Goal: Task Accomplishment & Management: Manage account settings

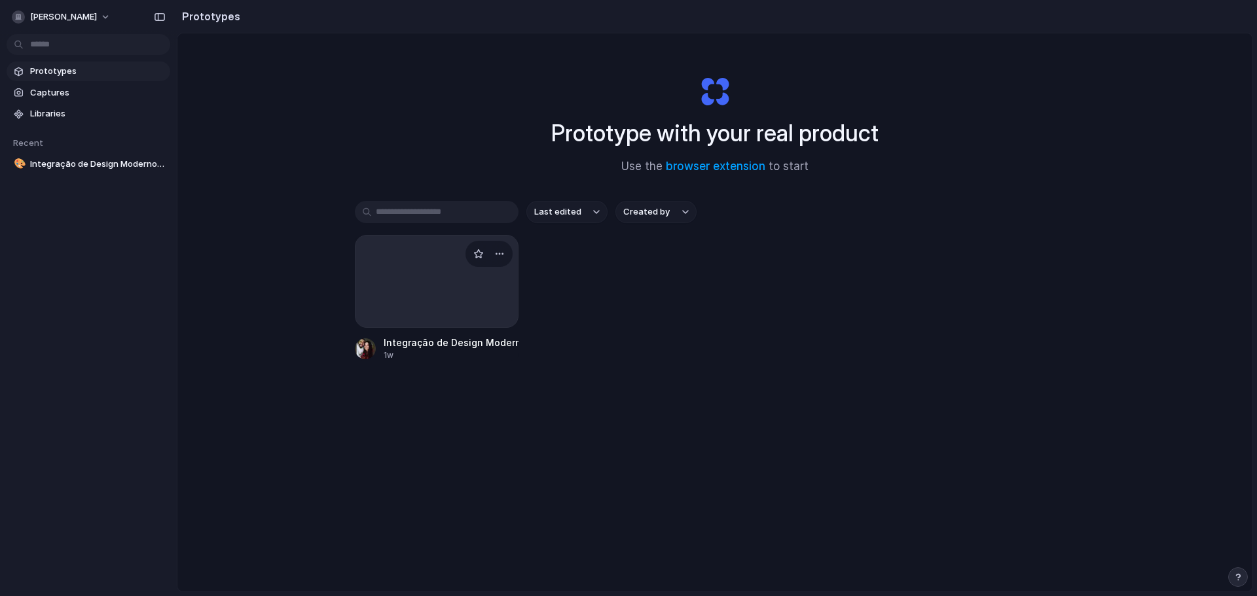
click at [401, 304] on div at bounding box center [437, 281] width 164 height 93
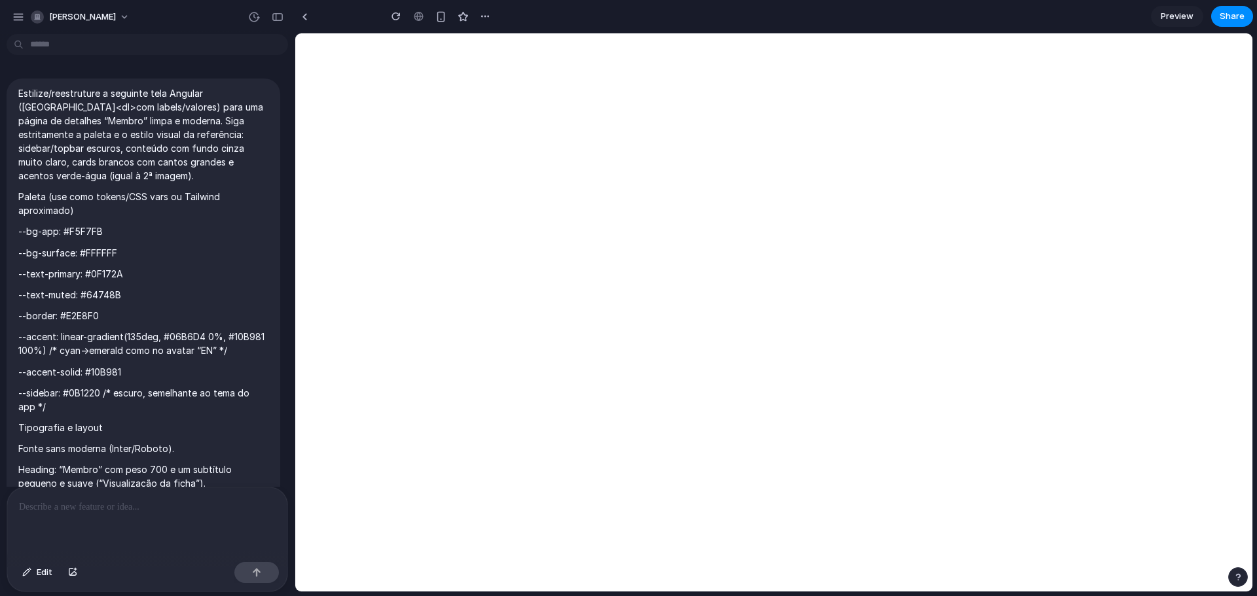
scroll to position [1445, 0]
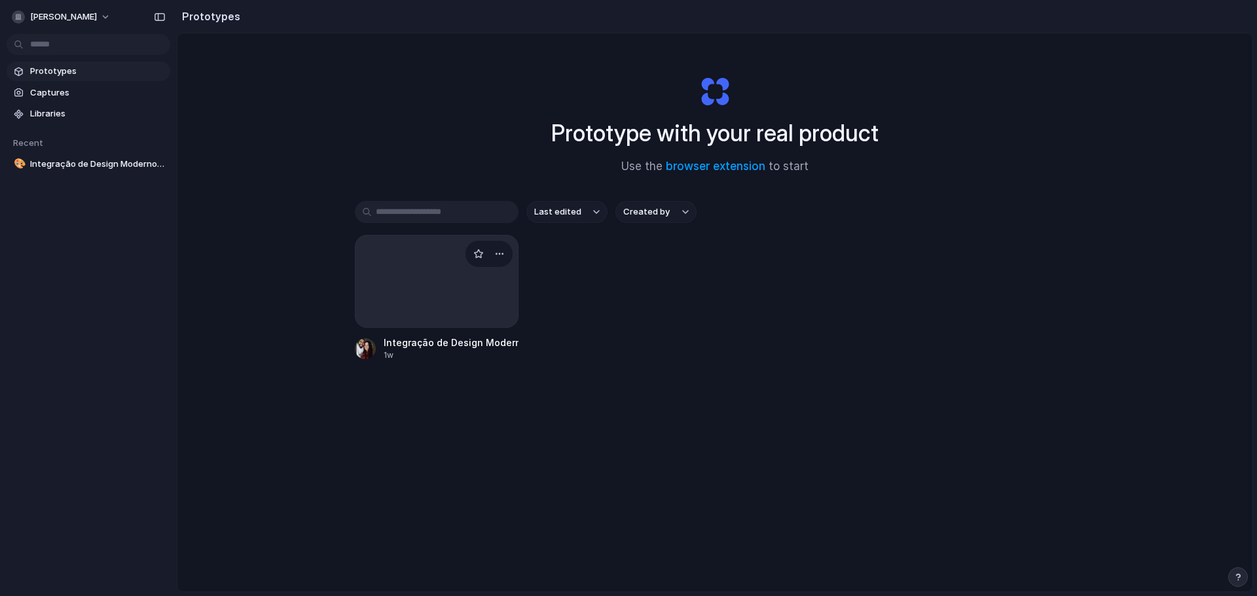
click at [390, 302] on div at bounding box center [437, 281] width 164 height 93
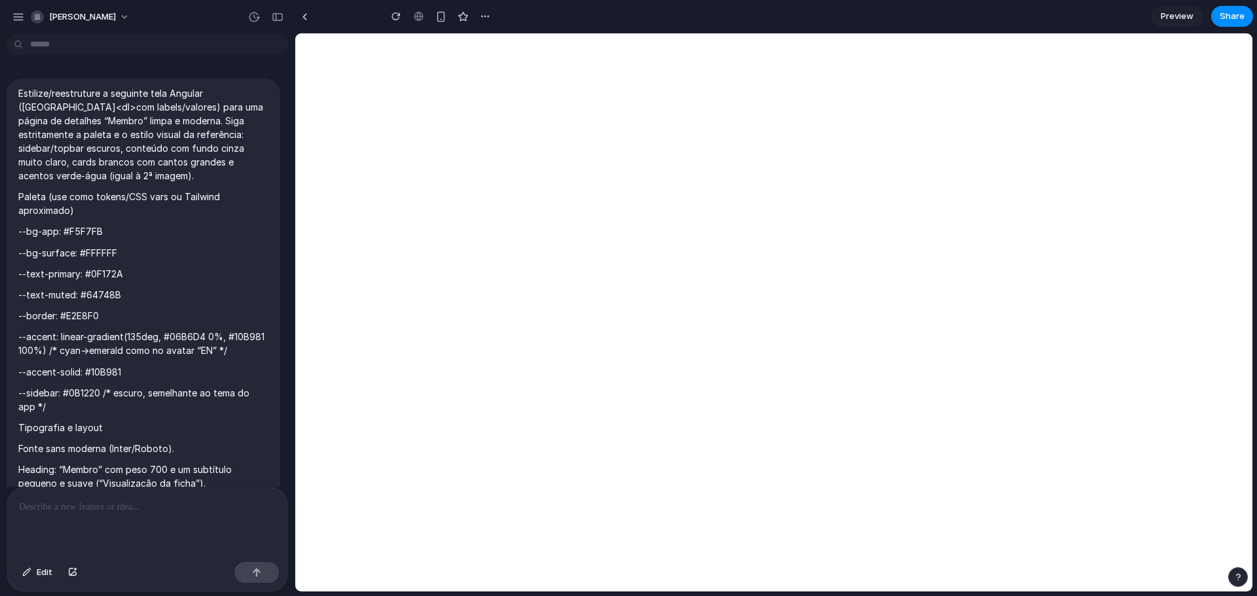
scroll to position [1445, 0]
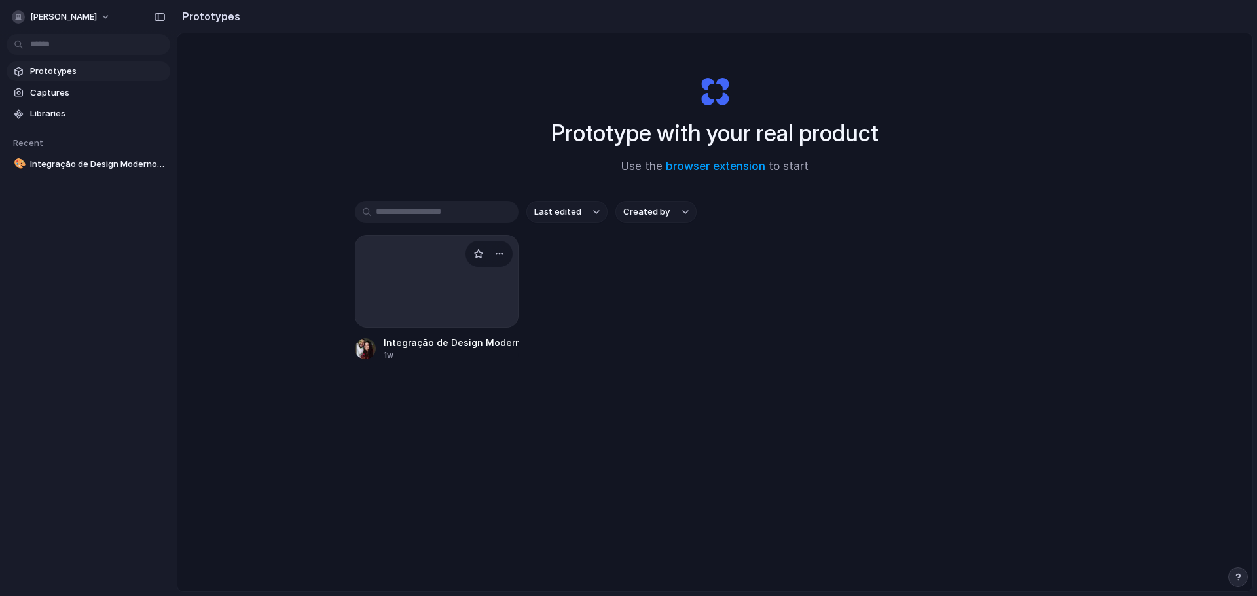
click at [408, 278] on div at bounding box center [437, 281] width 164 height 93
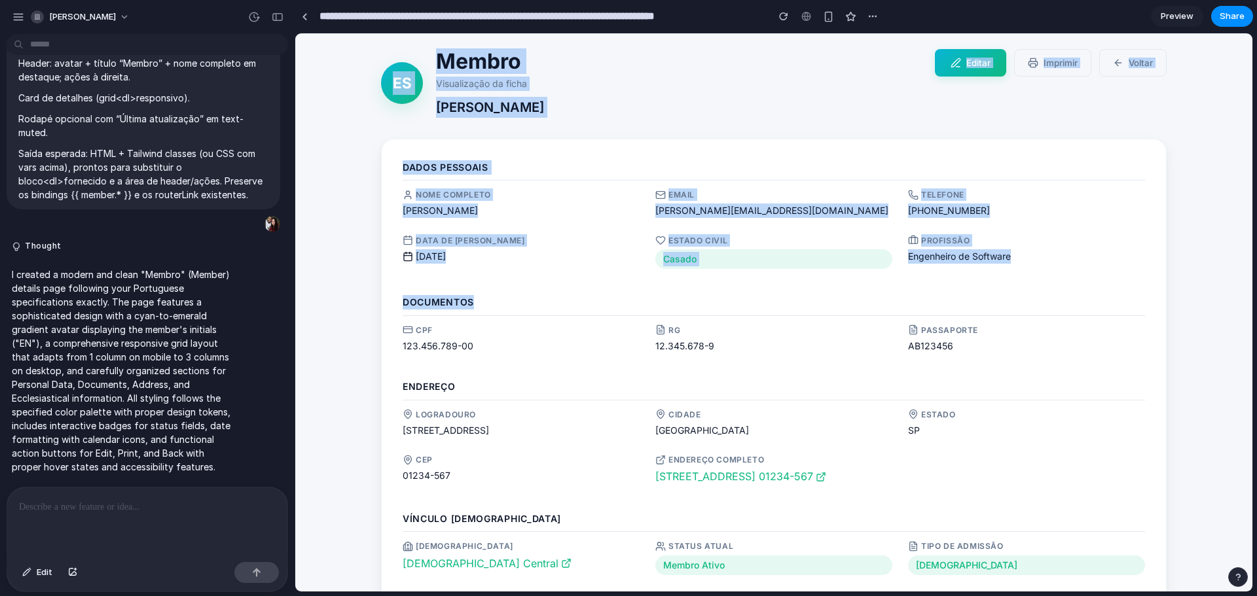
click at [684, 287] on div "Dados Pessoais Nome Completo Eduardo Nascimento Silva Email eduardo.silva@email…" at bounding box center [774, 427] width 786 height 576
click at [942, 156] on div "Dados Pessoais Nome Completo Eduardo Nascimento Silva Email eduardo.silva@email…" at bounding box center [774, 427] width 786 height 576
click at [1061, 199] on div "Telefone" at bounding box center [1026, 195] width 237 height 12
click at [955, 71] on button "Editar" at bounding box center [970, 62] width 71 height 27
click at [743, 46] on div "ES Membro Visualização da ficha Eduardo Nascimento Silva Editar Imprimir Voltar…" at bounding box center [773, 396] width 957 height 727
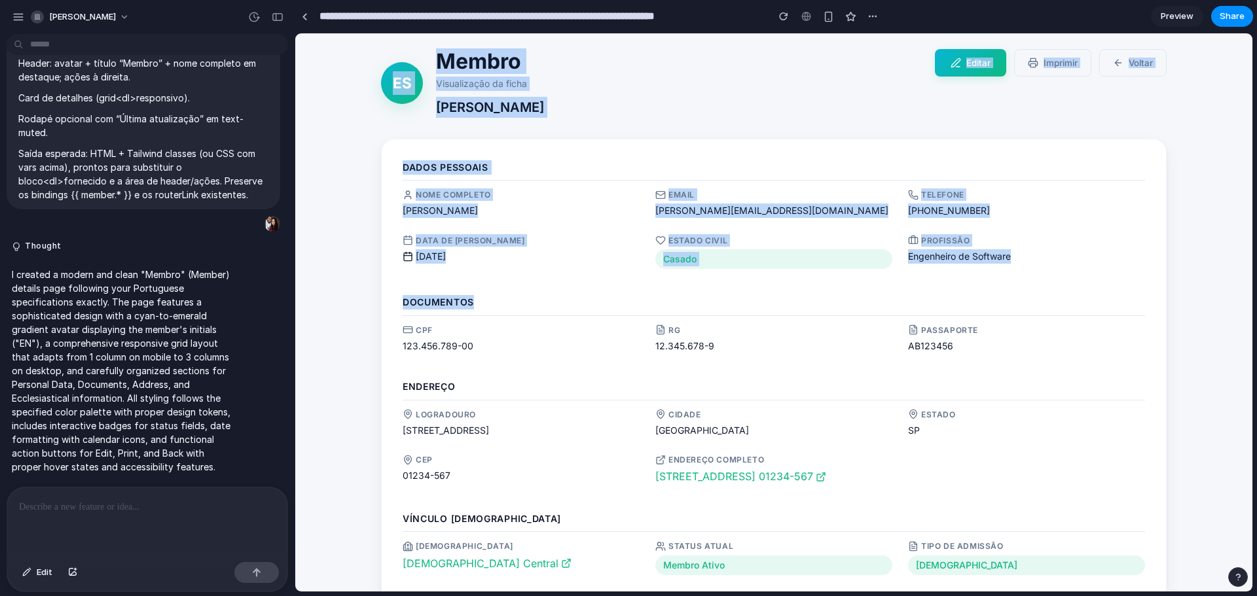
click at [619, 115] on div "ES Membro Visualização da ficha Eduardo Nascimento Silva" at bounding box center [650, 83] width 538 height 69
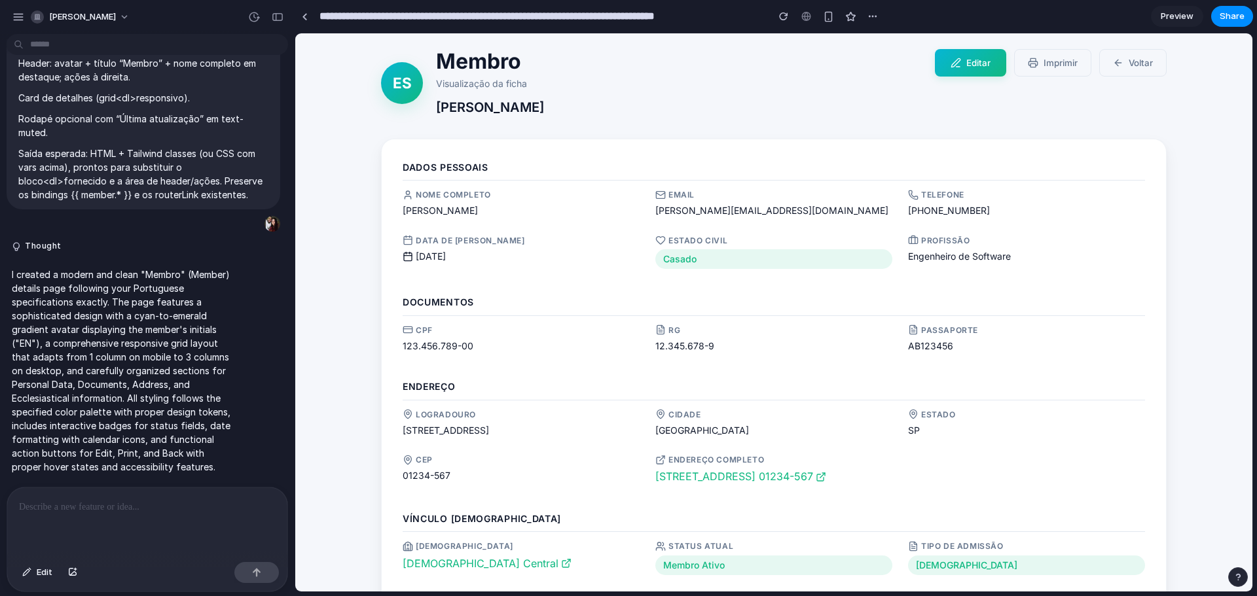
click at [544, 99] on p "Eduardo Nascimento Silva" at bounding box center [490, 107] width 108 height 21
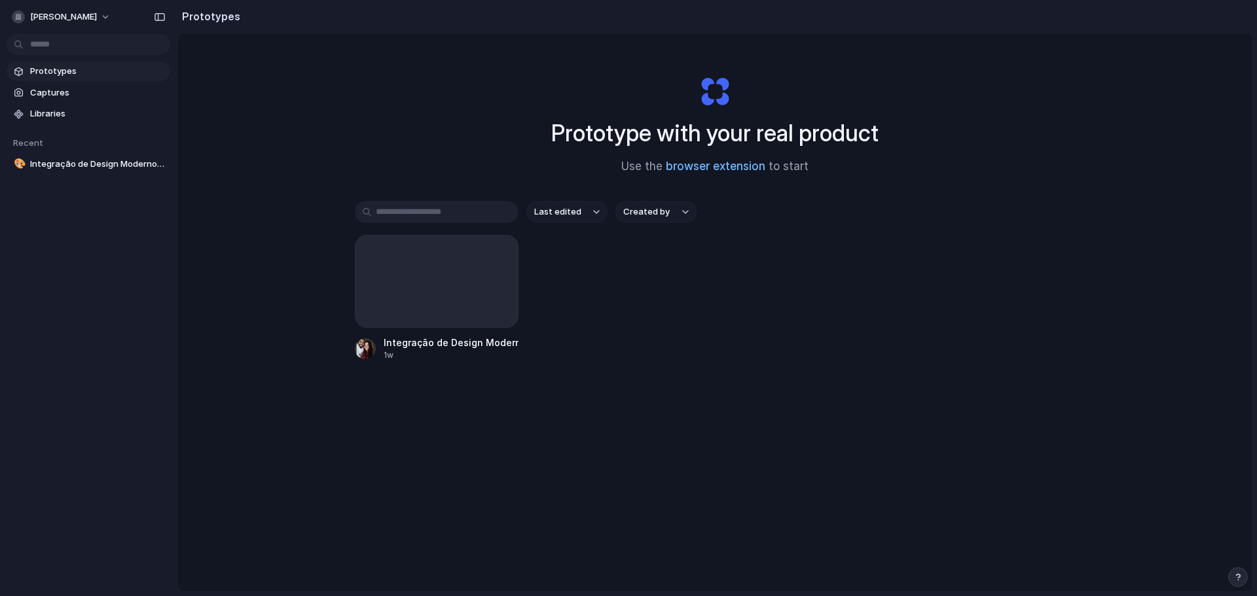
click at [721, 170] on link "browser extension" at bounding box center [716, 166] width 100 height 13
click at [428, 291] on div at bounding box center [437, 281] width 164 height 93
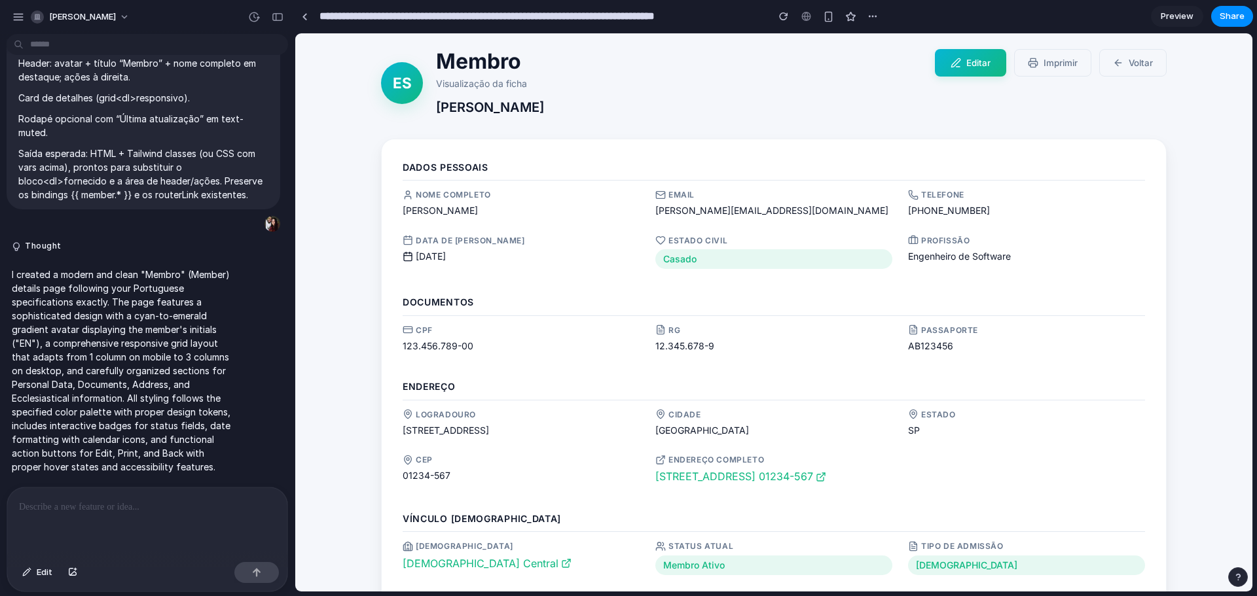
click at [120, 517] on div at bounding box center [147, 522] width 280 height 69
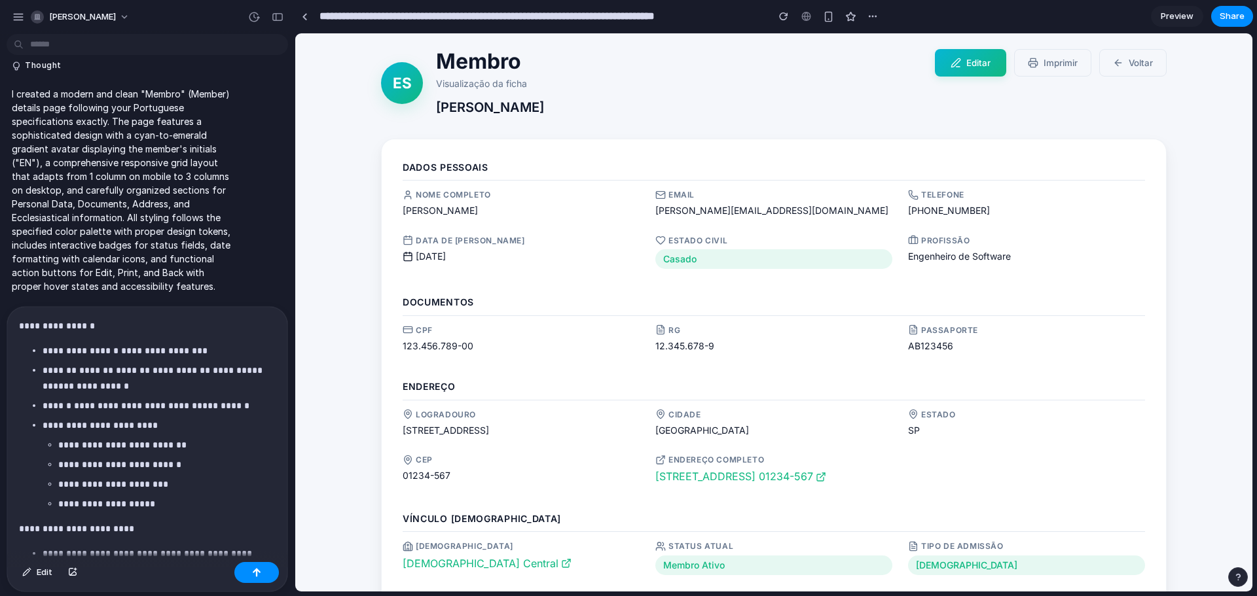
scroll to position [1216, 0]
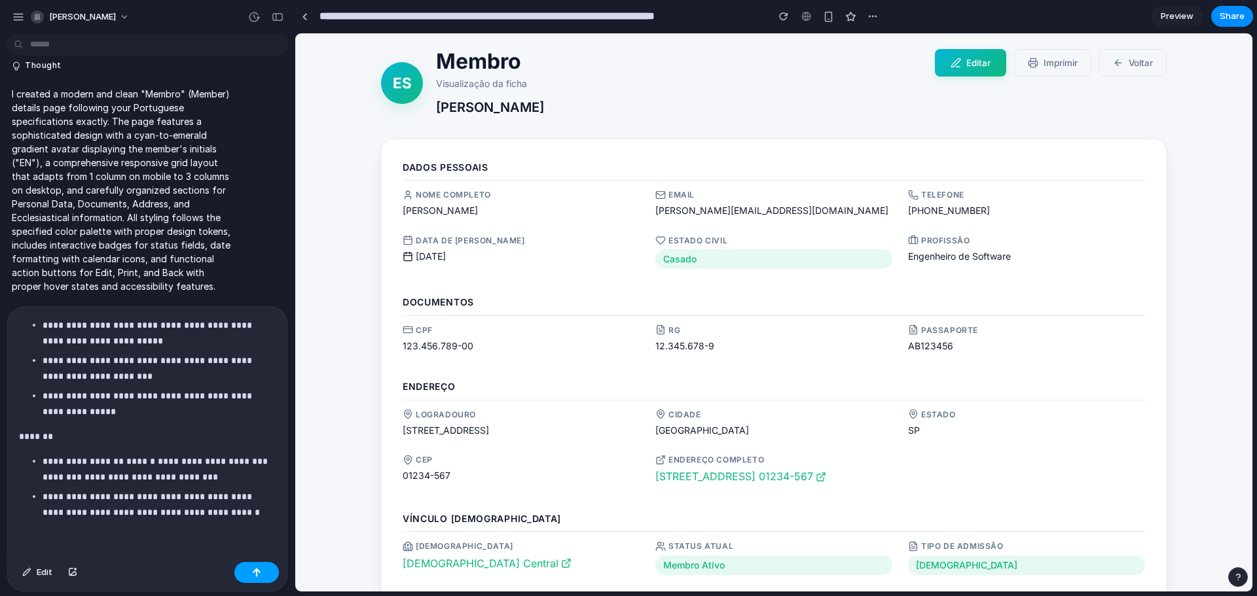
click at [245, 560] on div "Edit" at bounding box center [147, 574] width 280 height 35
click at [254, 574] on div "button" at bounding box center [256, 572] width 9 height 9
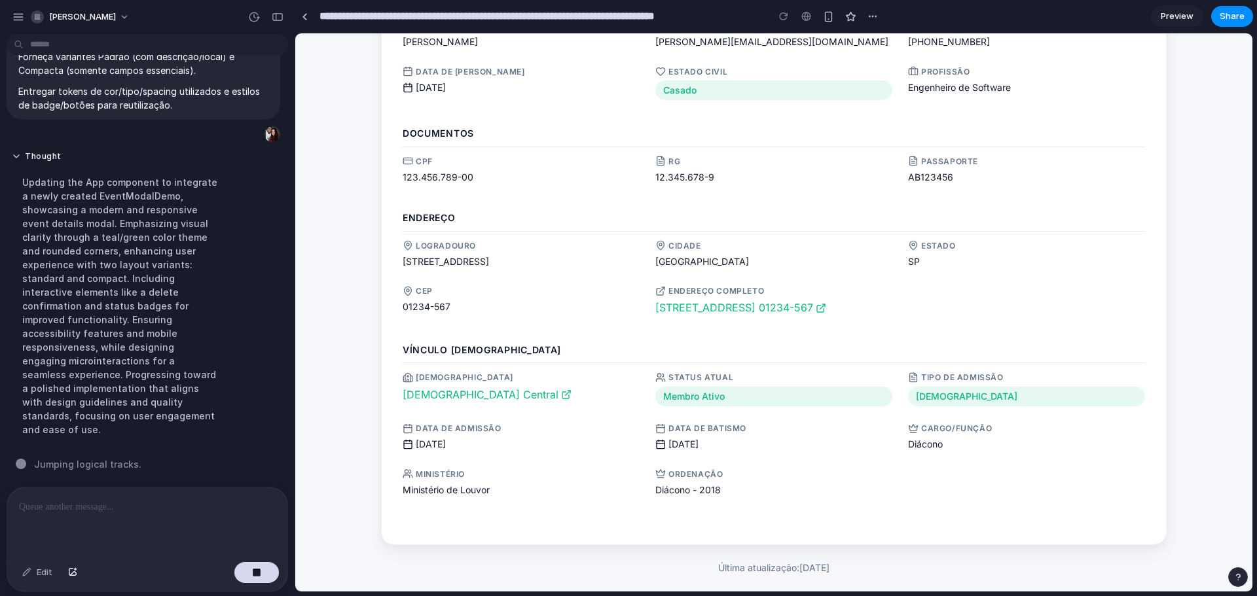
scroll to position [185, 0]
click at [847, 300] on link "Rua das Flores, 123 - Jardim Primavera, São Paulo, SP 01234-567" at bounding box center [773, 308] width 237 height 17
click at [471, 397] on link "Igreja Batista Central" at bounding box center [521, 395] width 237 height 17
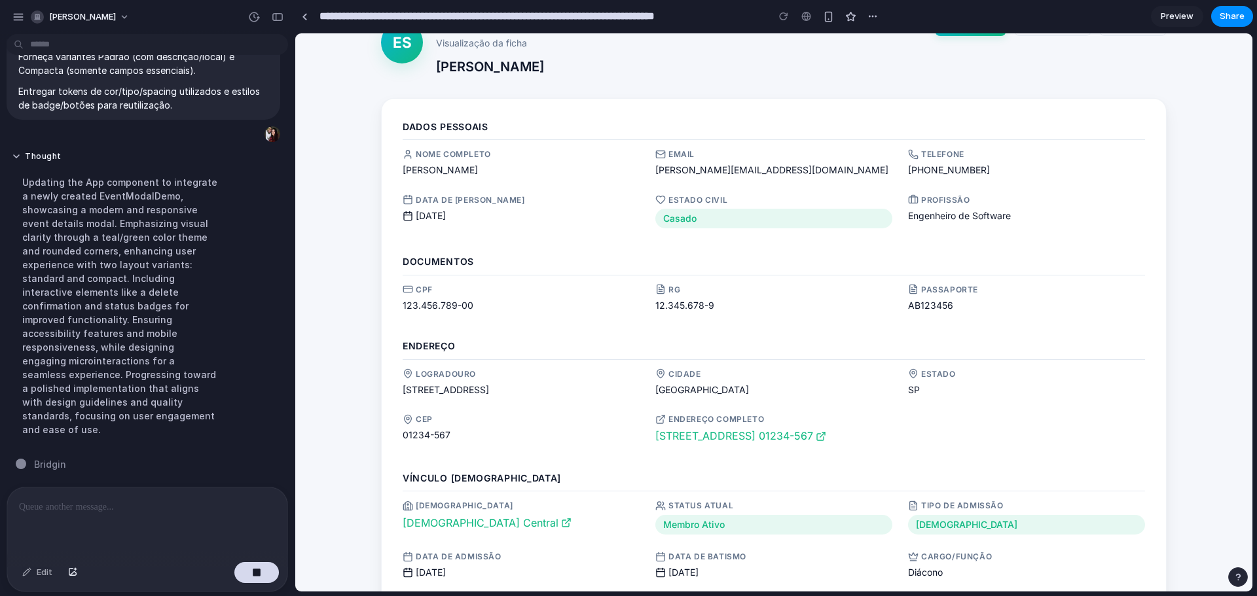
scroll to position [0, 0]
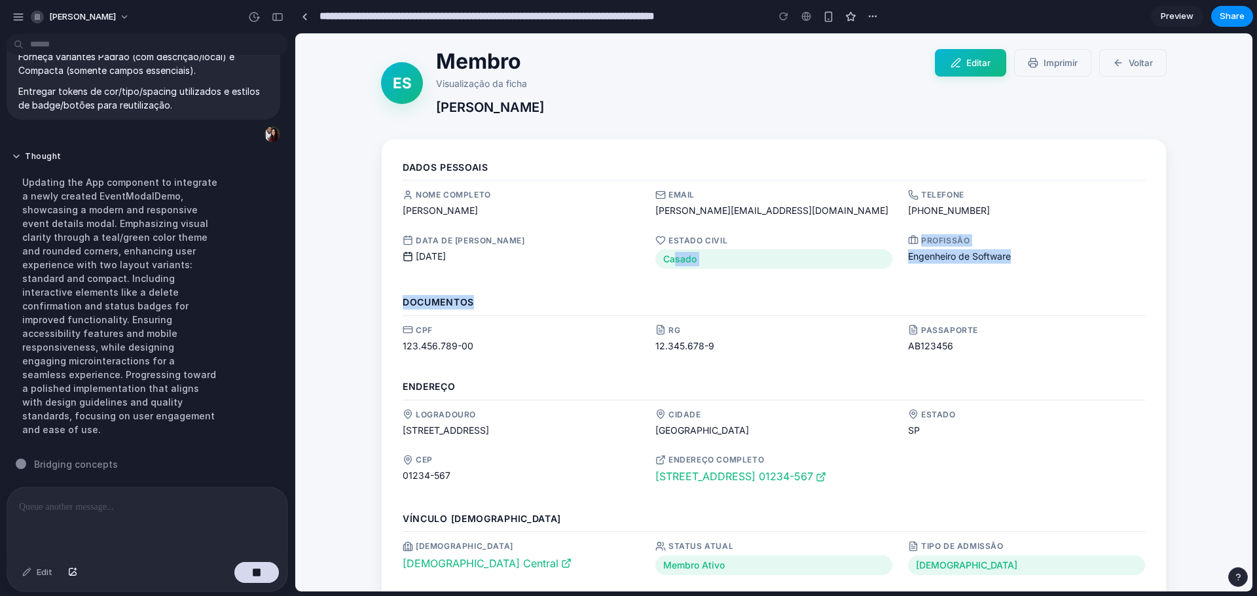
drag, startPoint x: 672, startPoint y: 260, endPoint x: 765, endPoint y: 273, distance: 94.5
click at [766, 273] on div "Dados Pessoais Nome Completo Eduardo Nascimento Silva Email eduardo.silva@email…" at bounding box center [774, 427] width 786 height 576
click at [810, 263] on span "Casado" at bounding box center [773, 259] width 237 height 20
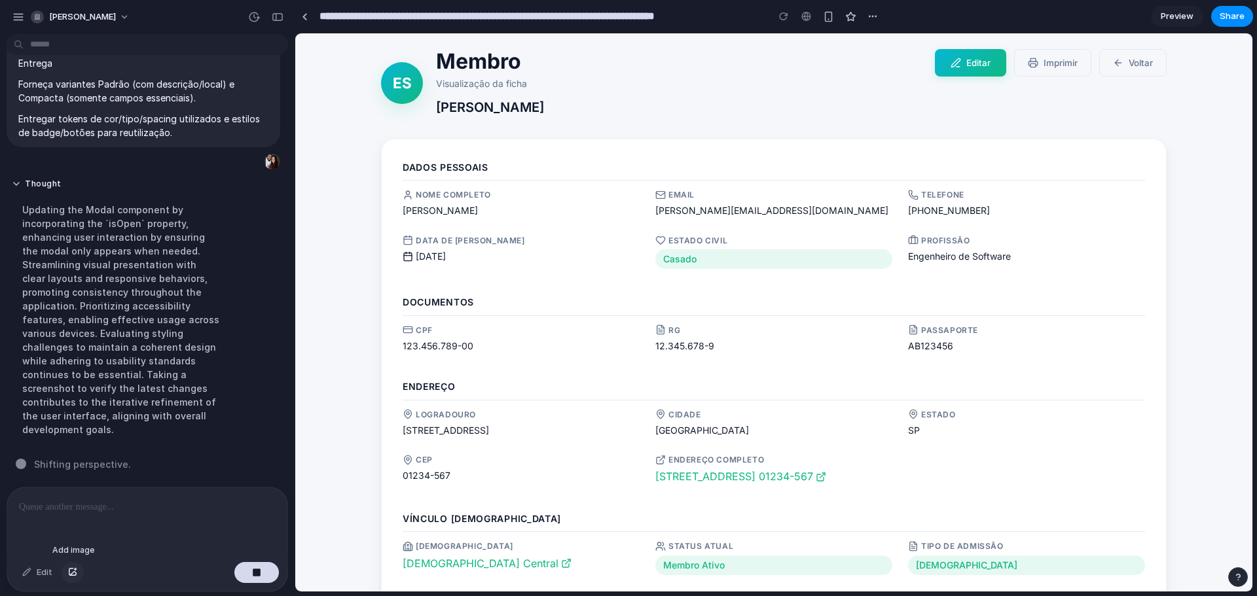
click at [70, 570] on div "button" at bounding box center [72, 573] width 9 height 8
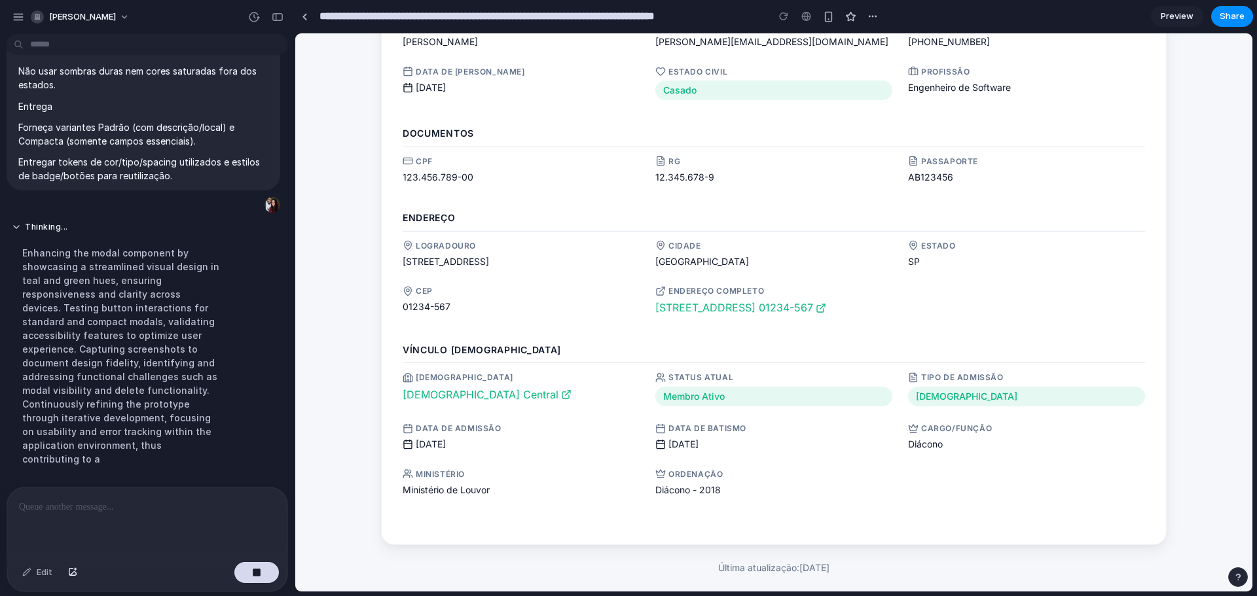
scroll to position [3056, 0]
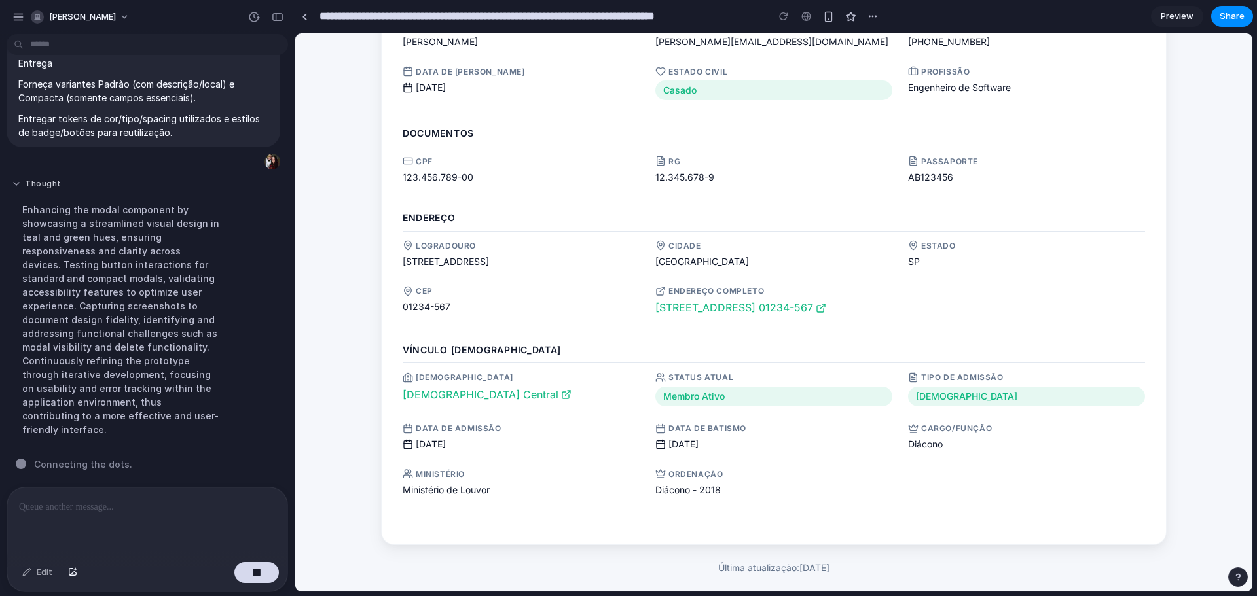
click at [14, 190] on button "Thought" at bounding box center [121, 184] width 219 height 11
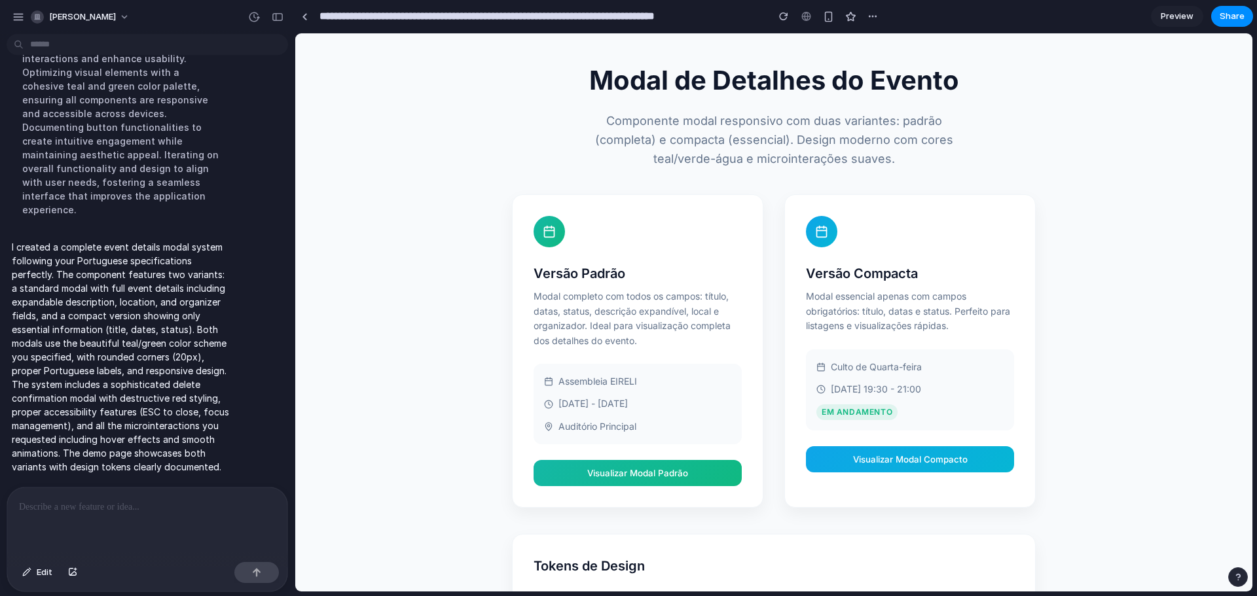
scroll to position [0, 0]
drag, startPoint x: 589, startPoint y: 83, endPoint x: 708, endPoint y: 80, distance: 119.2
click at [708, 80] on h1 "Modal de Detalhes do Evento" at bounding box center [773, 81] width 393 height 42
click at [737, 77] on h1 "Modal de Detalhes do Evento" at bounding box center [773, 81] width 393 height 42
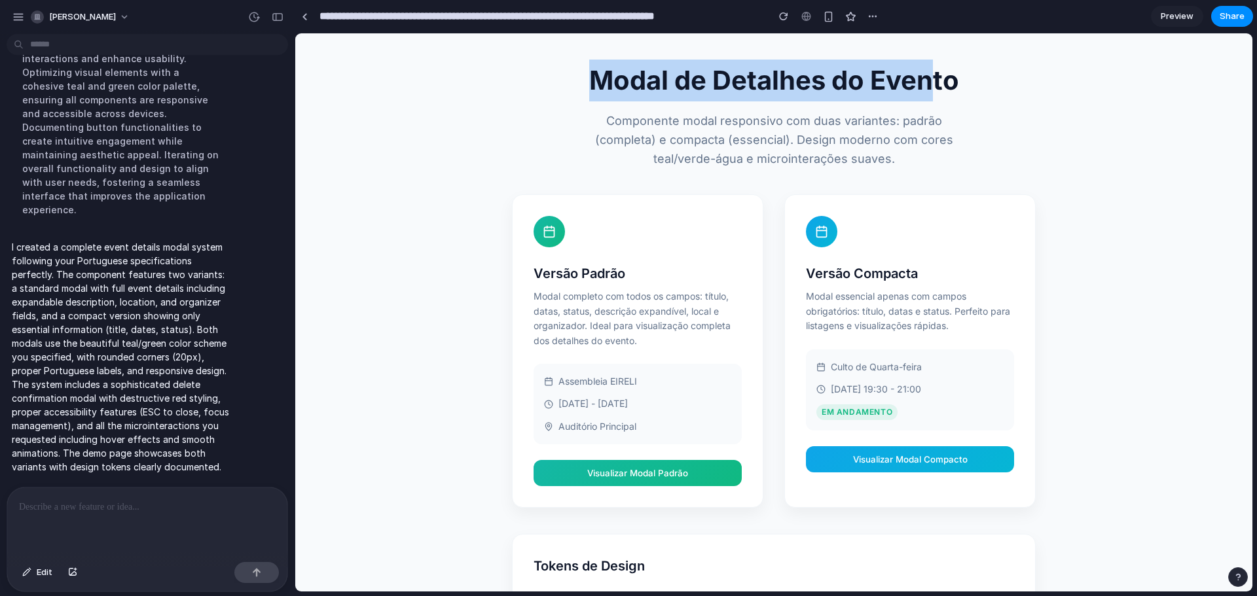
drag, startPoint x: 591, startPoint y: 83, endPoint x: 928, endPoint y: 81, distance: 337.9
click at [928, 81] on h1 "Modal de Detalhes do Evento" at bounding box center [773, 81] width 393 height 42
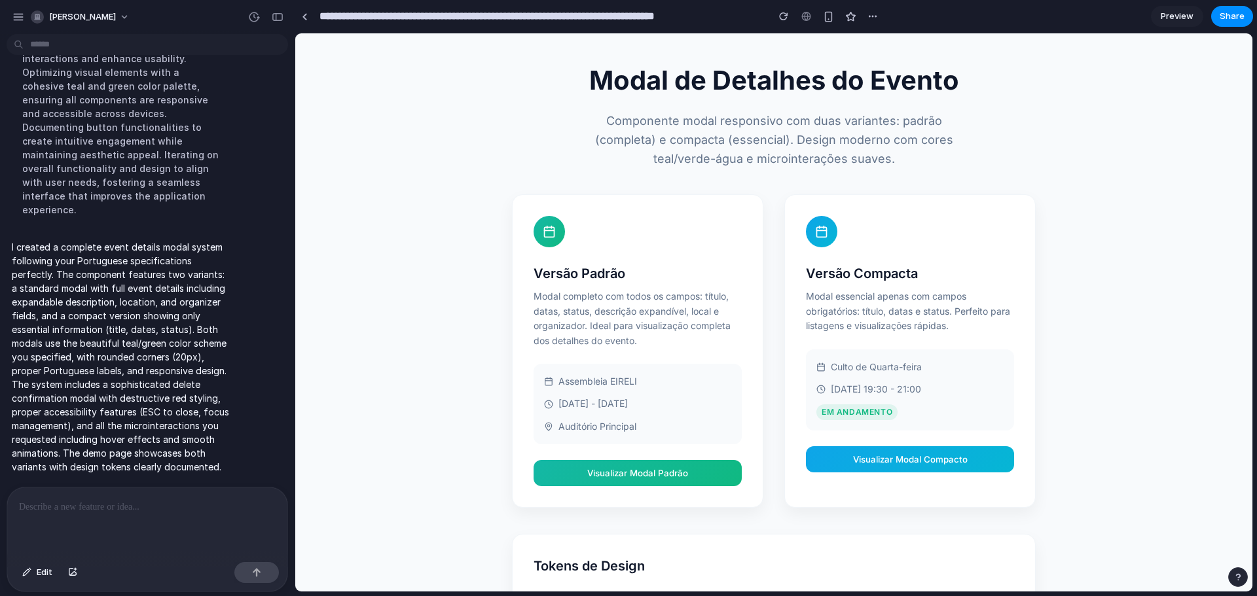
click at [860, 120] on p "Componente modal responsivo com duas variantes: padrão (completa) e compacta (e…" at bounding box center [773, 140] width 393 height 56
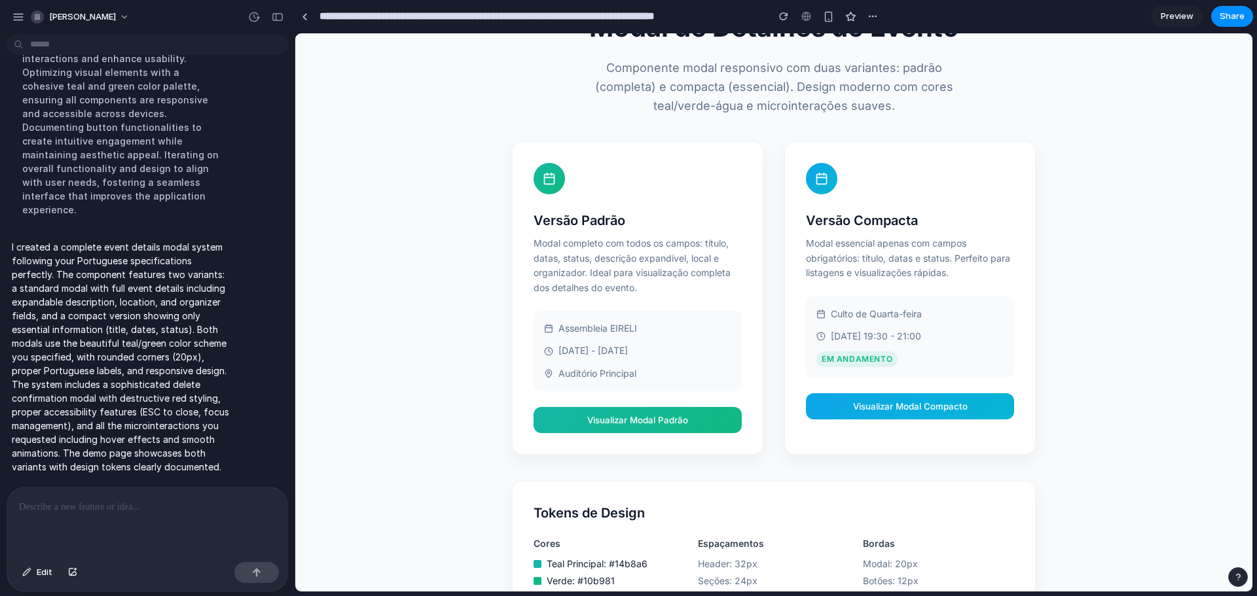
scroll to position [65, 0]
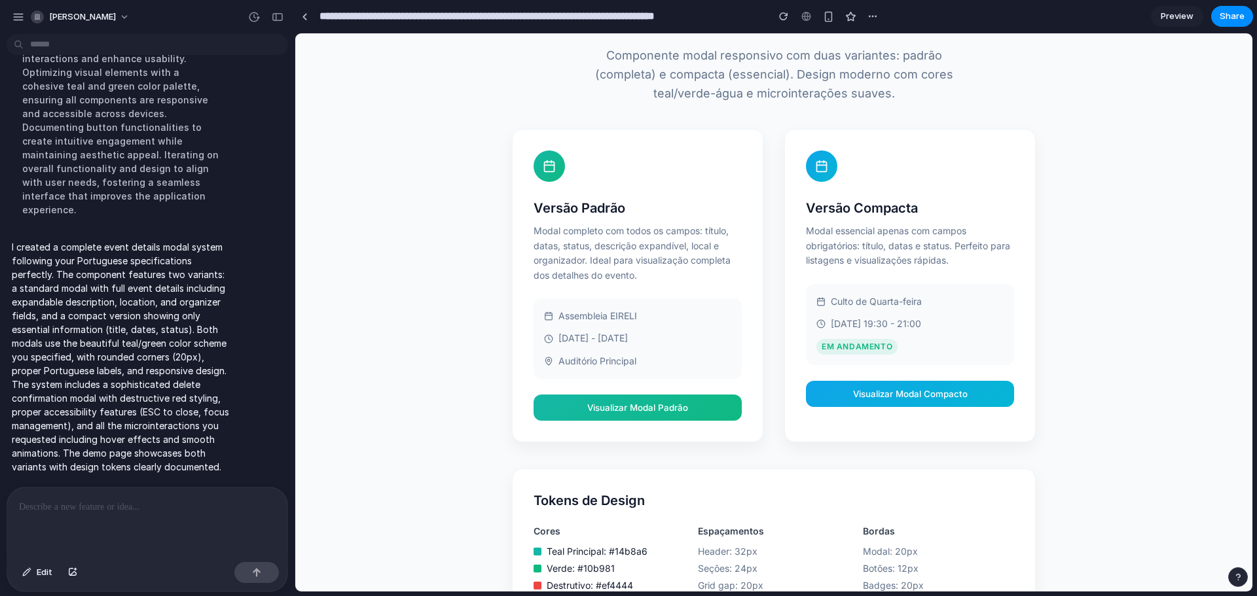
click at [608, 408] on button "Visualizar Modal Padrão" at bounding box center [638, 408] width 208 height 26
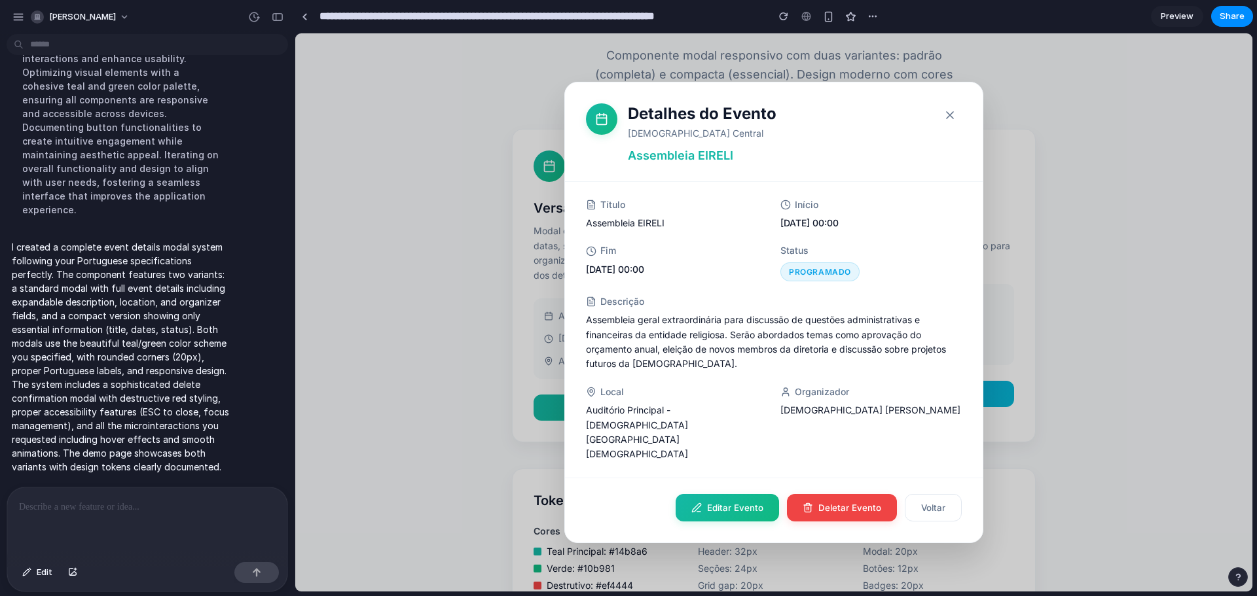
click at [953, 122] on icon "button" at bounding box center [949, 115] width 13 height 13
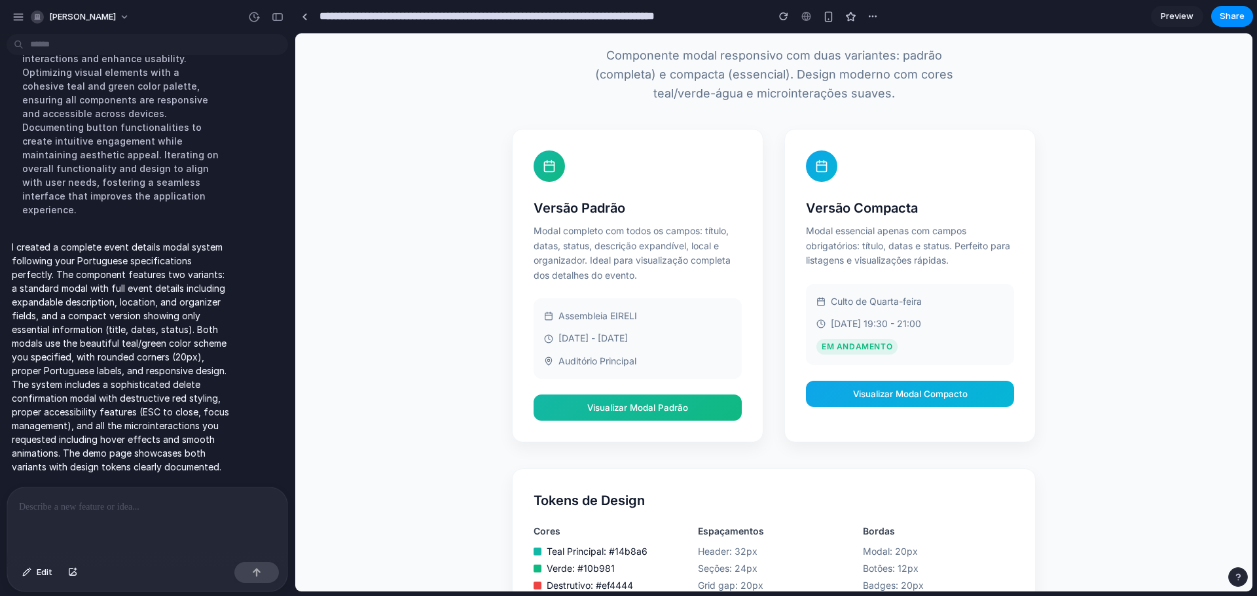
click at [917, 395] on button "Visualizar Modal Compacto" at bounding box center [910, 394] width 208 height 26
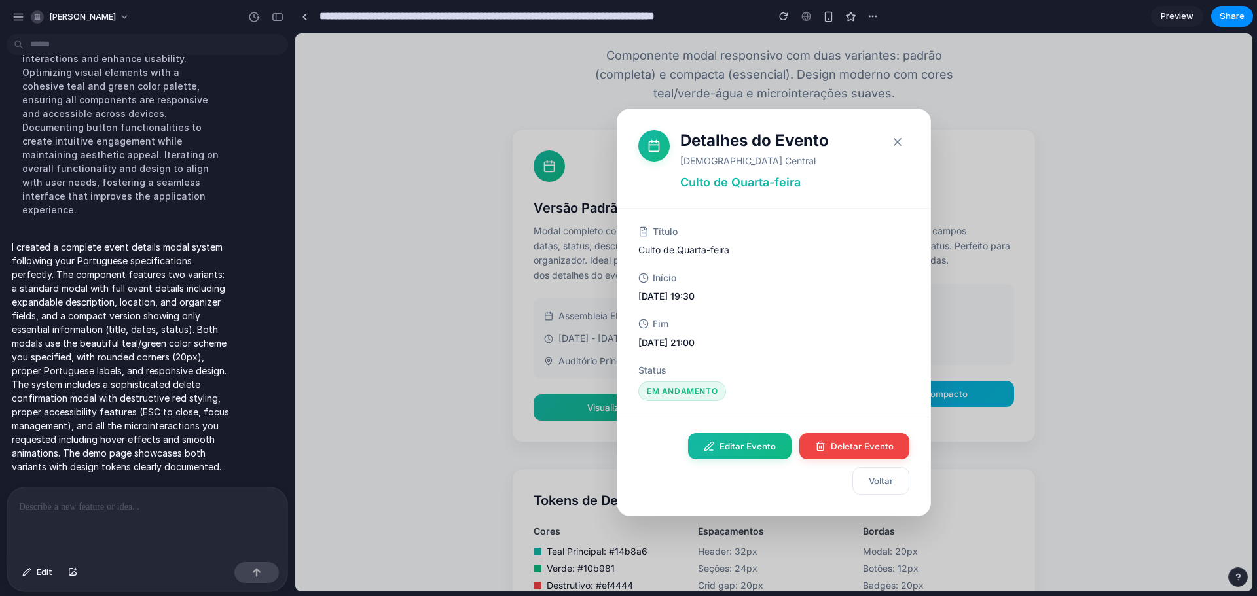
click at [890, 480] on button "Voltar" at bounding box center [880, 480] width 57 height 27
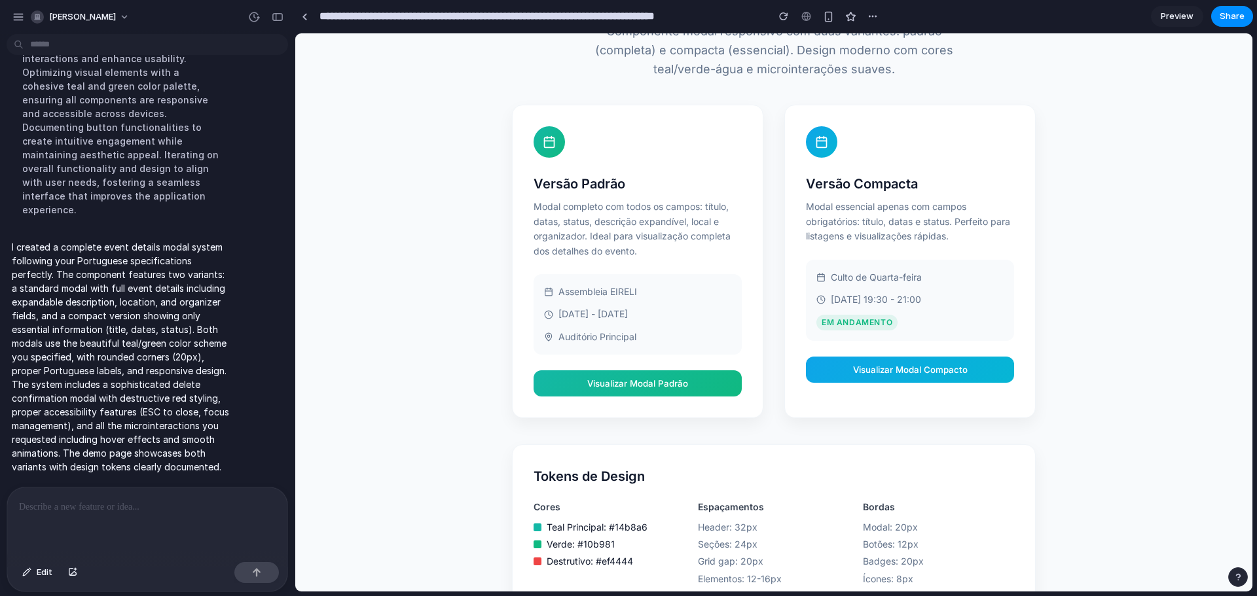
scroll to position [132, 0]
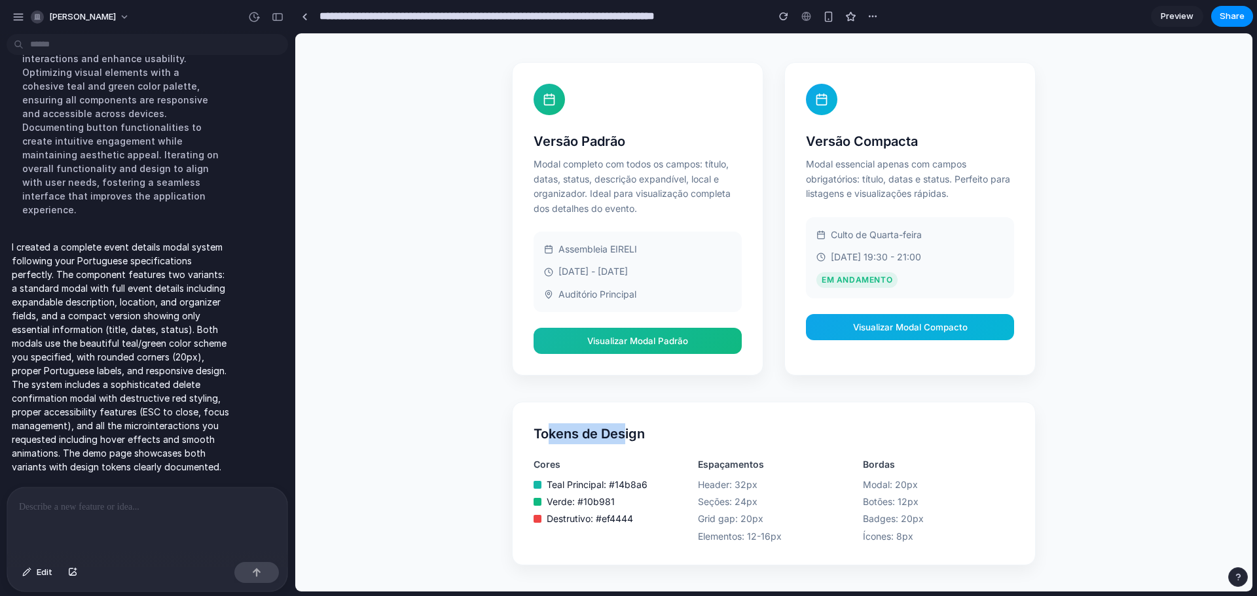
drag, startPoint x: 543, startPoint y: 433, endPoint x: 620, endPoint y: 429, distance: 76.7
click at [620, 429] on h3 "Tokens de Design" at bounding box center [774, 434] width 481 height 21
click at [663, 422] on div "Tokens de Design Cores Teal Principal: #14b8a6 Verde: #10b981 Destrutivo: #ef44…" at bounding box center [774, 484] width 524 height 164
drag, startPoint x: 533, startPoint y: 462, endPoint x: 572, endPoint y: 466, distance: 39.5
click at [561, 461] on h4 "Cores" at bounding box center [609, 465] width 151 height 14
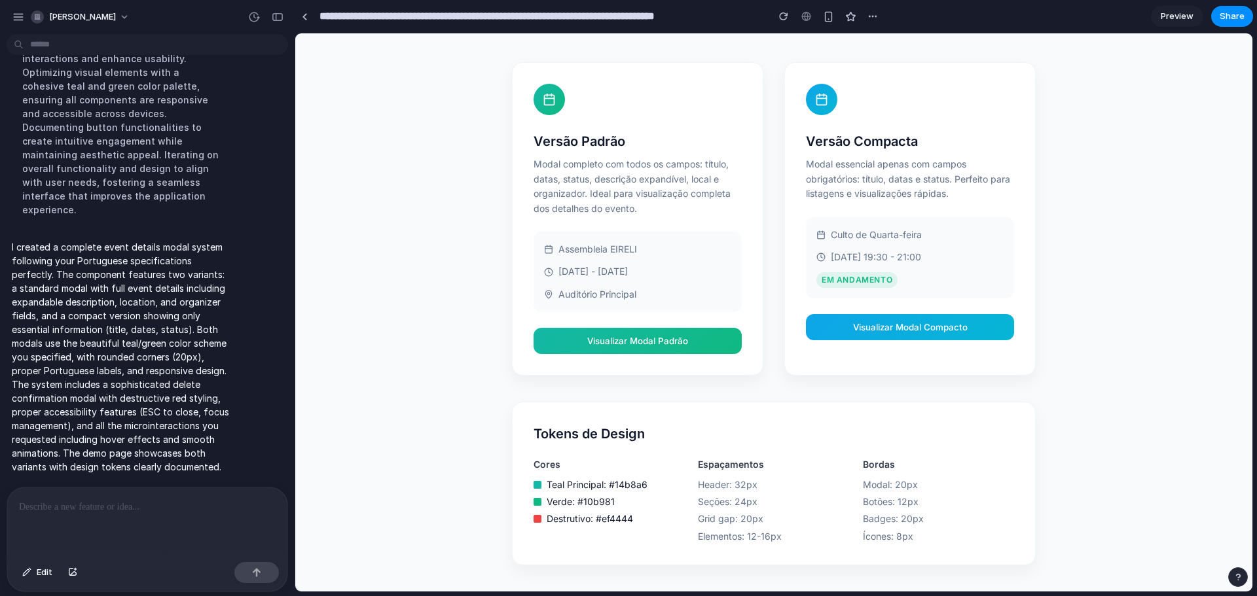
click at [626, 482] on span "Teal Principal: #14b8a6" at bounding box center [597, 485] width 101 height 14
click at [599, 501] on span "Verde: #10b981" at bounding box center [581, 502] width 68 height 14
click at [610, 526] on span "Destrutivo: #ef4444" at bounding box center [590, 519] width 86 height 14
drag, startPoint x: 691, startPoint y: 459, endPoint x: 749, endPoint y: 471, distance: 59.5
click at [754, 458] on div "Cores Teal Principal: #14b8a6 Verde: #10b981 Destrutivo: #ef4444 Espaçamentos H…" at bounding box center [774, 501] width 481 height 86
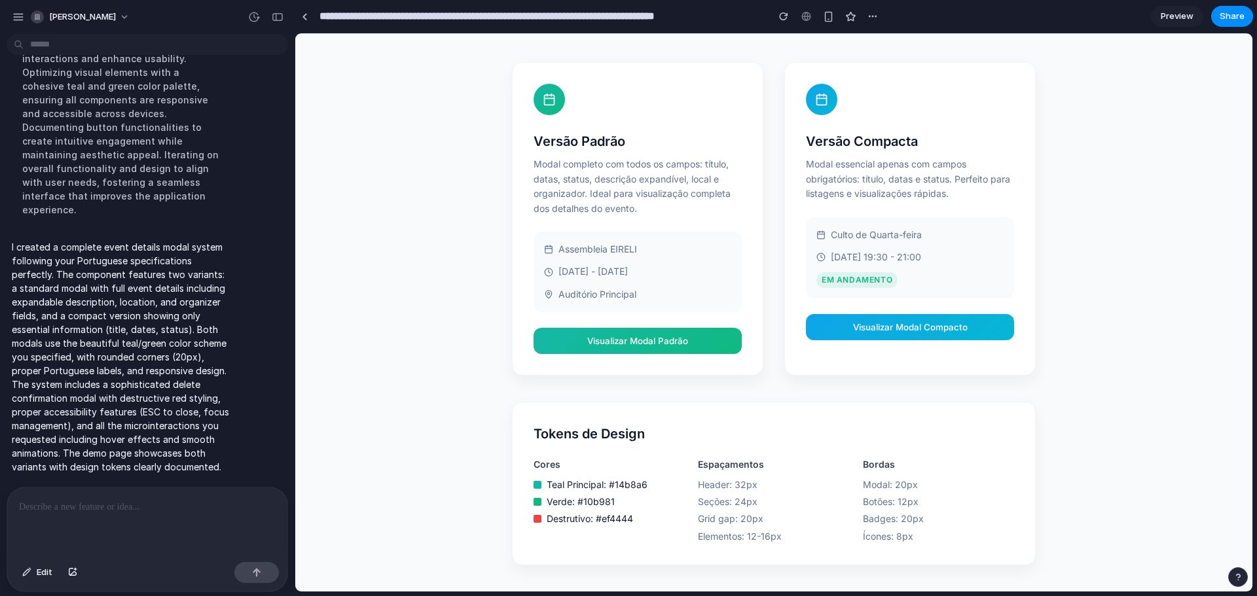
drag, startPoint x: 717, startPoint y: 481, endPoint x: 709, endPoint y: 506, distance: 26.7
click at [716, 482] on span "Header: 32px" at bounding box center [773, 485] width 151 height 14
click at [709, 506] on span "Seções: 24px" at bounding box center [773, 502] width 151 height 14
click at [714, 530] on span "Elementos: 12-16px" at bounding box center [773, 537] width 151 height 14
drag, startPoint x: 868, startPoint y: 466, endPoint x: 881, endPoint y: 467, distance: 13.8
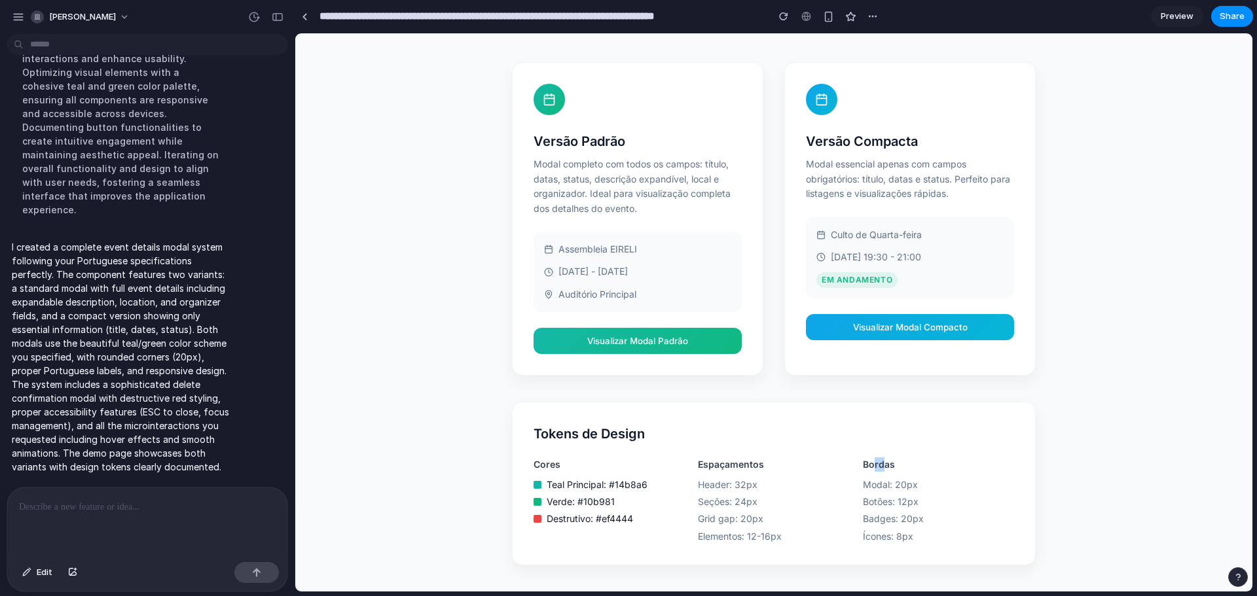
click at [880, 467] on h4 "Bordas" at bounding box center [938, 465] width 151 height 14
drag, startPoint x: 883, startPoint y: 485, endPoint x: 883, endPoint y: 494, distance: 9.8
click at [883, 487] on span "Modal: 20px" at bounding box center [938, 485] width 151 height 14
click at [883, 504] on span "Botões: 12px" at bounding box center [938, 502] width 151 height 14
click at [888, 542] on span "Ícones: 8px" at bounding box center [938, 537] width 151 height 14
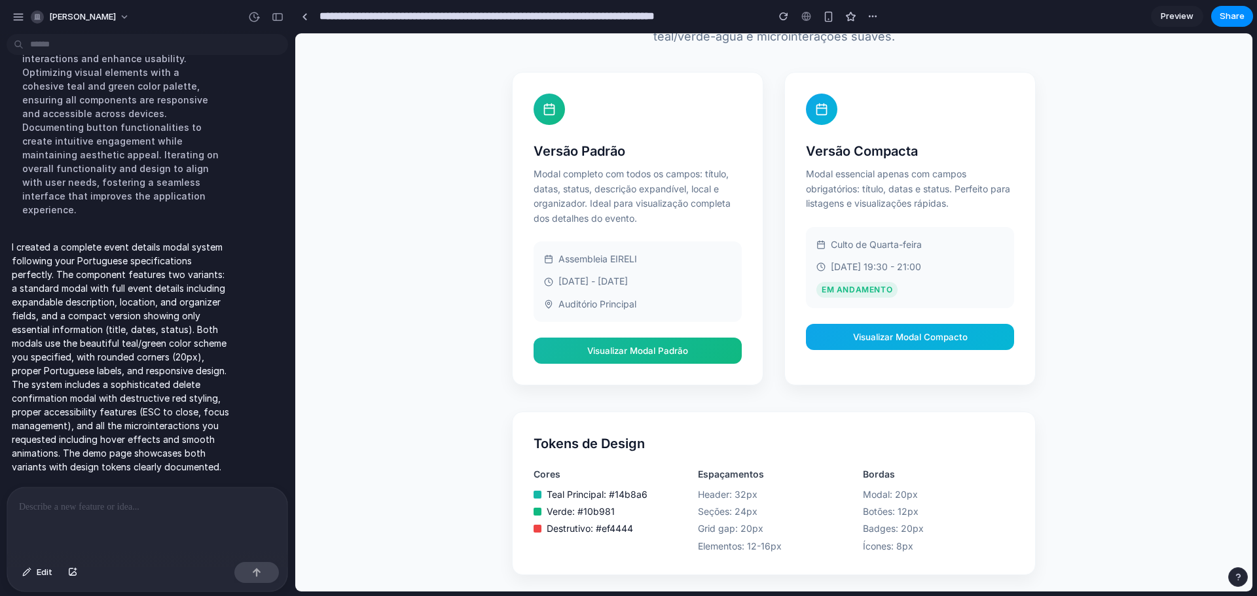
scroll to position [0, 0]
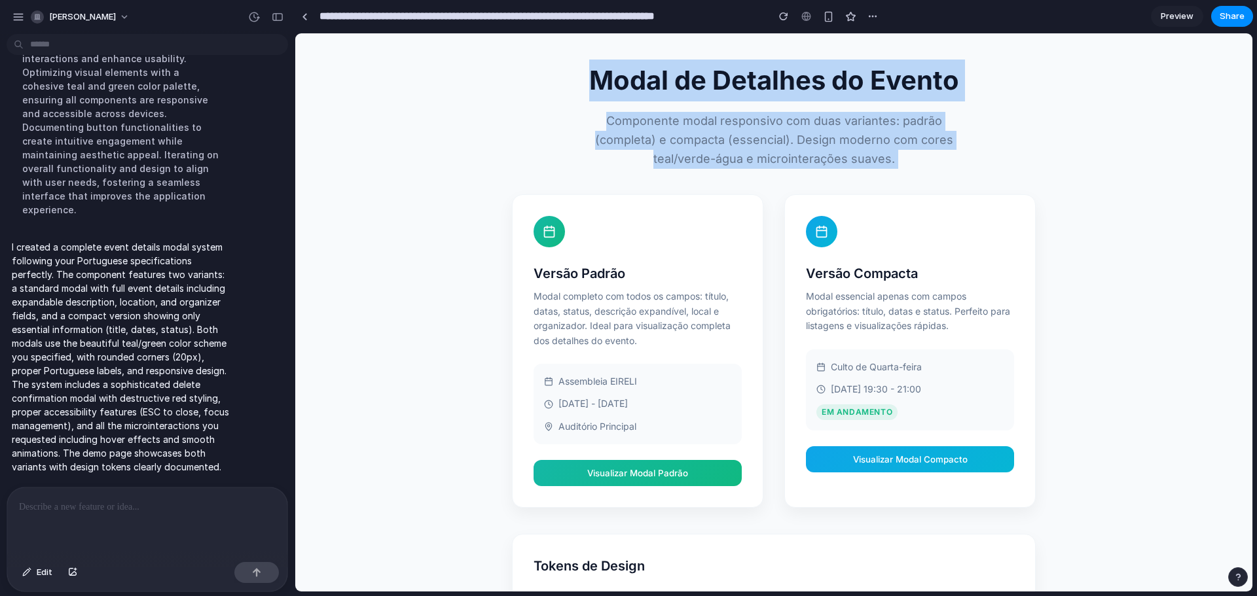
drag, startPoint x: 306, startPoint y: 44, endPoint x: 505, endPoint y: 64, distance: 199.4
click at [518, 69] on div "Modal de Detalhes do Evento Componente modal responsivo com duas variantes: pad…" at bounding box center [773, 378] width 957 height 691
click at [495, 62] on div "Modal de Detalhes do Evento Componente modal responsivo com duas variantes: pad…" at bounding box center [773, 378] width 957 height 691
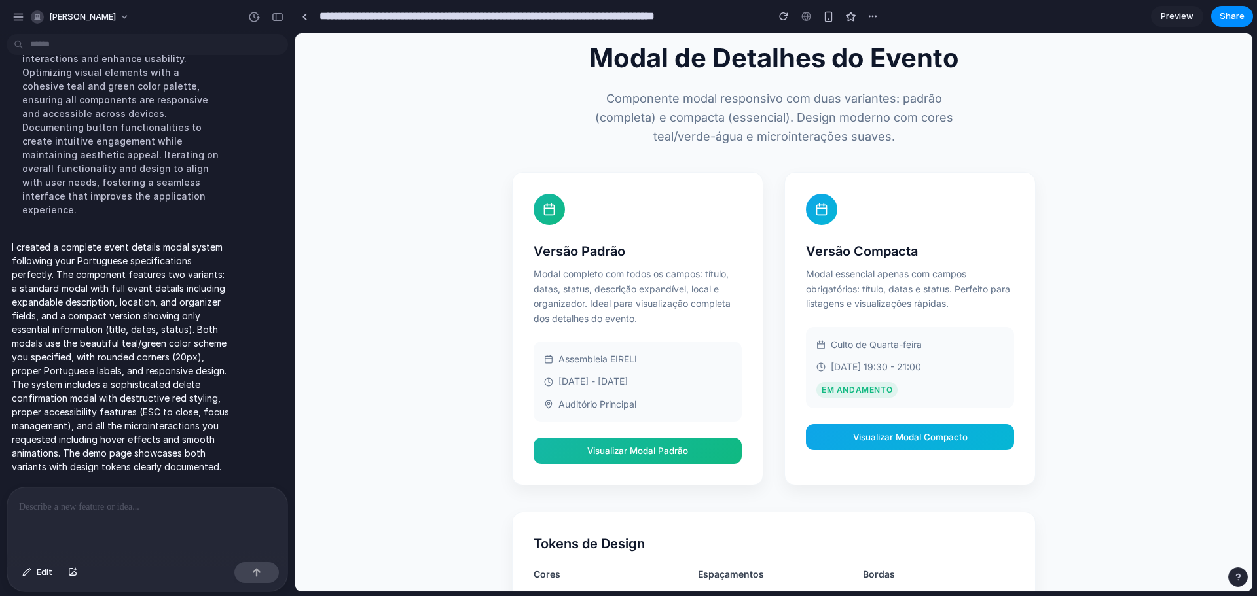
scroll to position [132, 0]
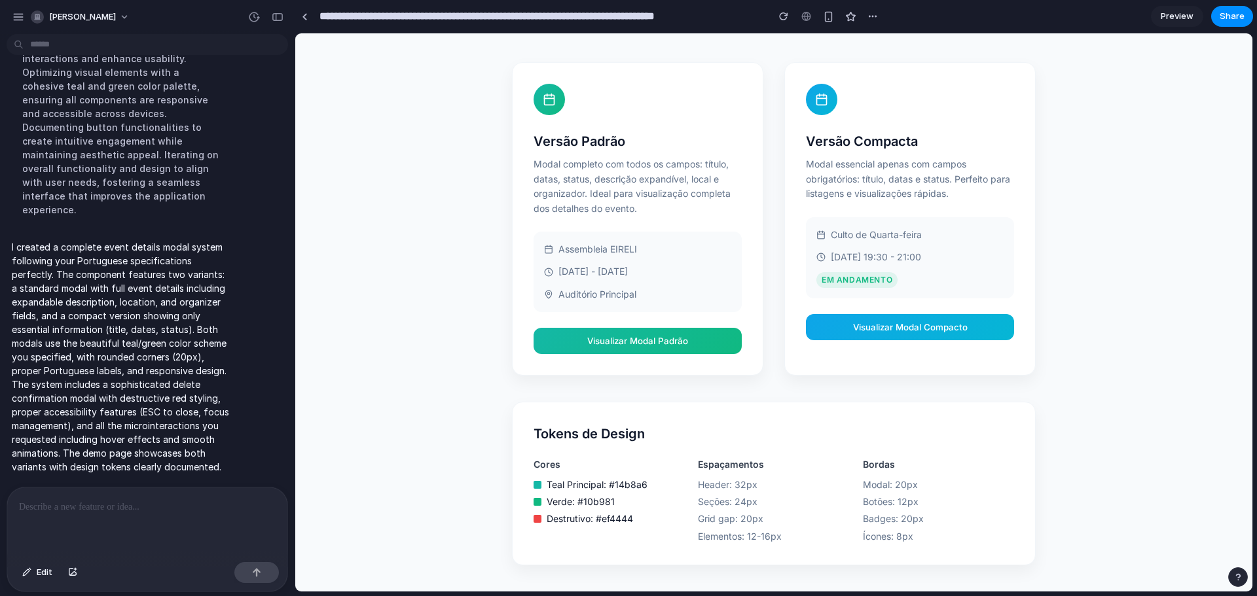
click at [680, 351] on button "Visualizar Modal Padrão" at bounding box center [638, 341] width 208 height 26
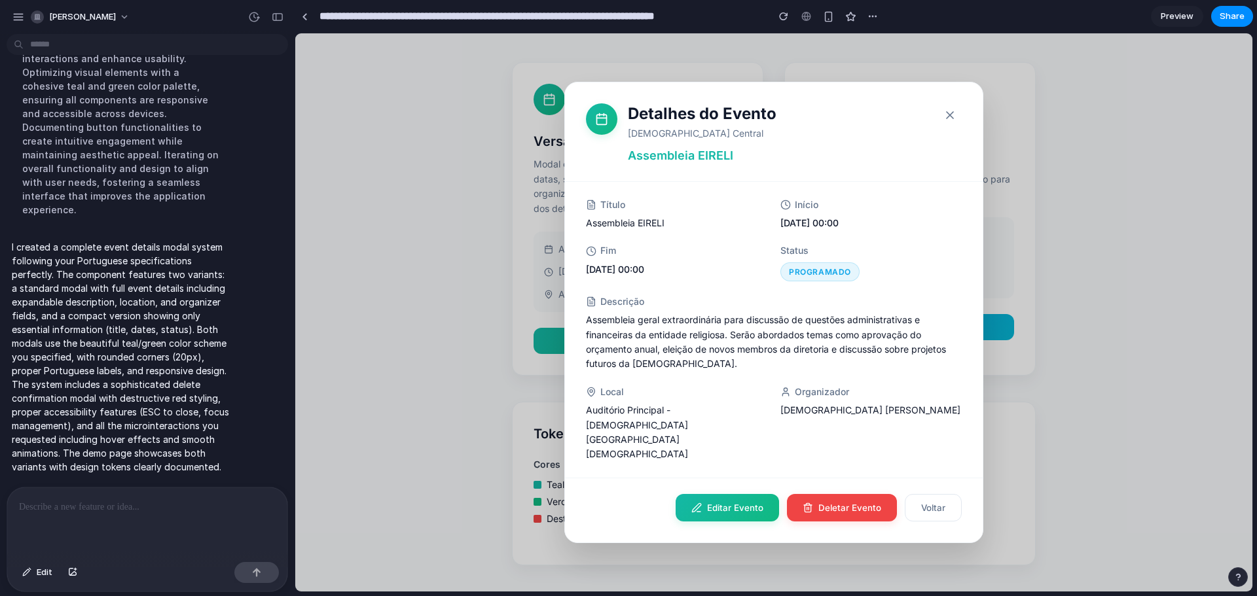
click at [949, 122] on icon "button" at bounding box center [949, 115] width 13 height 13
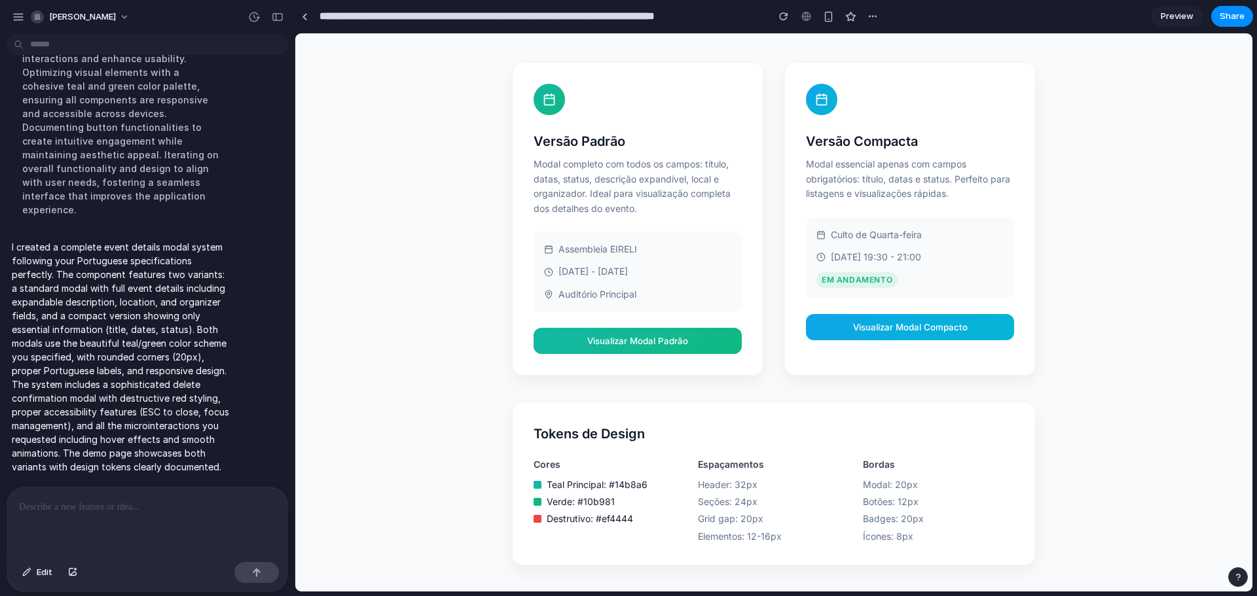
click at [891, 331] on button "Visualizar Modal Compacto" at bounding box center [910, 327] width 208 height 26
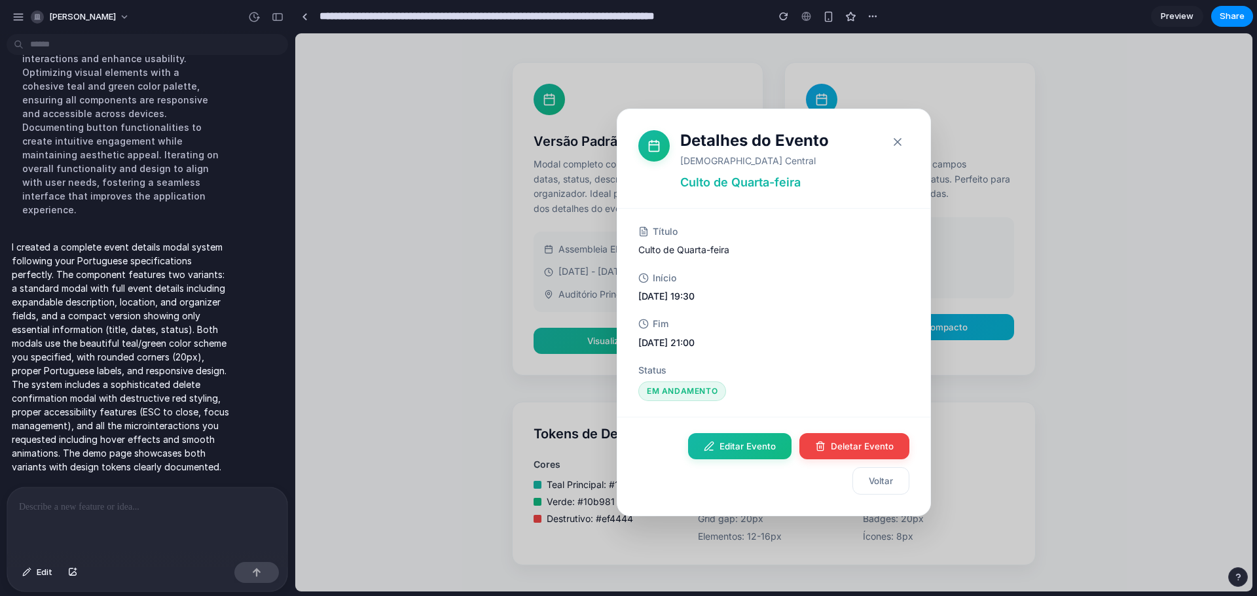
click at [900, 140] on icon "button" at bounding box center [897, 142] width 7 height 7
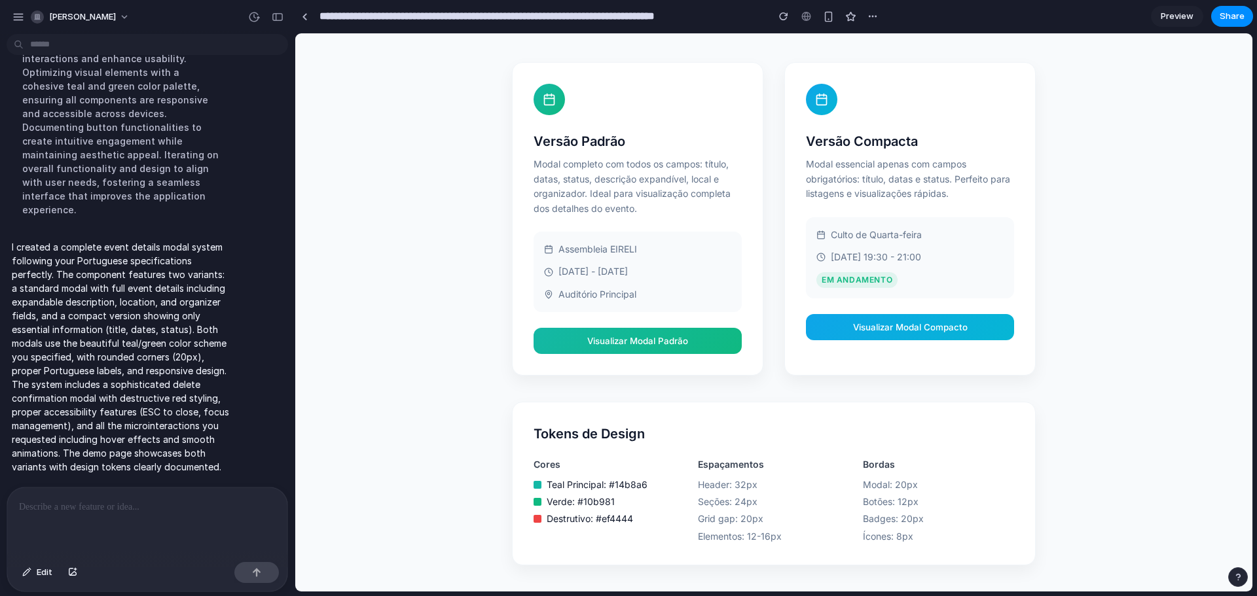
click at [699, 352] on button "Visualizar Modal Padrão" at bounding box center [638, 341] width 208 height 26
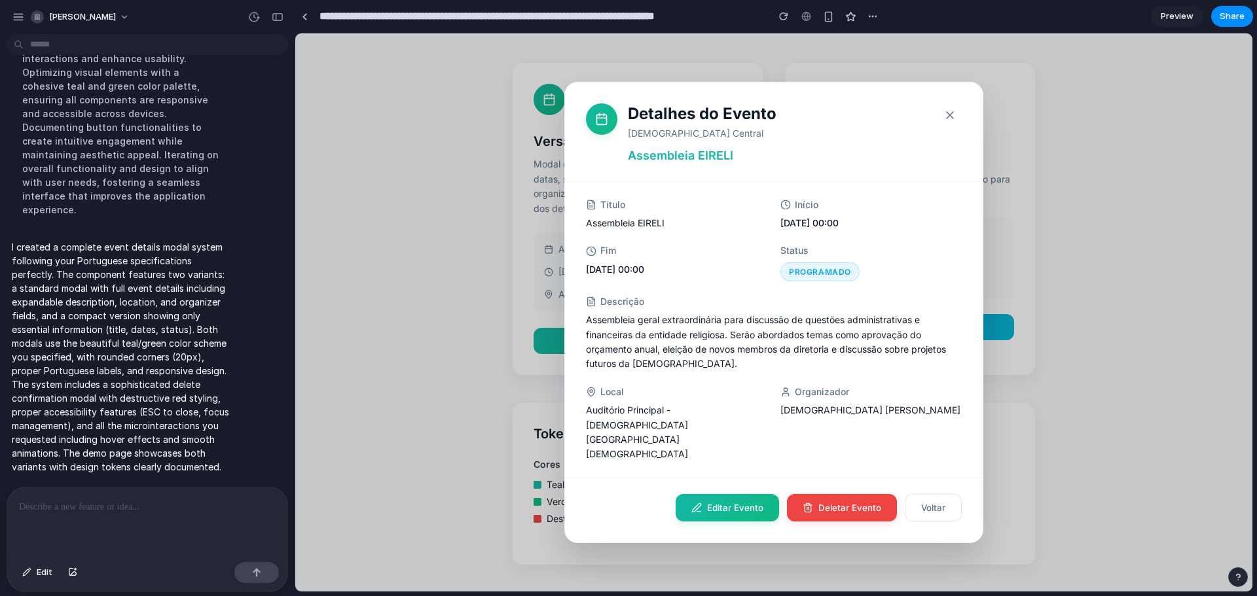
click at [950, 122] on icon "button" at bounding box center [949, 115] width 13 height 13
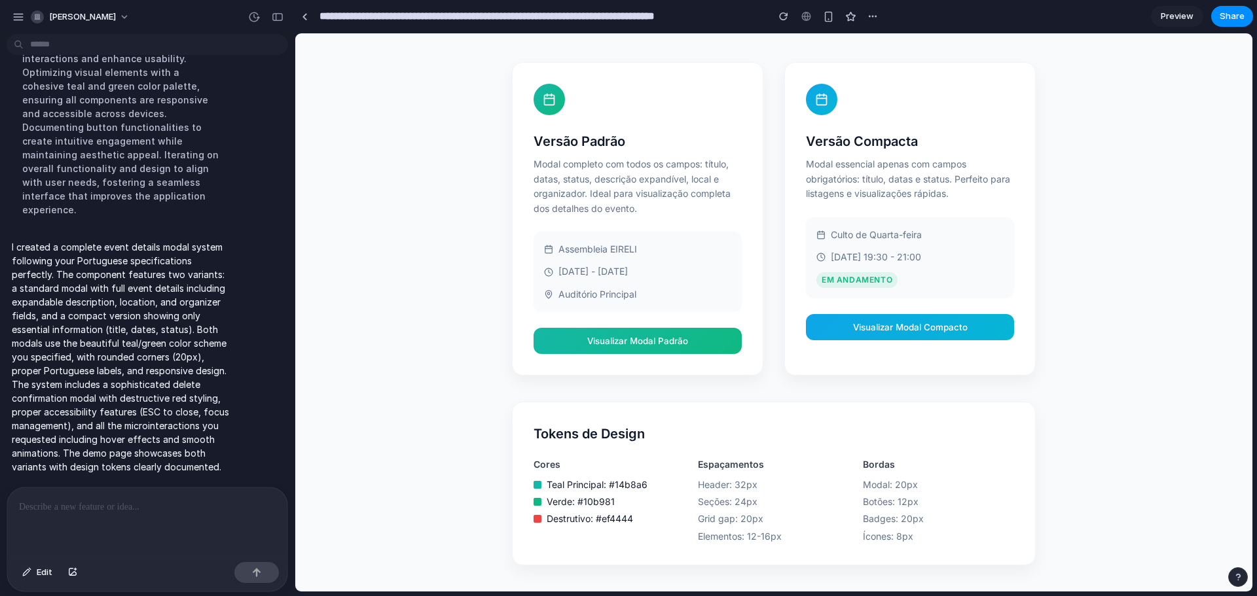
drag, startPoint x: 674, startPoint y: 249, endPoint x: 663, endPoint y: 266, distance: 20.3
click at [667, 259] on div "Assembleia EIRELI 24/09/2025 - 25/09/2025 Auditório Principal" at bounding box center [638, 272] width 208 height 81
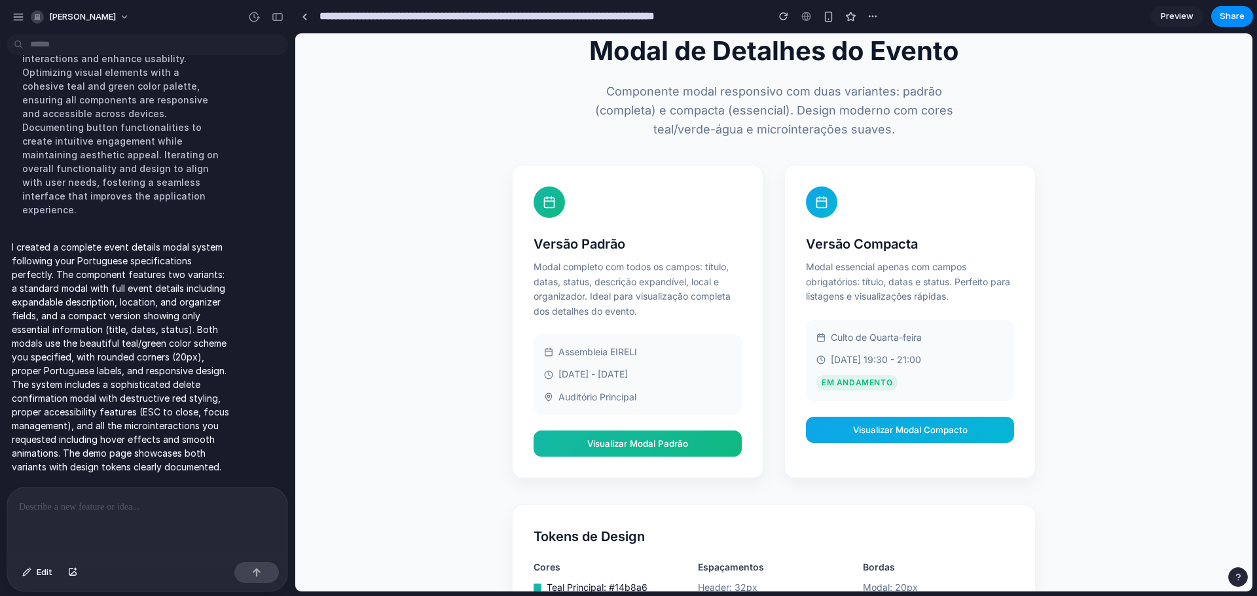
scroll to position [0, 0]
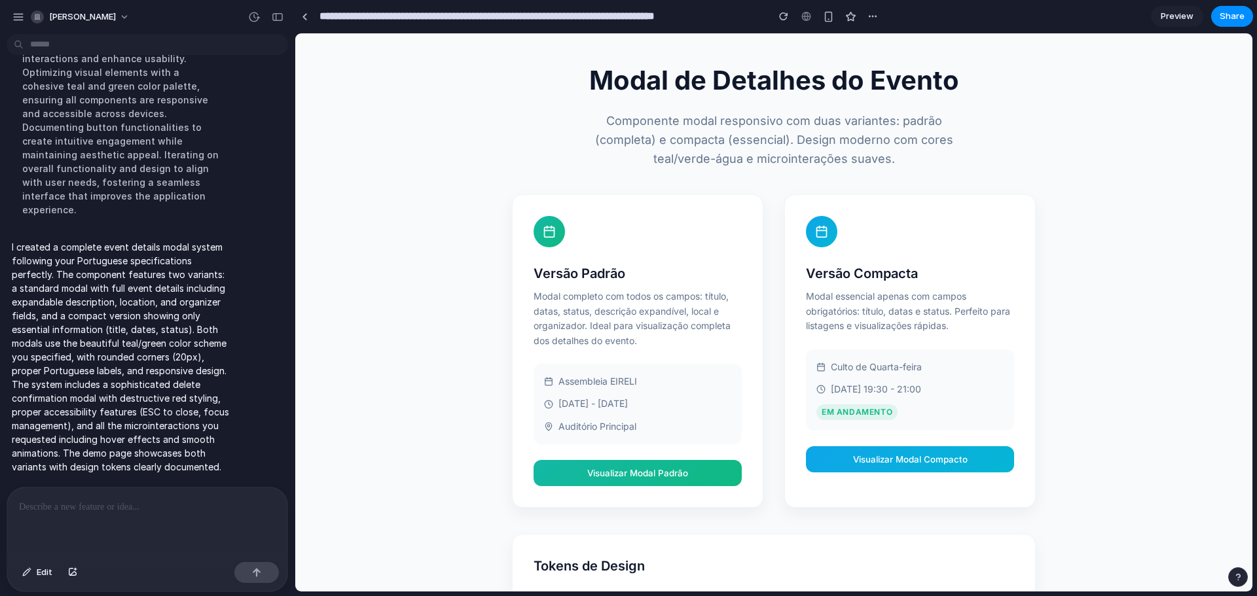
click at [930, 466] on button "Visualizar Modal Compacto" at bounding box center [910, 460] width 208 height 26
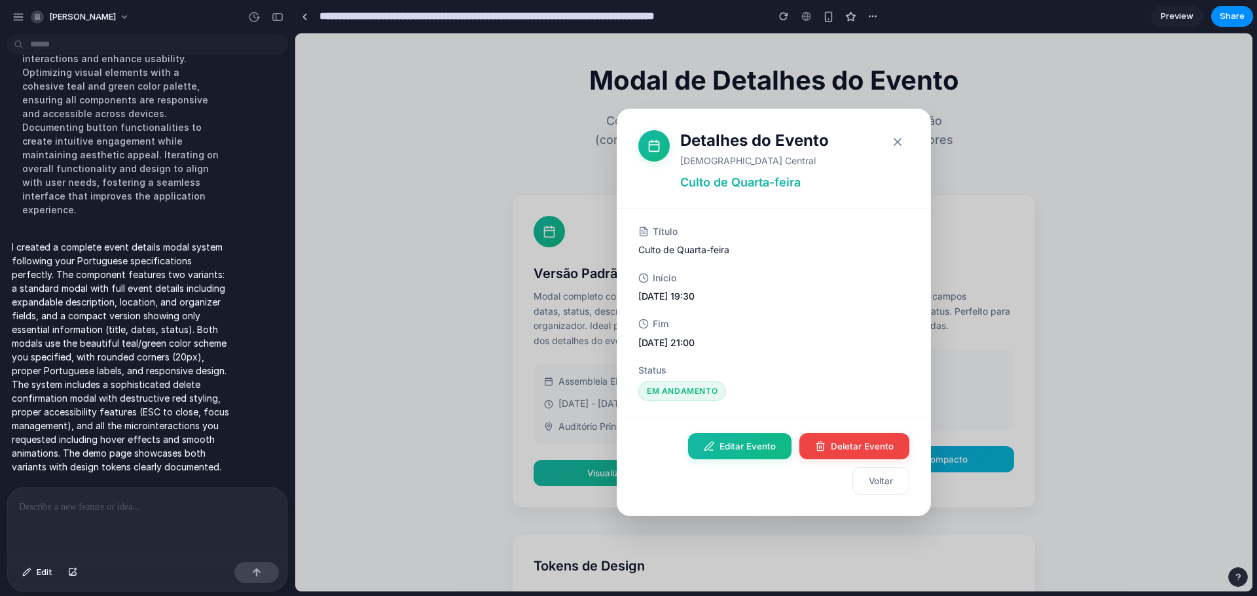
click at [900, 136] on icon "button" at bounding box center [897, 142] width 13 height 13
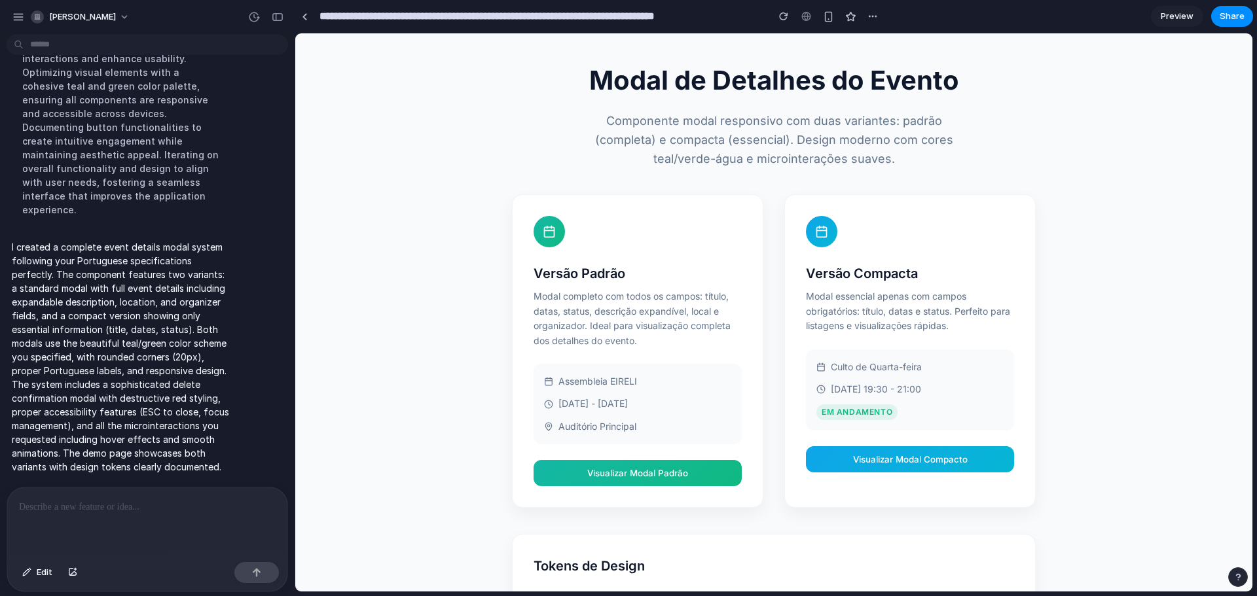
click at [657, 481] on button "Visualizar Modal Padrão" at bounding box center [638, 473] width 208 height 26
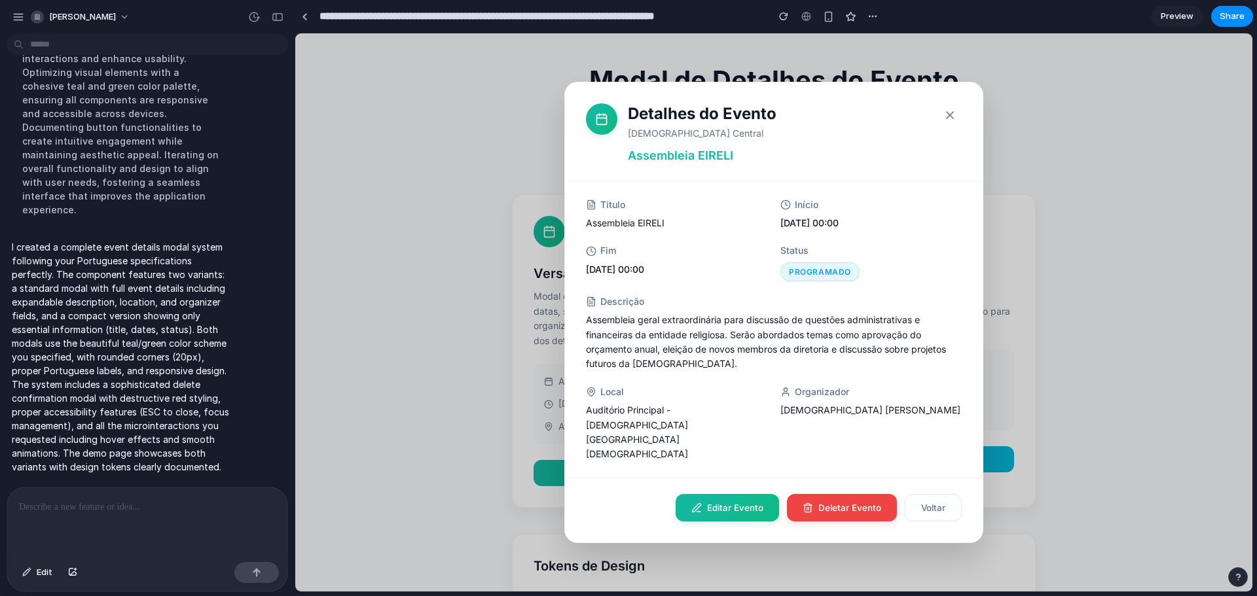
click at [953, 122] on icon "button" at bounding box center [949, 115] width 13 height 13
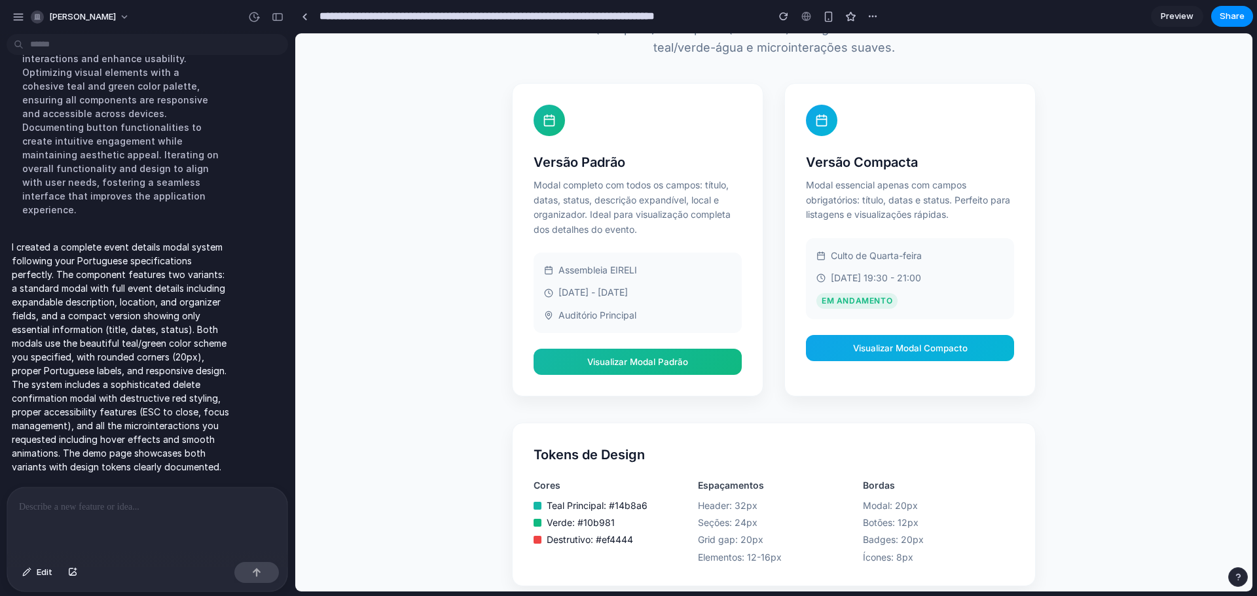
scroll to position [132, 0]
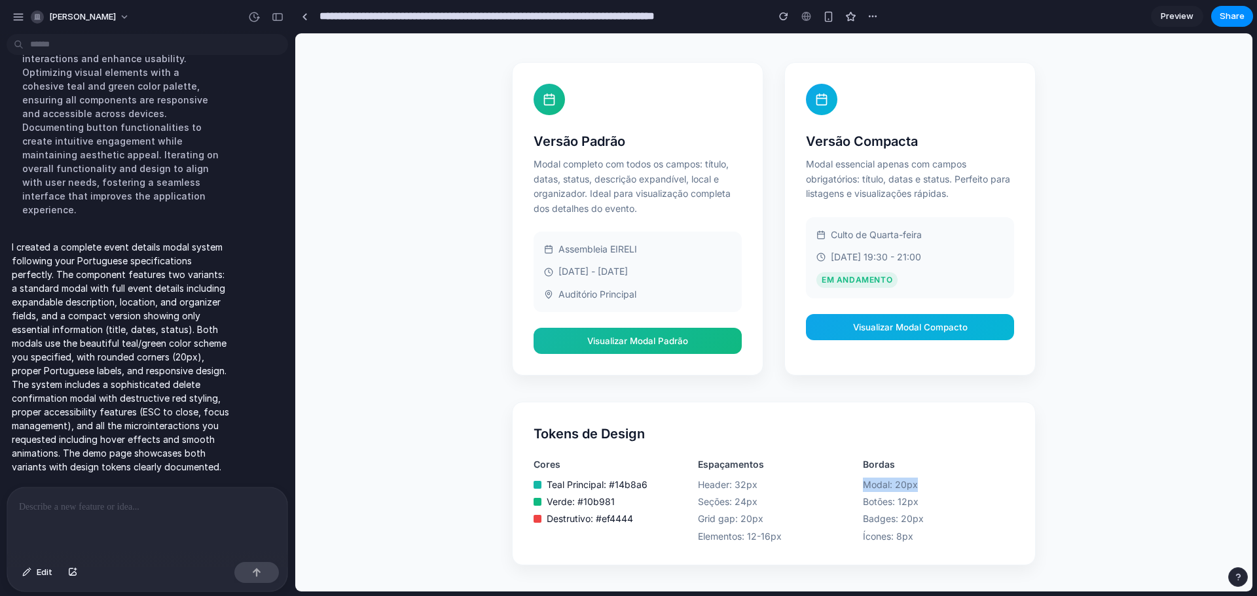
drag, startPoint x: 858, startPoint y: 486, endPoint x: 913, endPoint y: 481, distance: 54.7
click at [913, 481] on span "Modal: 20px" at bounding box center [938, 485] width 151 height 14
click at [937, 487] on span "Modal: 20px" at bounding box center [938, 485] width 151 height 14
click at [926, 502] on span "Botões: 12px" at bounding box center [938, 502] width 151 height 14
drag, startPoint x: 860, startPoint y: 499, endPoint x: 911, endPoint y: 494, distance: 50.6
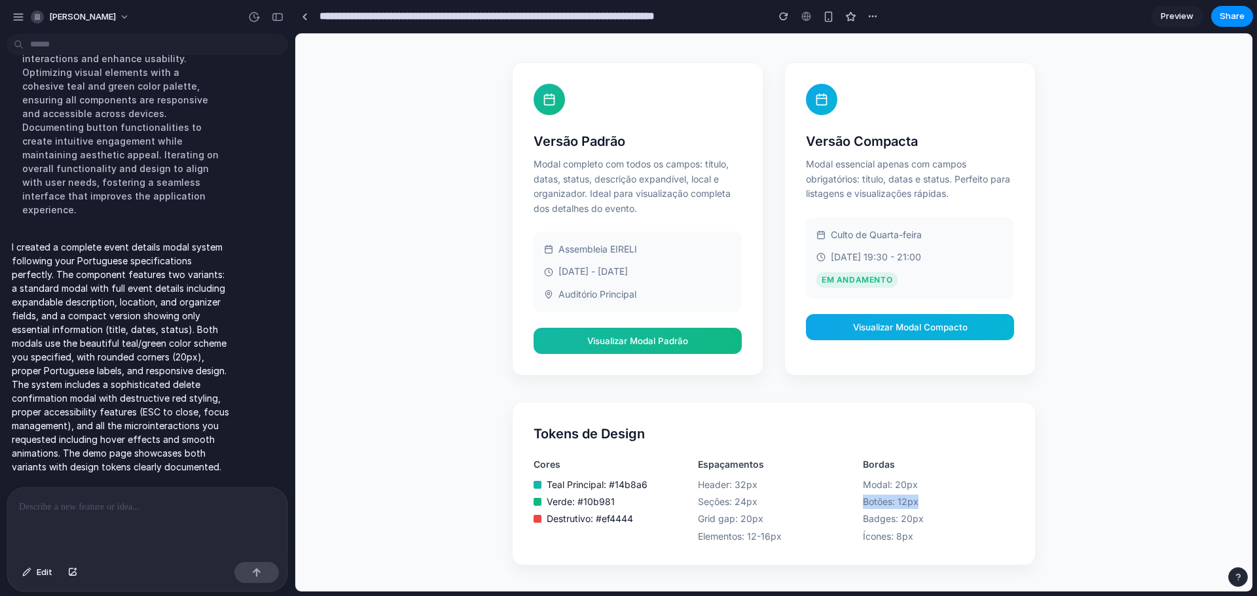
click at [911, 495] on span "Botões: 12px" at bounding box center [938, 502] width 151 height 14
click at [921, 496] on span "Botões: 12px" at bounding box center [938, 502] width 151 height 14
drag, startPoint x: 854, startPoint y: 519, endPoint x: 914, endPoint y: 516, distance: 60.3
click at [914, 516] on div "Cores Teal Principal: #14b8a6 Verde: #10b981 Destrutivo: #ef4444 Espaçamentos H…" at bounding box center [774, 501] width 481 height 86
click at [930, 515] on span "Badges: 20px" at bounding box center [938, 519] width 151 height 14
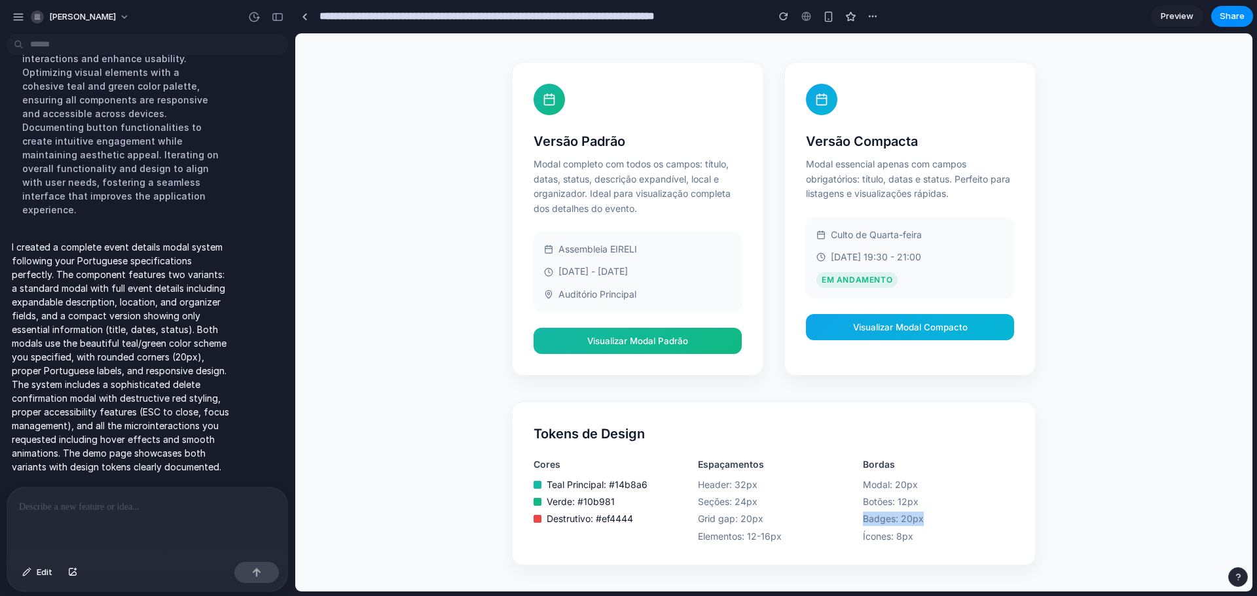
drag, startPoint x: 921, startPoint y: 517, endPoint x: 858, endPoint y: 513, distance: 63.6
click at [863, 513] on span "Badges: 20px" at bounding box center [938, 519] width 151 height 14
click at [937, 492] on span "Modal: 20px" at bounding box center [938, 485] width 151 height 14
drag, startPoint x: 911, startPoint y: 538, endPoint x: 853, endPoint y: 532, distance: 58.6
click at [853, 532] on div "Cores Teal Principal: #14b8a6 Verde: #10b981 Destrutivo: #ef4444 Espaçamentos H…" at bounding box center [774, 501] width 481 height 86
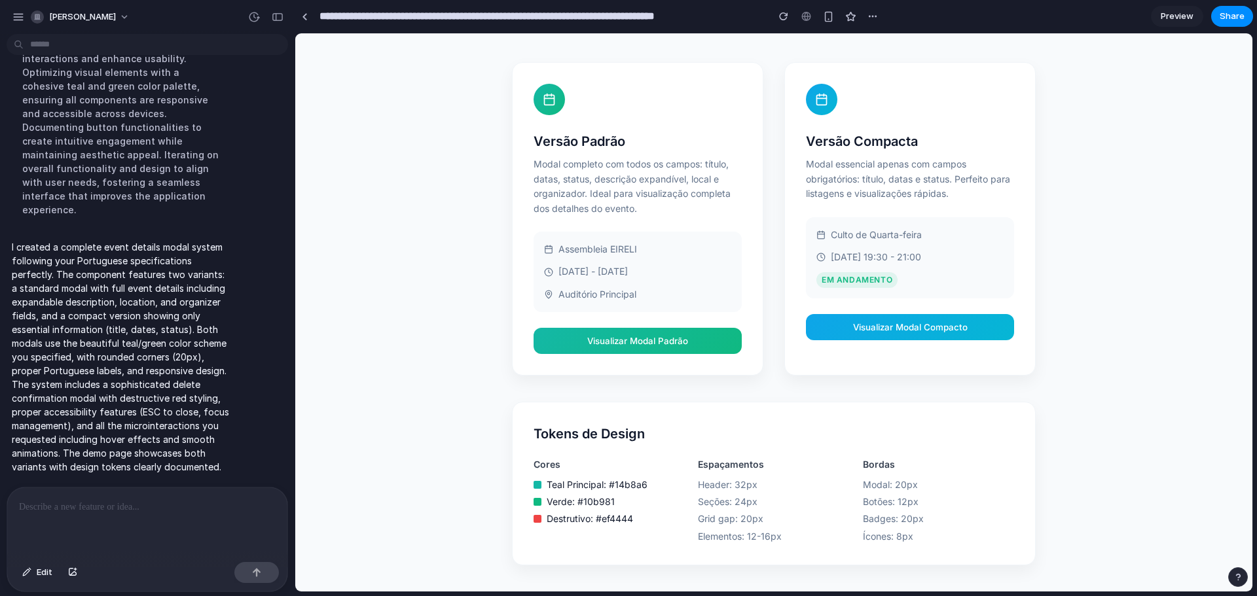
click at [955, 485] on span "Modal: 20px" at bounding box center [938, 485] width 151 height 14
drag, startPoint x: 765, startPoint y: 485, endPoint x: 689, endPoint y: 485, distance: 75.3
click at [689, 485] on div "Cores Teal Principal: #14b8a6 Verde: #10b981 Destrutivo: #ef4444 Espaçamentos H…" at bounding box center [774, 501] width 481 height 86
click at [775, 481] on span "Header: 32px" at bounding box center [773, 485] width 151 height 14
drag, startPoint x: 755, startPoint y: 501, endPoint x: 683, endPoint y: 497, distance: 72.1
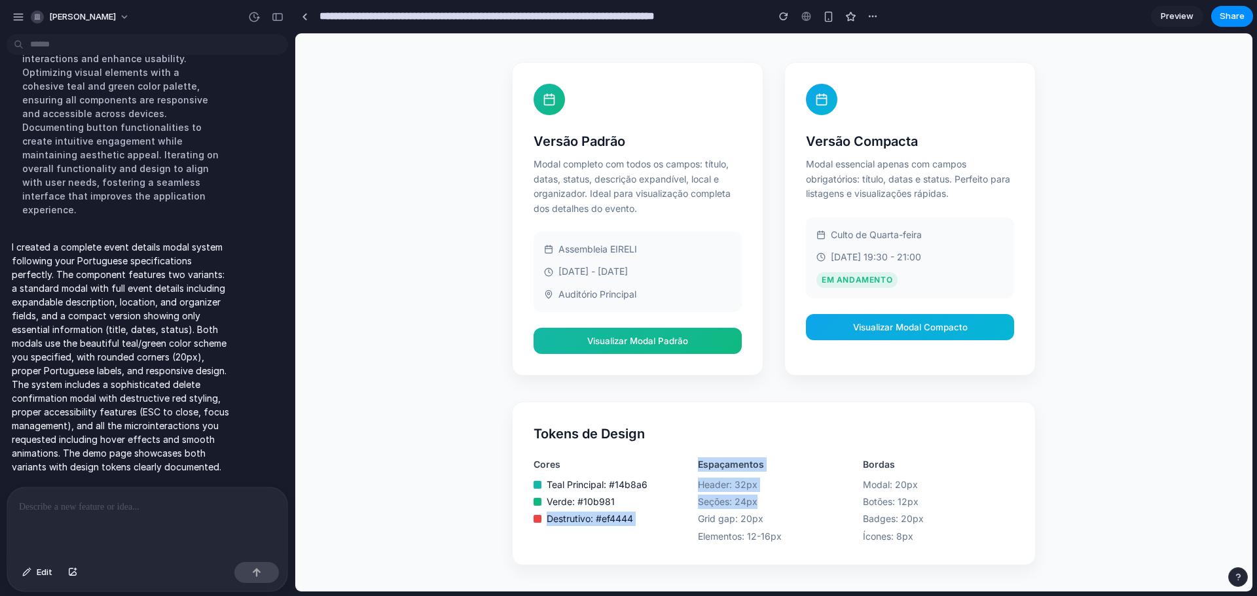
click at [683, 497] on div "Cores Teal Principal: #14b8a6 Verde: #10b981 Destrutivo: #ef4444 Espaçamentos H…" at bounding box center [774, 501] width 481 height 86
click at [817, 500] on span "Seções: 24px" at bounding box center [773, 502] width 151 height 14
drag, startPoint x: 769, startPoint y: 515, endPoint x: 695, endPoint y: 511, distance: 73.4
click at [698, 511] on div "Header: 32px Seções: 24px Grid gap: 20px Elementos: 12-16px" at bounding box center [773, 511] width 151 height 67
click at [795, 508] on span "Seções: 24px" at bounding box center [773, 502] width 151 height 14
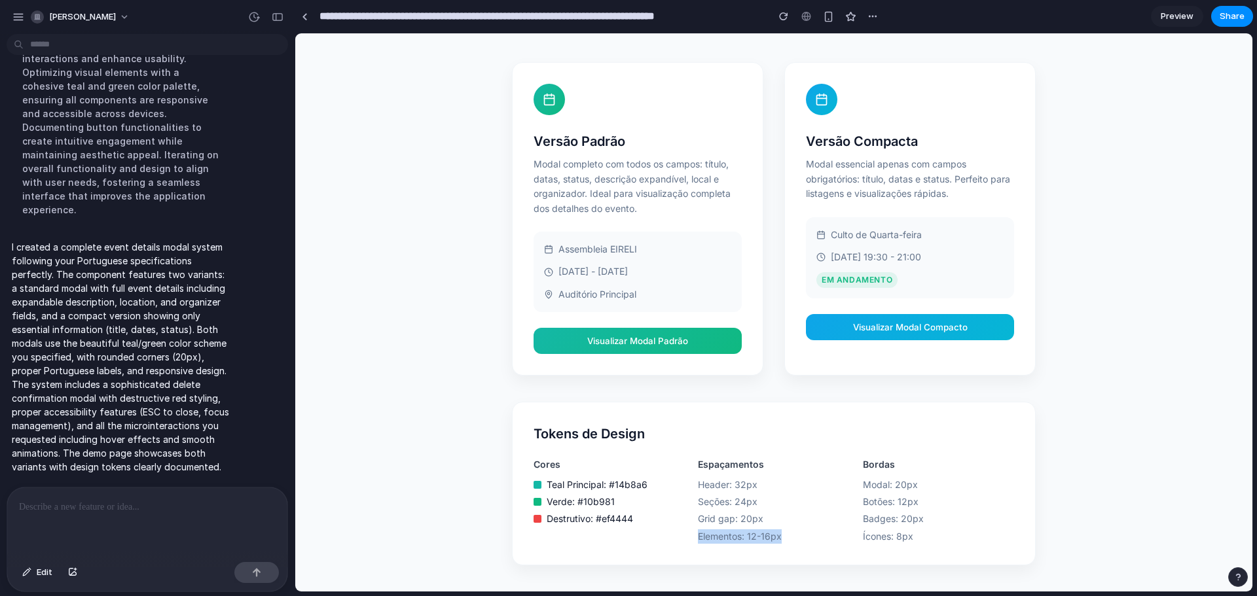
drag, startPoint x: 770, startPoint y: 539, endPoint x: 693, endPoint y: 540, distance: 77.3
click at [698, 540] on span "Elementos: 12-16px" at bounding box center [773, 537] width 151 height 14
click at [790, 501] on span "Seções: 24px" at bounding box center [773, 502] width 151 height 14
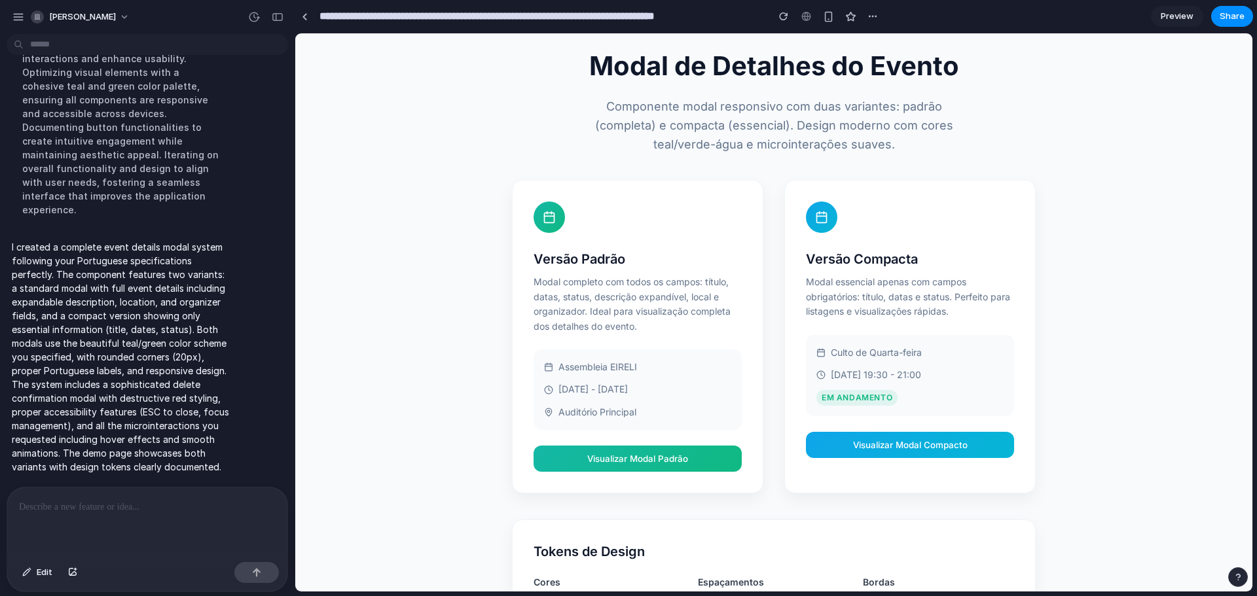
scroll to position [0, 0]
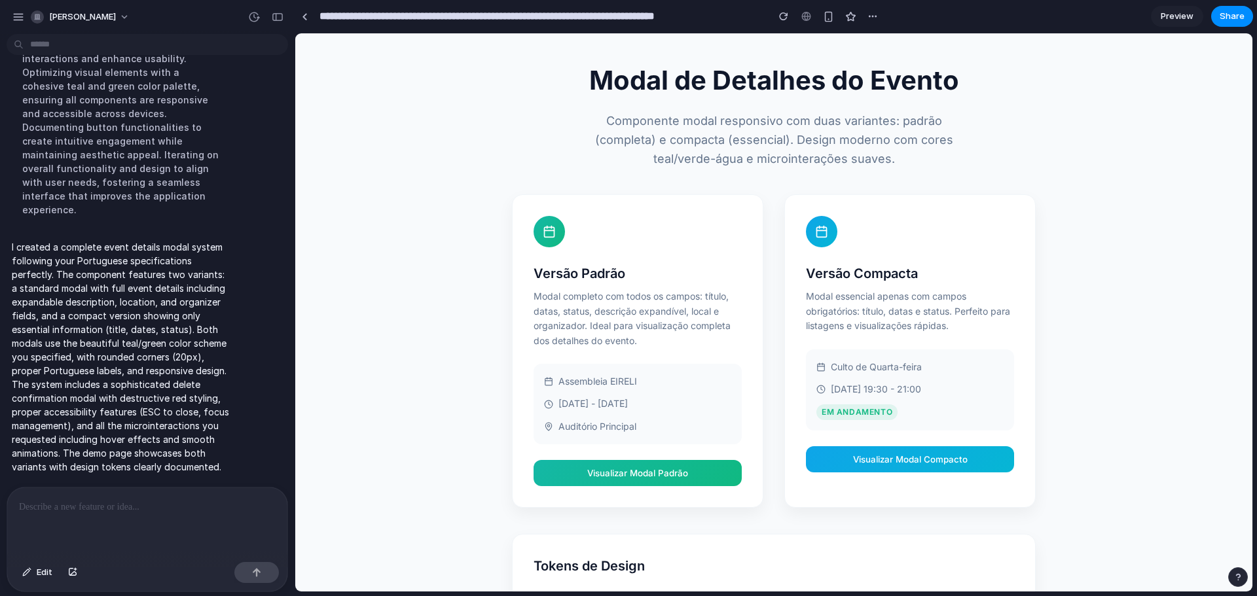
click at [722, 16] on input "**********" at bounding box center [540, 17] width 447 height 24
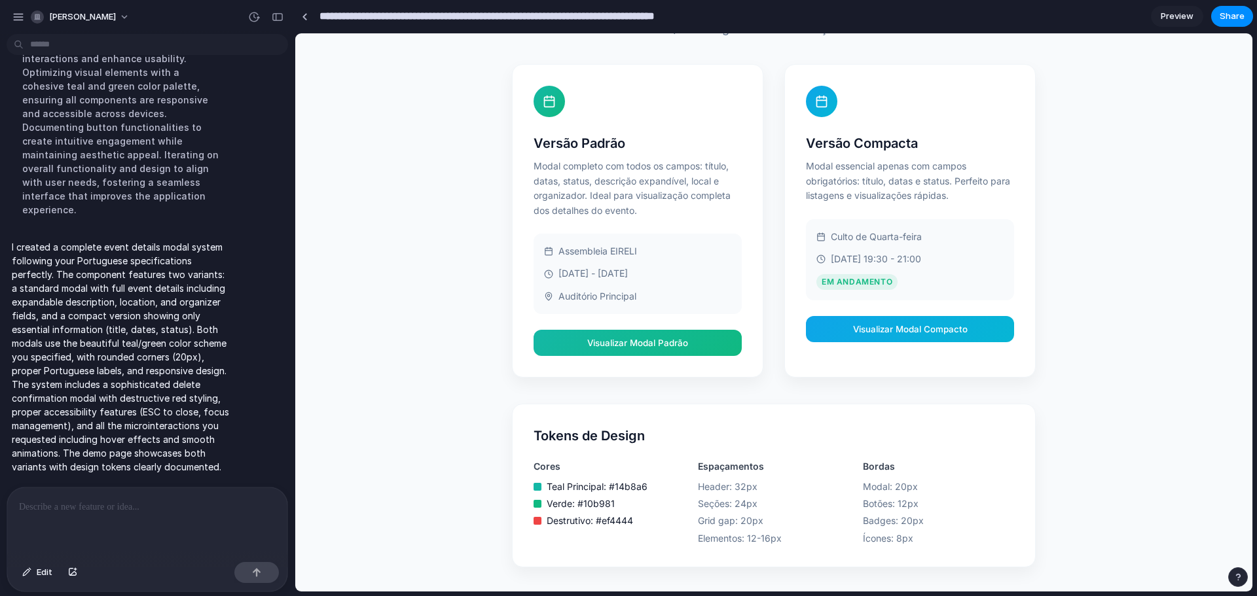
scroll to position [132, 0]
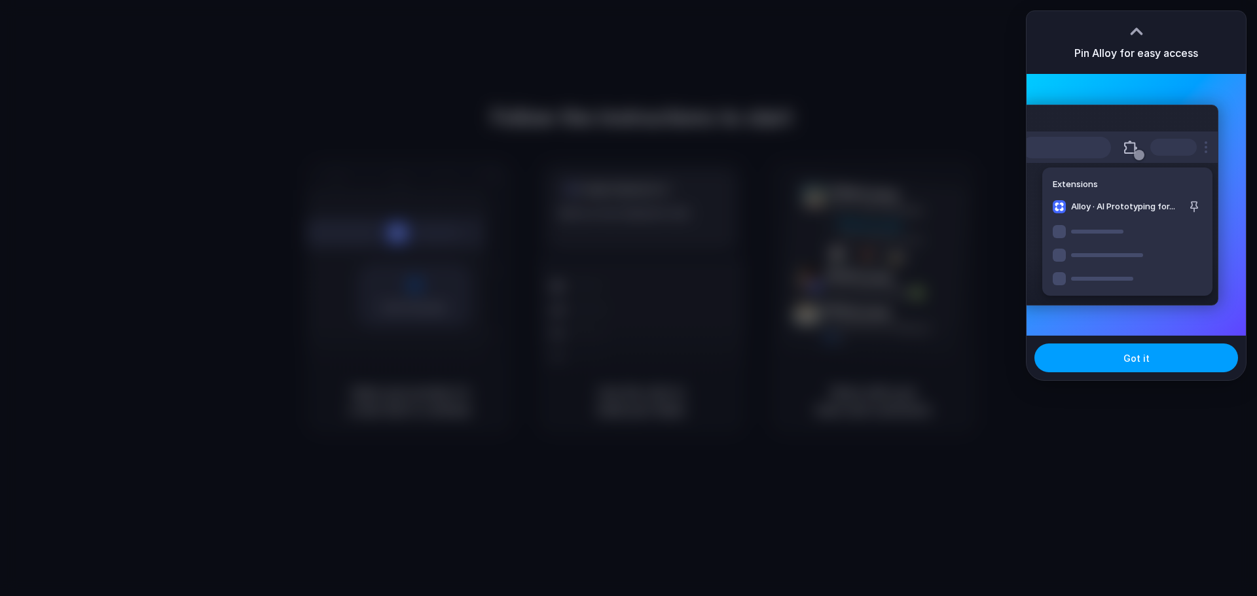
click at [1149, 367] on button "Got it" at bounding box center [1137, 358] width 204 height 29
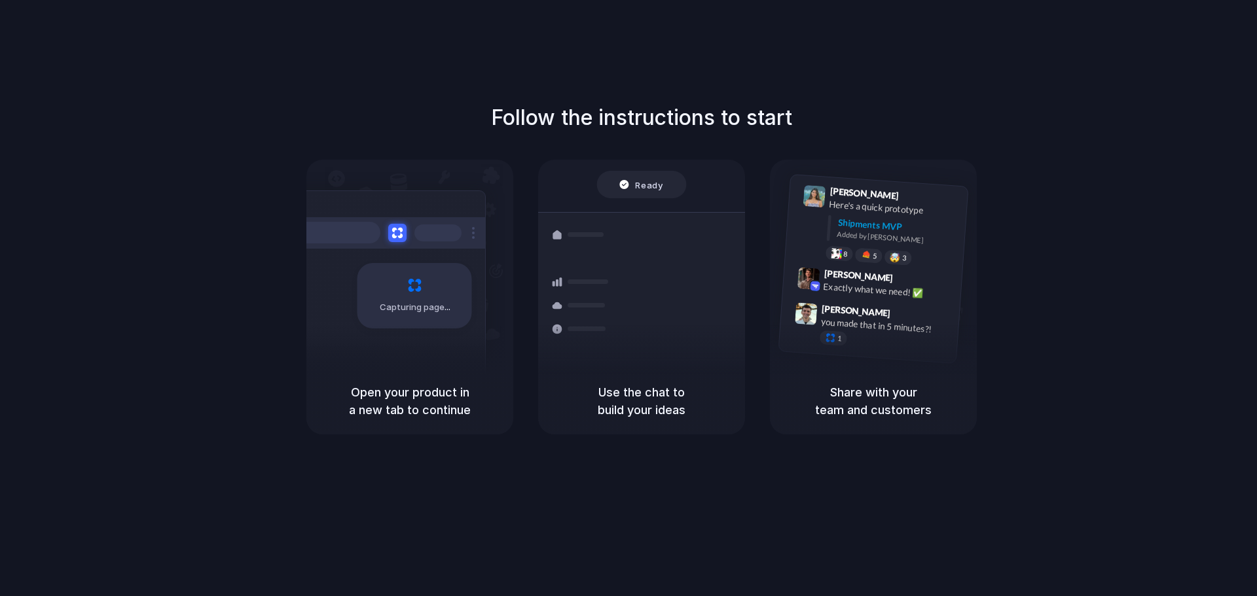
click at [629, 299] on div at bounding box center [629, 299] width 0 height 0
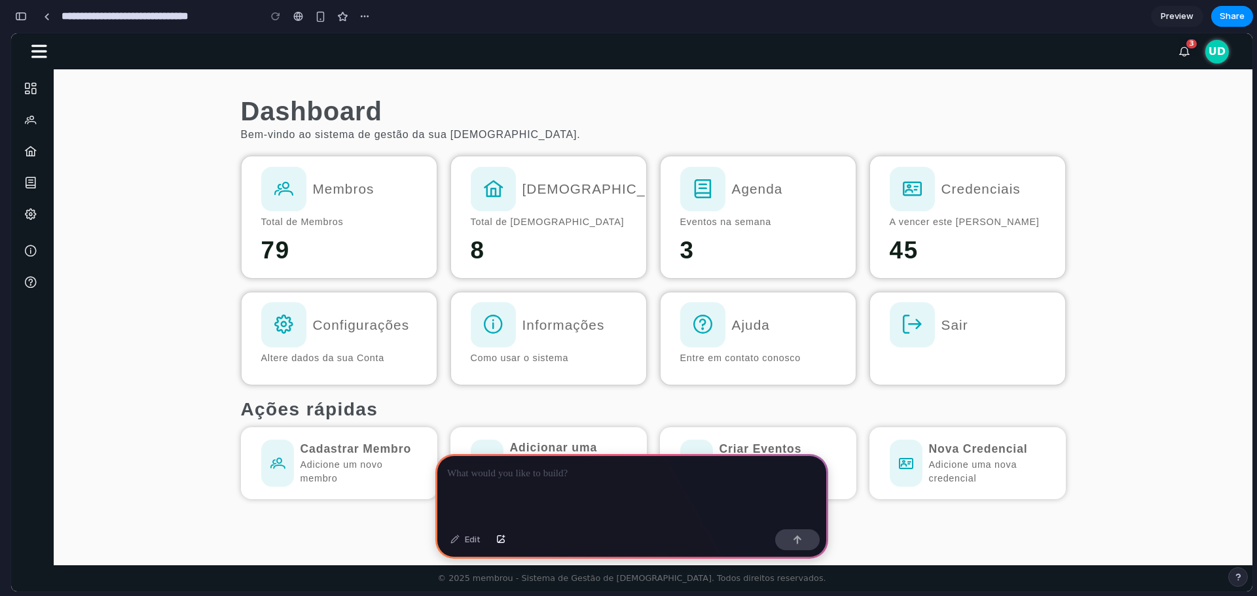
scroll to position [0, 12]
click at [1189, 18] on span "Preview" at bounding box center [1177, 16] width 33 height 13
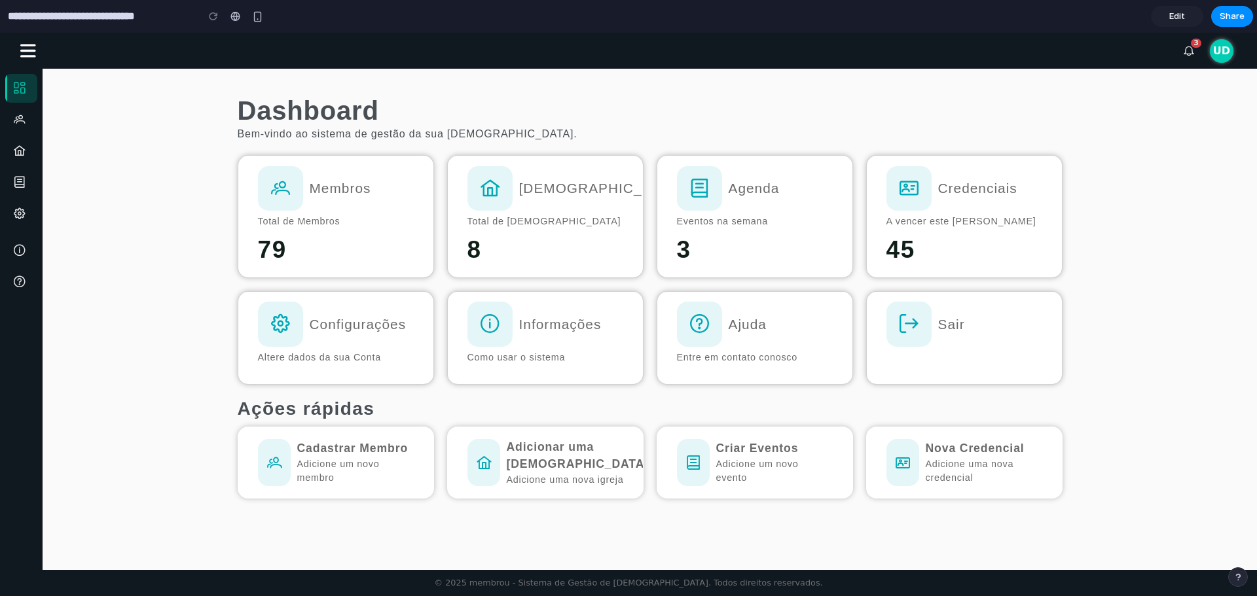
click at [14, 83] on icon "Menu lateral" at bounding box center [20, 88] width 16 height 12
click at [29, 48] on icon "button" at bounding box center [27, 51] width 15 height 18
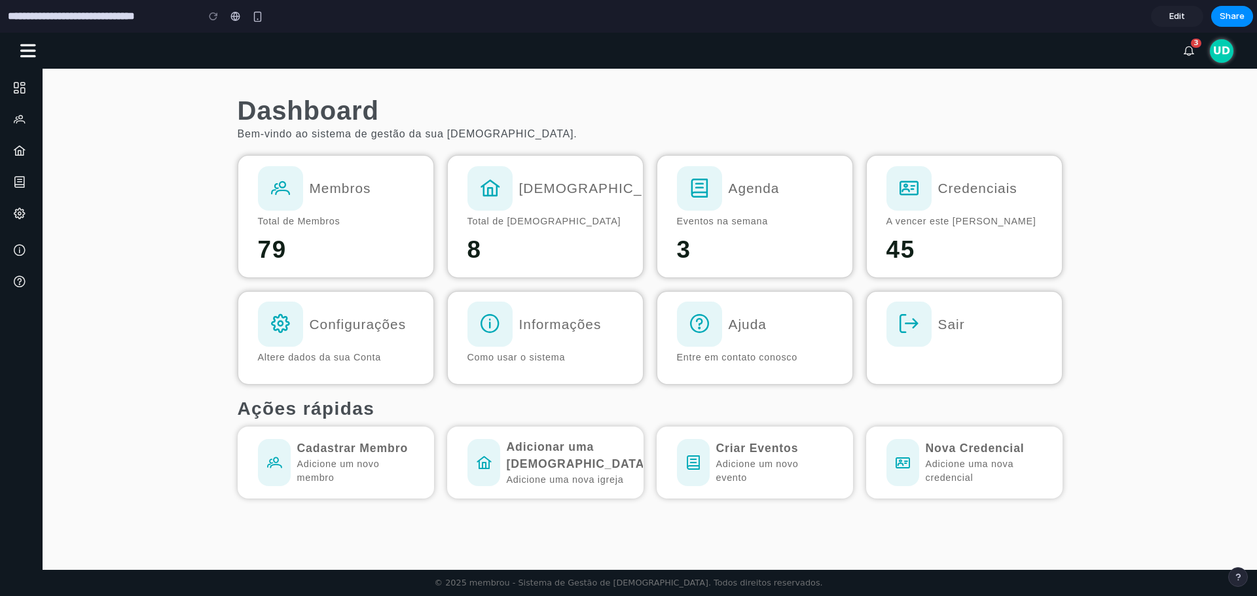
click at [29, 48] on icon "button" at bounding box center [27, 51] width 15 height 18
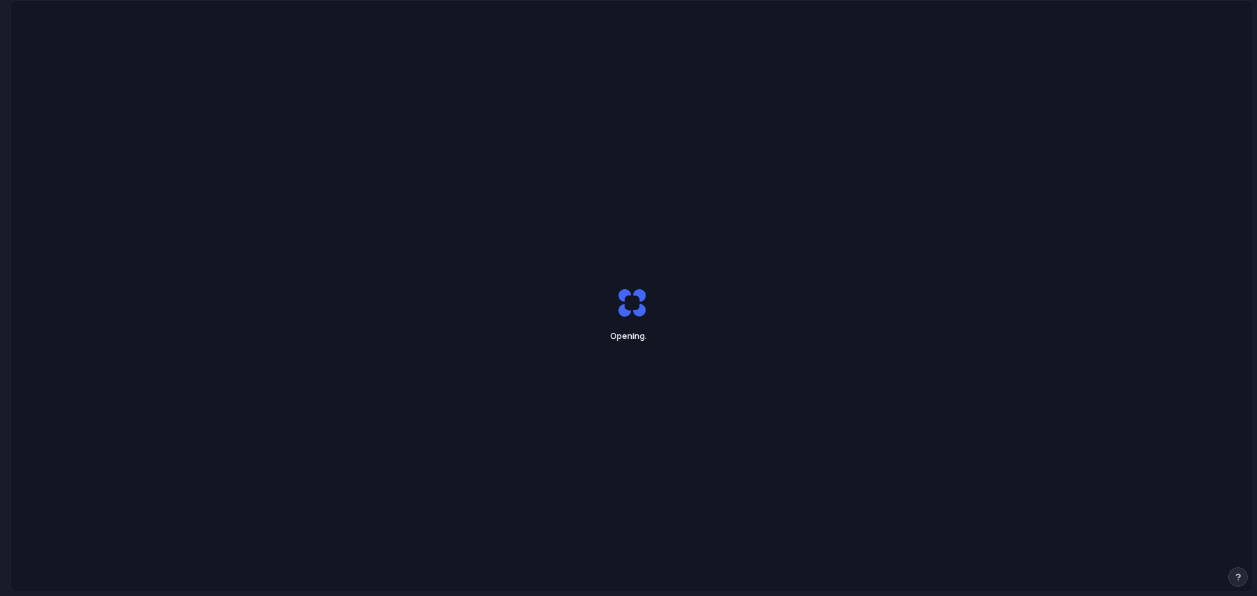
scroll to position [0, 12]
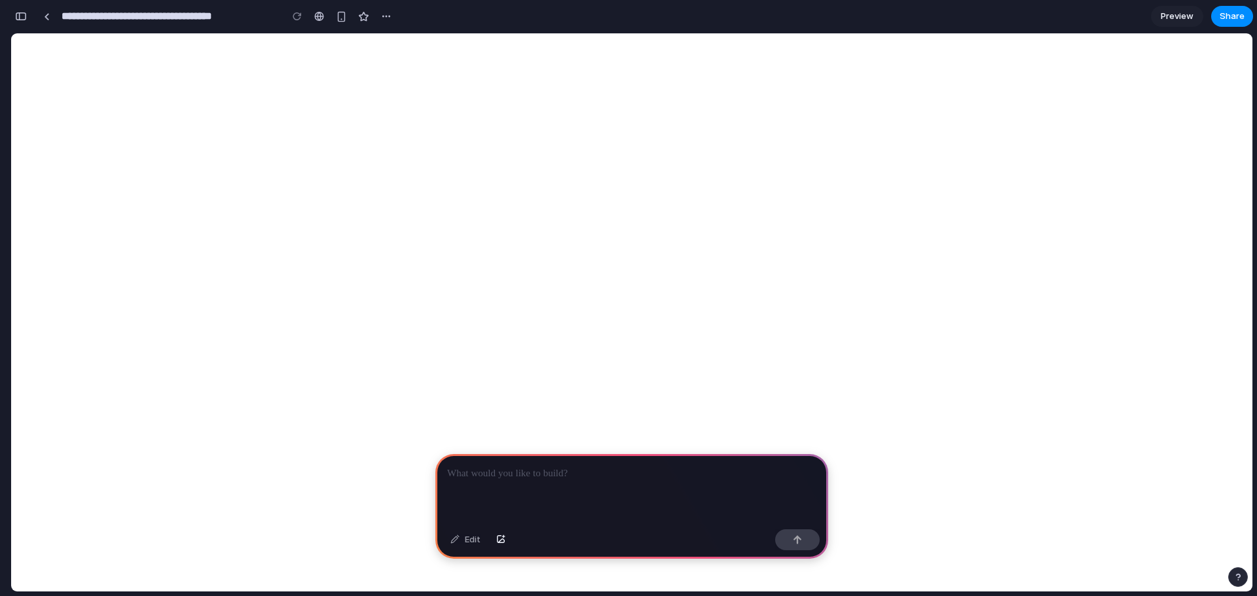
click at [559, 477] on div at bounding box center [631, 489] width 393 height 70
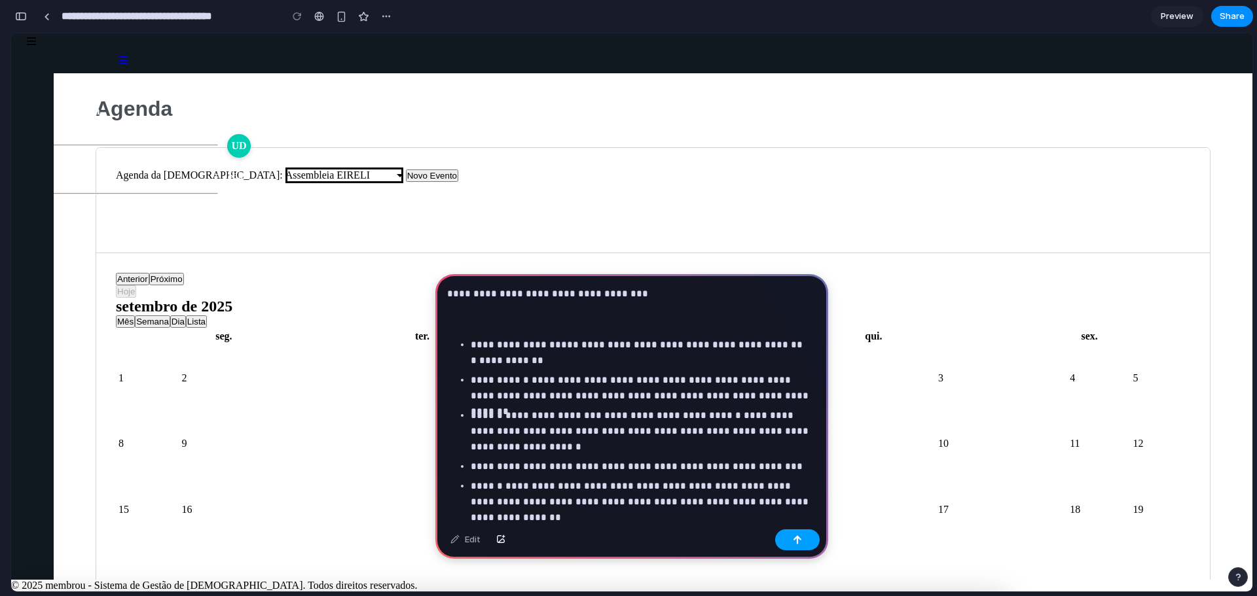
scroll to position [0, 0]
click at [798, 542] on div "button" at bounding box center [797, 540] width 9 height 9
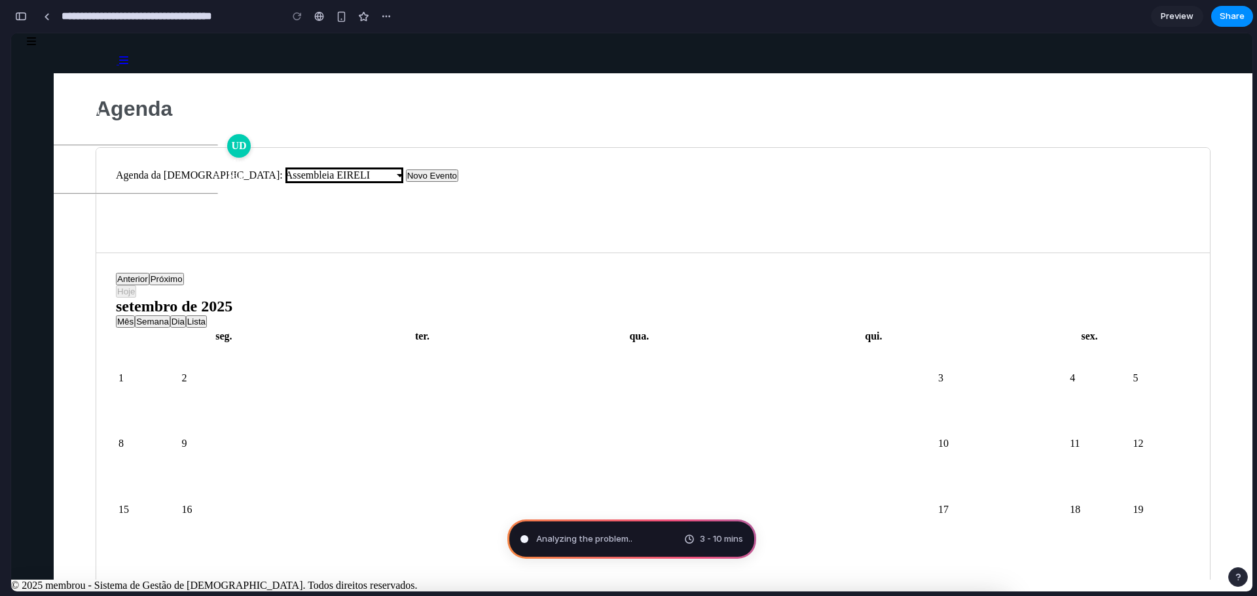
click at [822, 592] on div at bounding box center [631, 592] width 1241 height 0
click at [273, 592] on div "Assembleia EIRELI" at bounding box center [142, 605] width 262 height 26
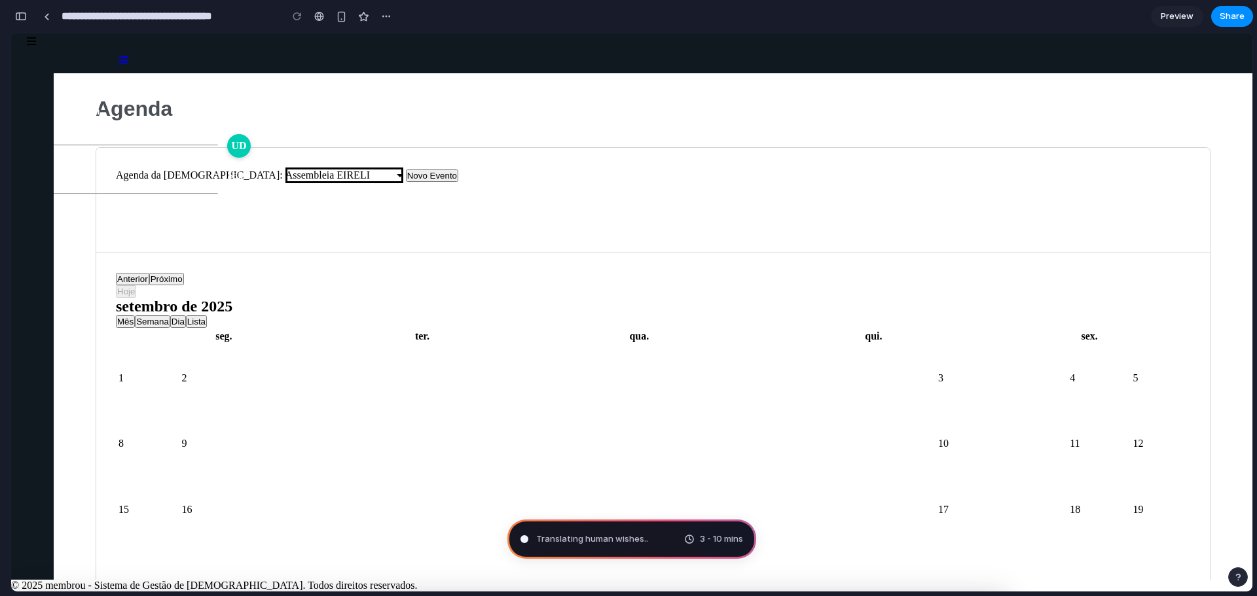
type input "**********"
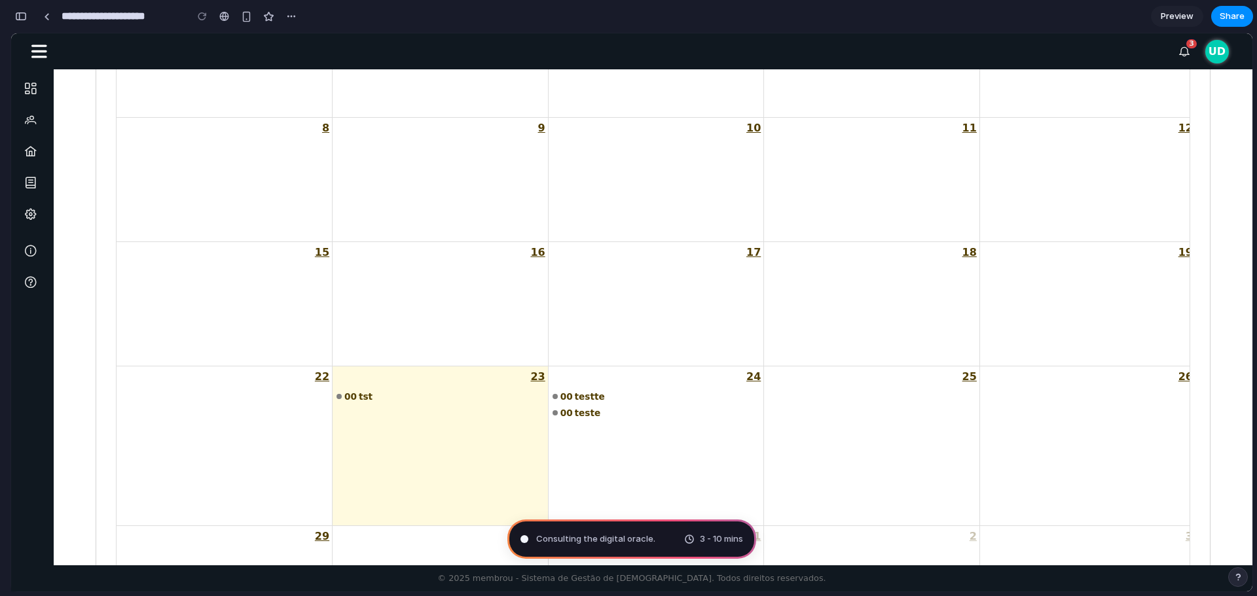
scroll to position [524, 0]
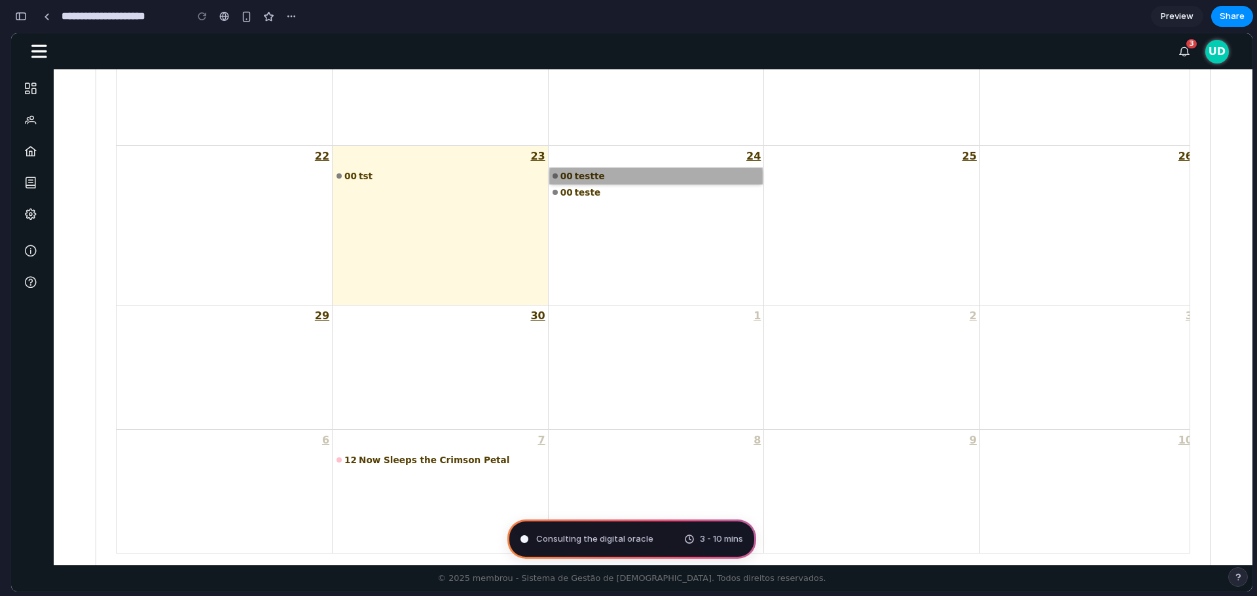
click at [589, 174] on link "00 testte" at bounding box center [656, 176] width 213 height 16
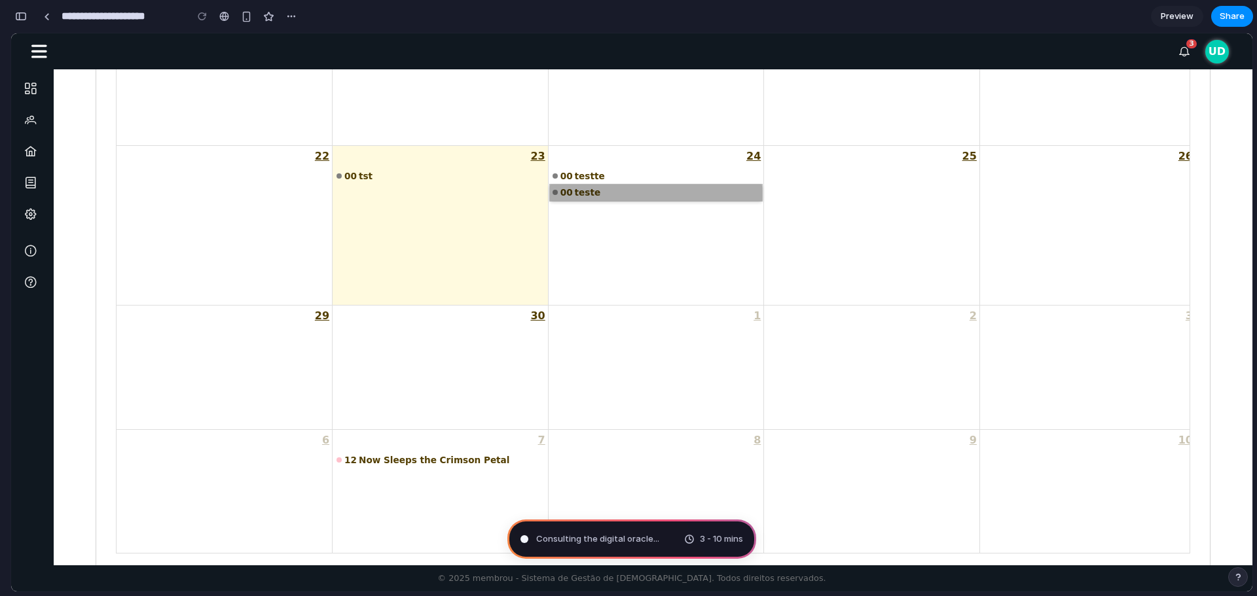
click at [582, 190] on link "00 teste" at bounding box center [656, 193] width 213 height 16
click at [617, 231] on div "24 00 testte 00 teste" at bounding box center [656, 225] width 215 height 159
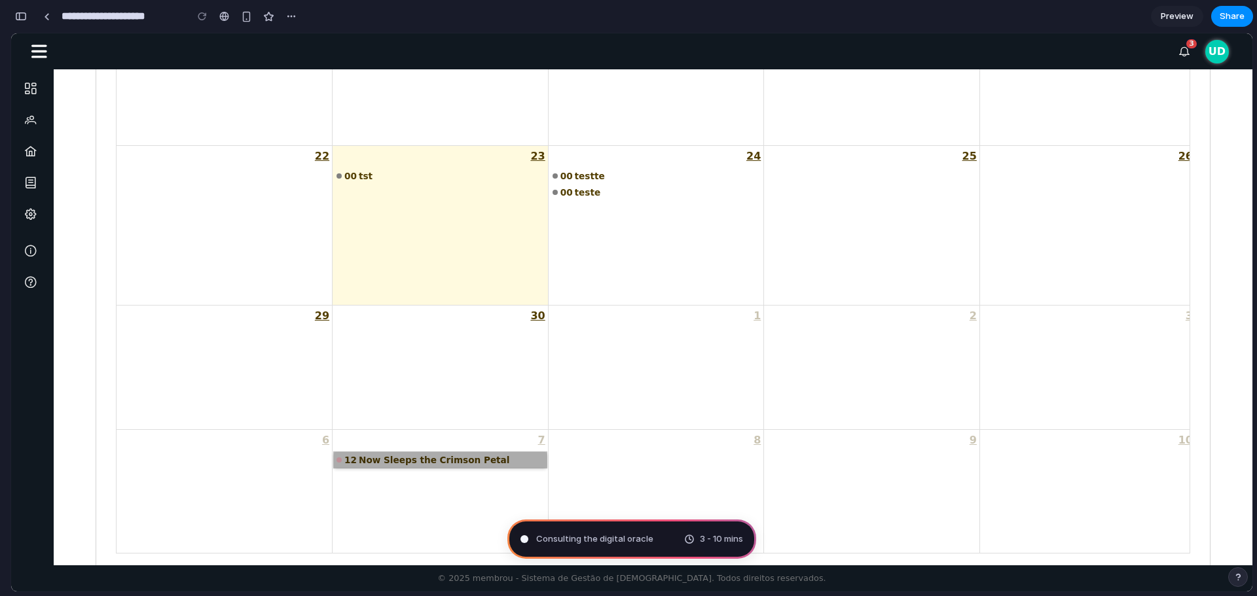
click at [459, 463] on link "12 Now Sleeps the Crimson Petal" at bounding box center [440, 460] width 213 height 16
click at [651, 352] on div "1" at bounding box center [656, 368] width 215 height 124
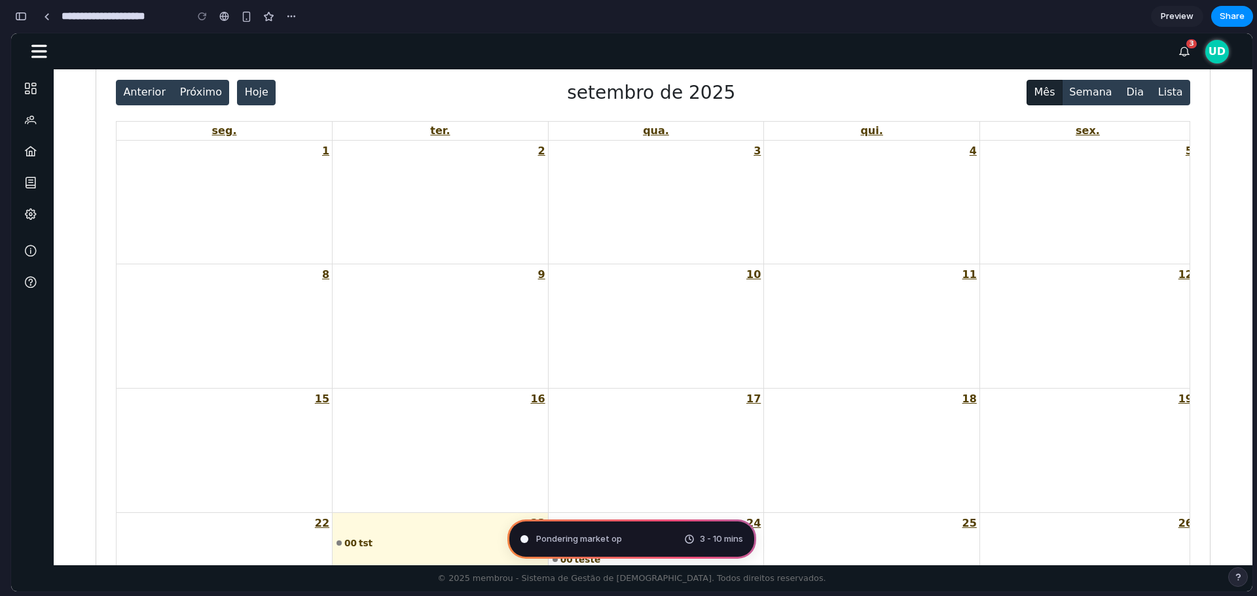
scroll to position [0, 0]
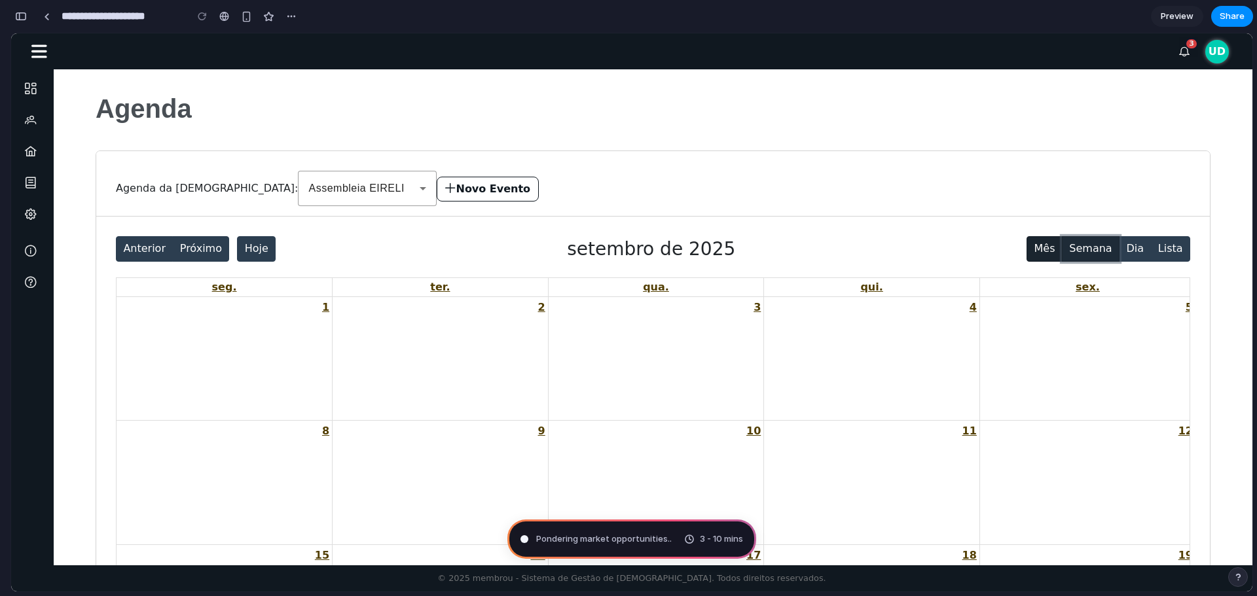
click at [1088, 248] on button "Semana" at bounding box center [1091, 249] width 58 height 26
click at [1050, 248] on button "Mês" at bounding box center [1045, 249] width 36 height 26
click at [437, 192] on button "Novo Evento" at bounding box center [488, 189] width 102 height 25
click at [308, 198] on div "Assembleia EIRELI" at bounding box center [367, 188] width 118 height 35
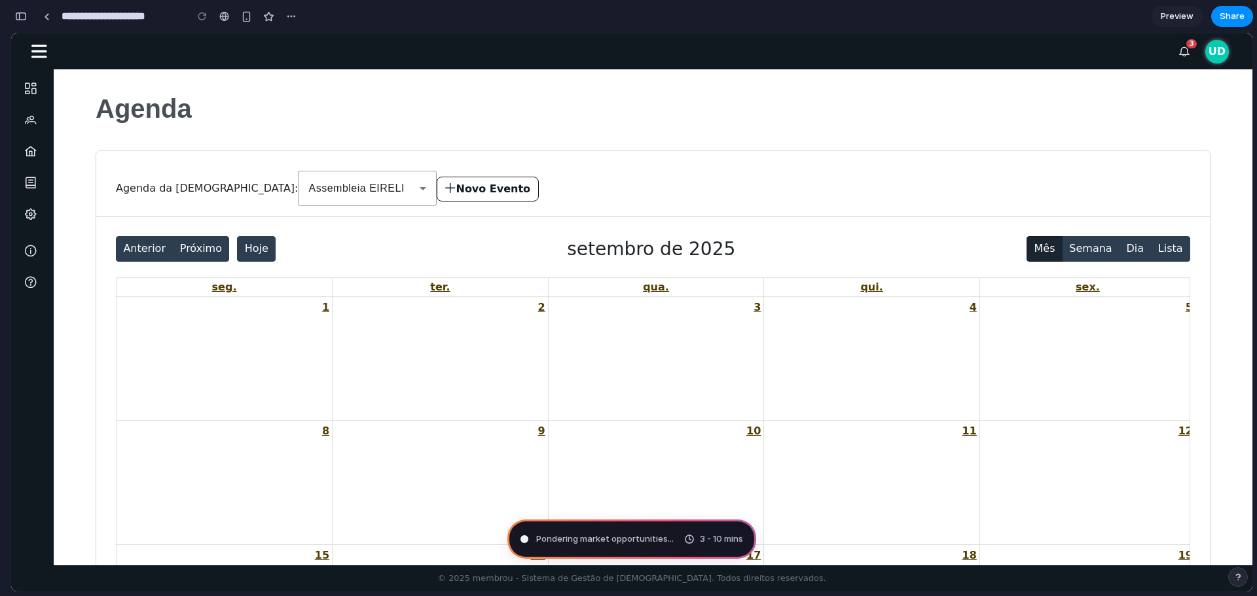
click at [437, 187] on button "Novo Evento" at bounding box center [488, 189] width 102 height 25
click at [354, 217] on div "Agenda da Igreja: Assembleia EIRELI Novo Evento" at bounding box center [653, 183] width 1114 height 65
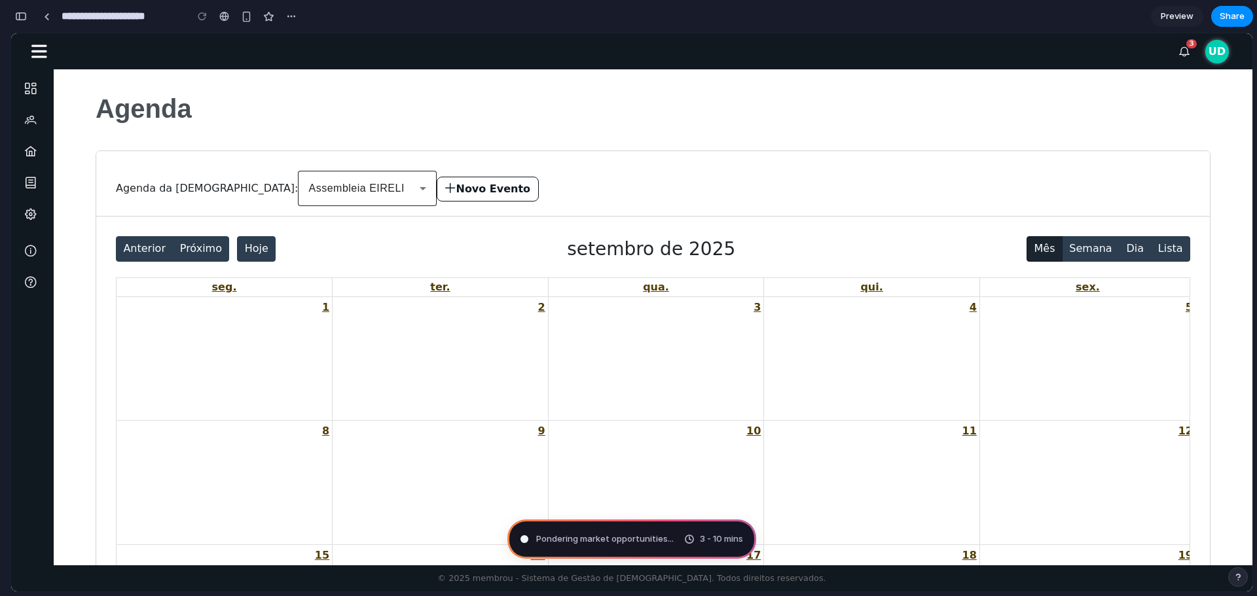
click at [415, 194] on icon at bounding box center [423, 189] width 16 height 16
drag, startPoint x: 456, startPoint y: 236, endPoint x: 396, endPoint y: 212, distance: 64.3
click at [29, 92] on icon at bounding box center [31, 89] width 16 height 12
click at [42, 57] on icon "button" at bounding box center [38, 51] width 15 height 13
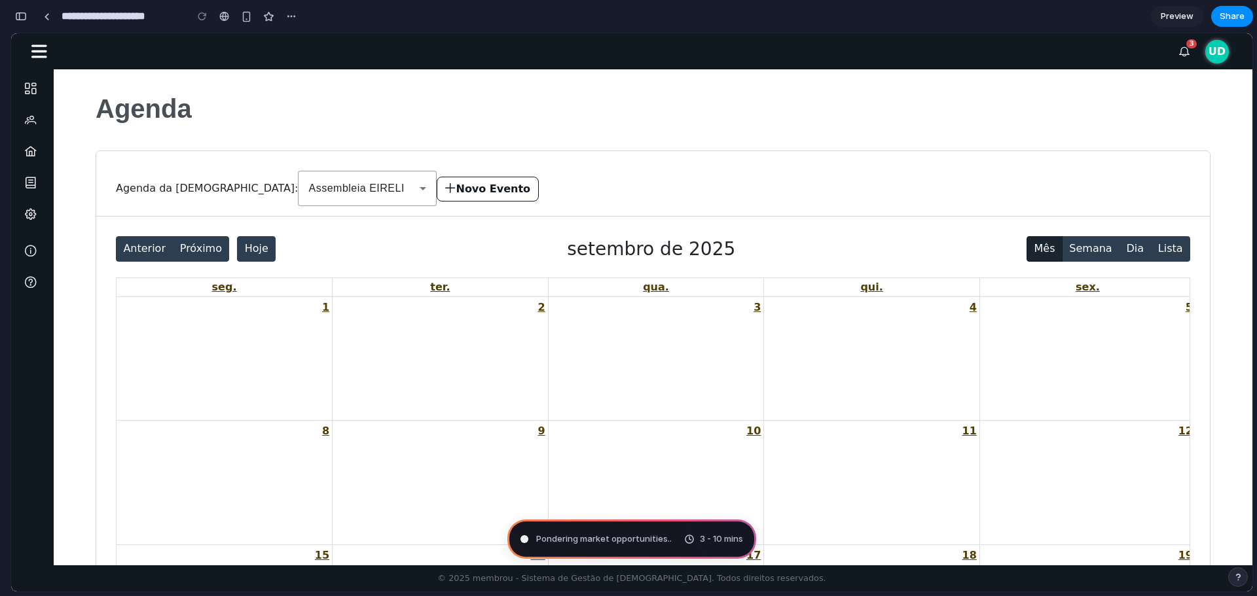
click at [42, 57] on icon "button" at bounding box center [38, 51] width 15 height 13
click at [29, 90] on icon at bounding box center [31, 89] width 16 height 12
click at [27, 123] on icon at bounding box center [31, 121] width 16 height 12
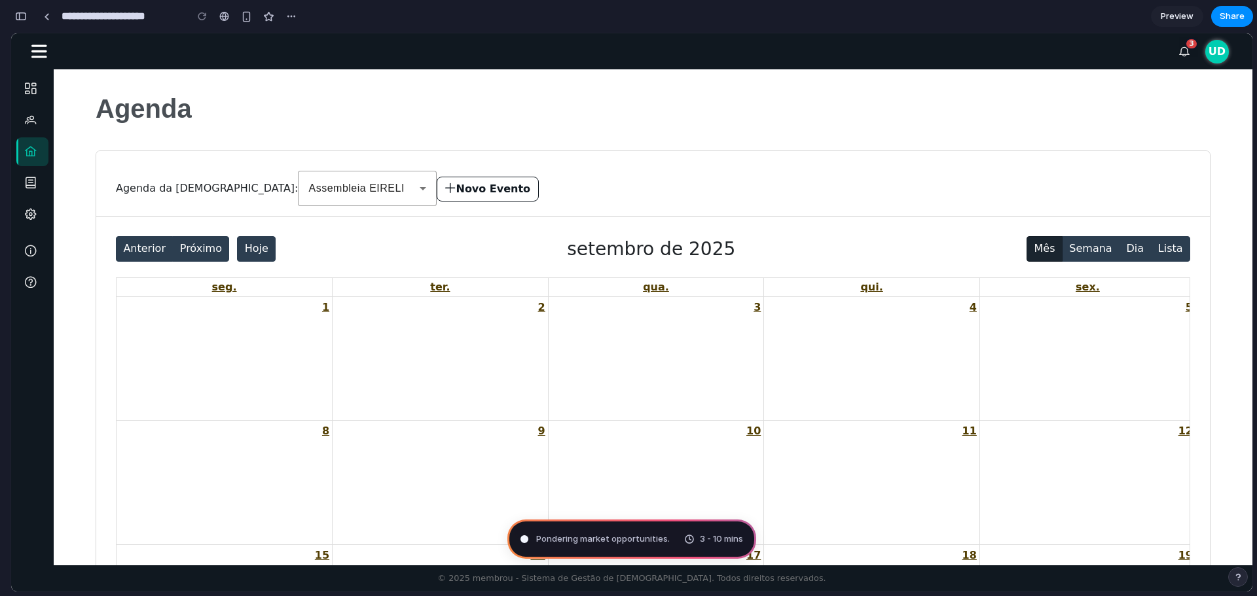
click at [31, 151] on icon at bounding box center [31, 152] width 16 height 12
click at [29, 184] on icon at bounding box center [31, 183] width 16 height 12
click at [35, 216] on icon at bounding box center [31, 215] width 16 height 12
drag, startPoint x: 27, startPoint y: 242, endPoint x: 27, endPoint y: 253, distance: 11.8
click at [27, 242] on link at bounding box center [32, 251] width 32 height 29
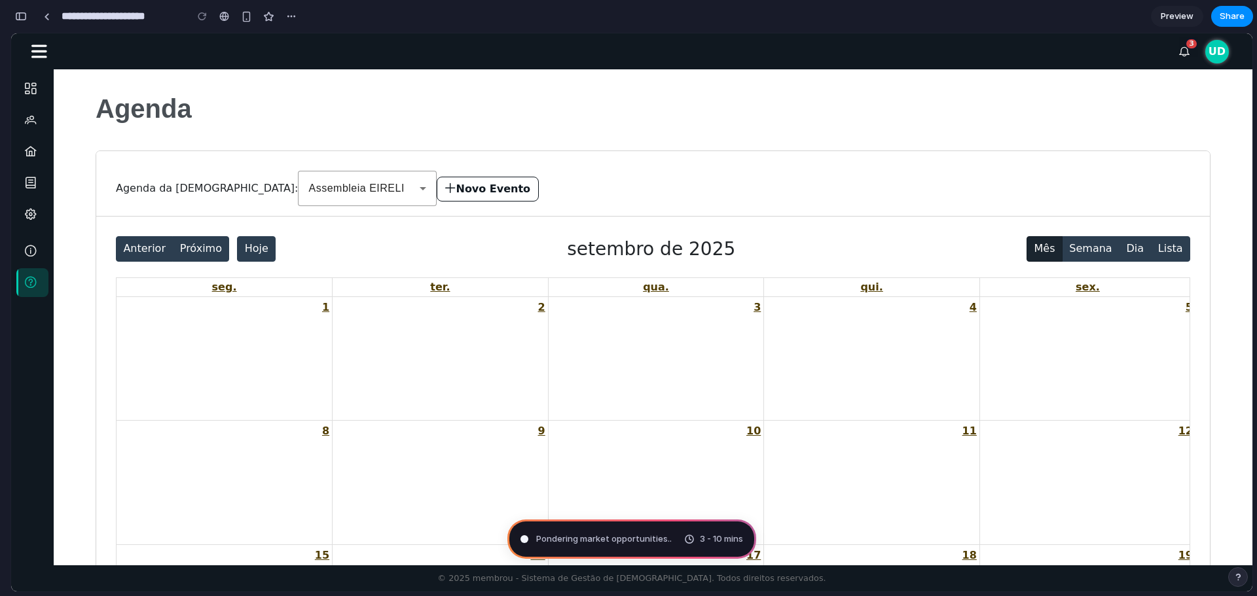
click at [32, 274] on link at bounding box center [32, 282] width 32 height 29
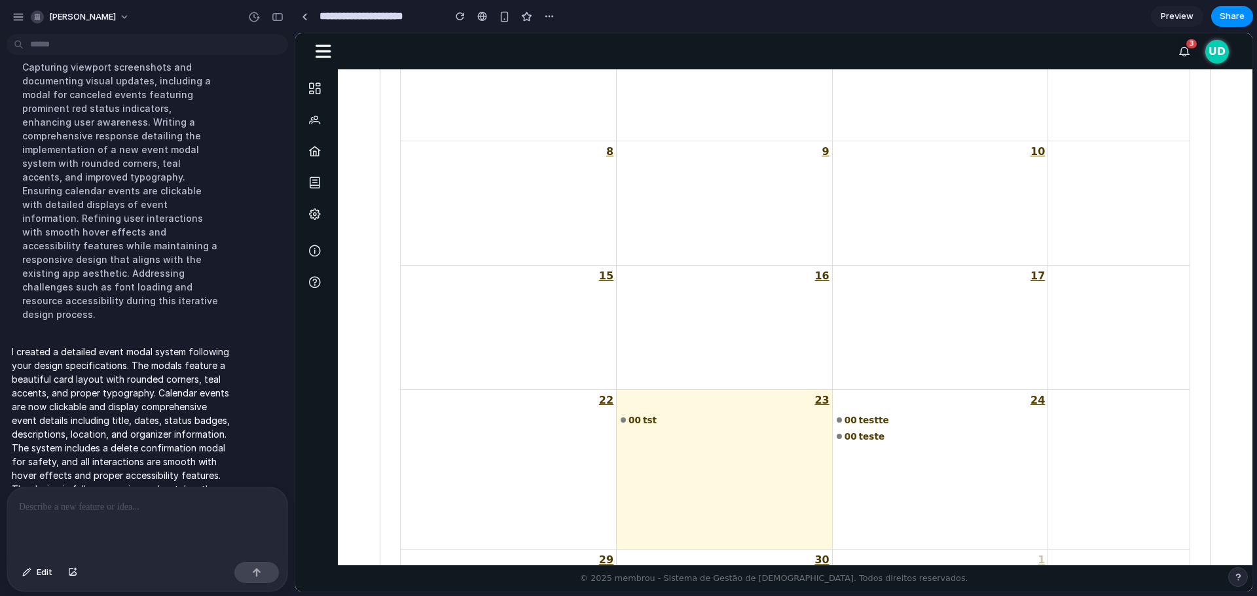
scroll to position [327, 0]
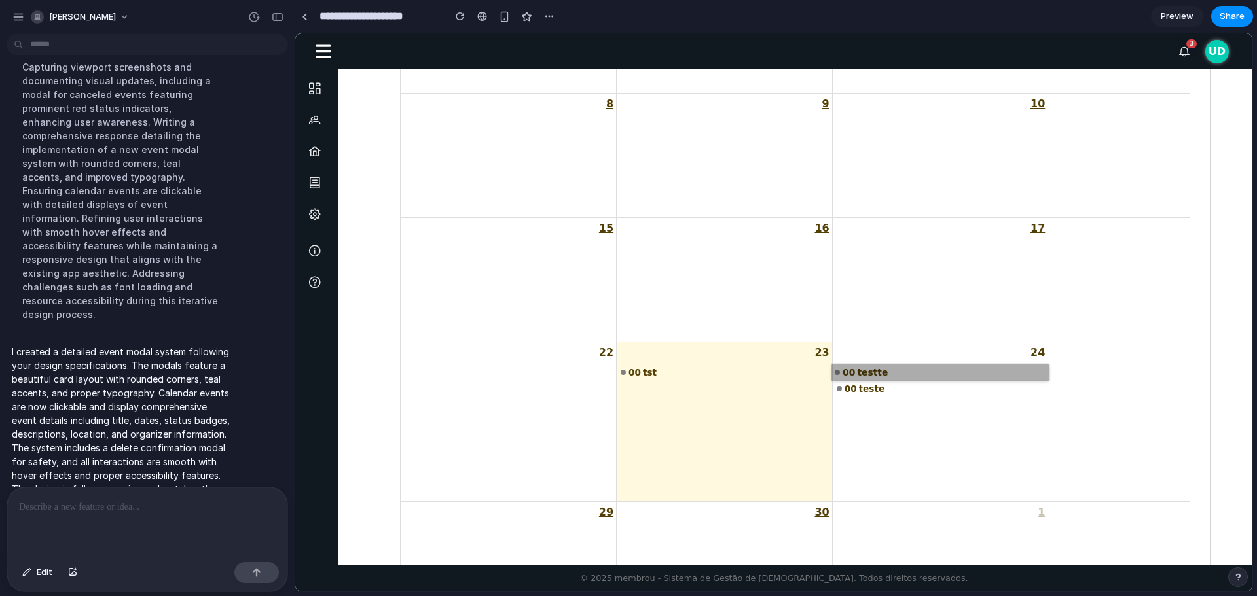
click at [890, 378] on link "00 testte" at bounding box center [940, 372] width 217 height 16
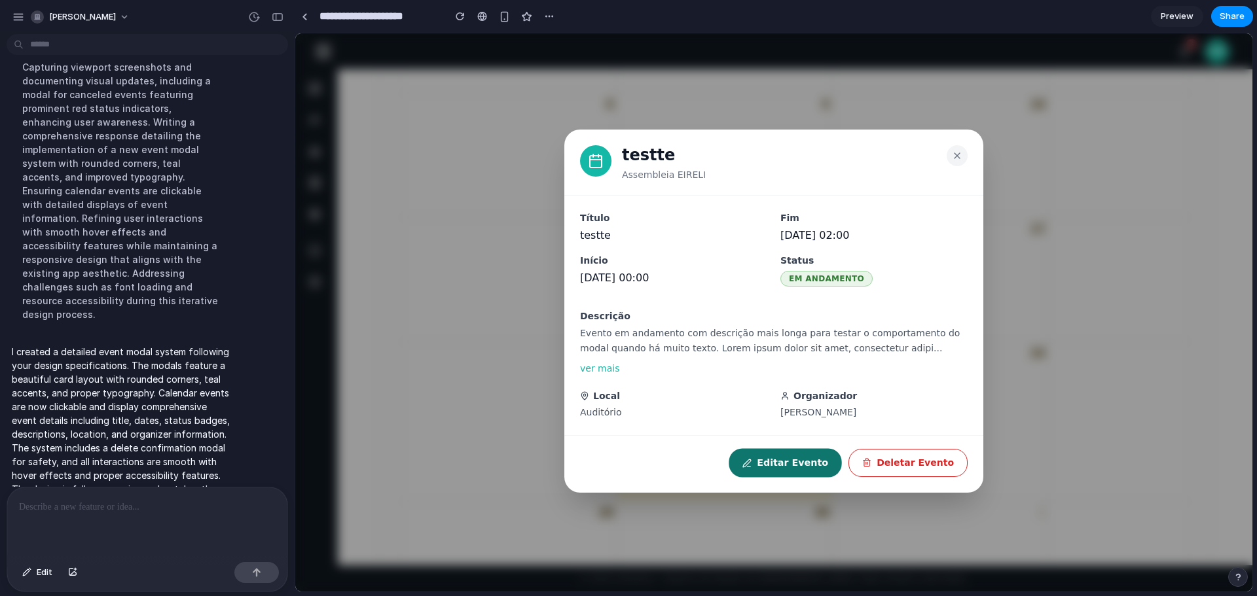
click at [811, 473] on button "Editar Evento" at bounding box center [785, 463] width 113 height 29
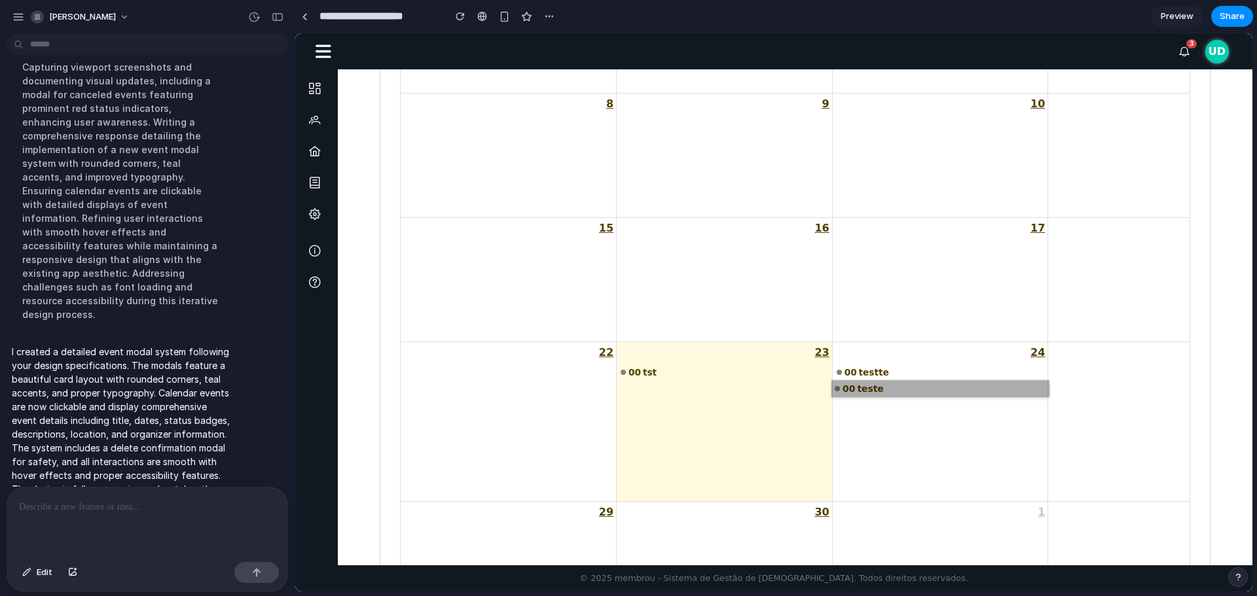
click at [858, 394] on link "00 teste" at bounding box center [940, 389] width 217 height 16
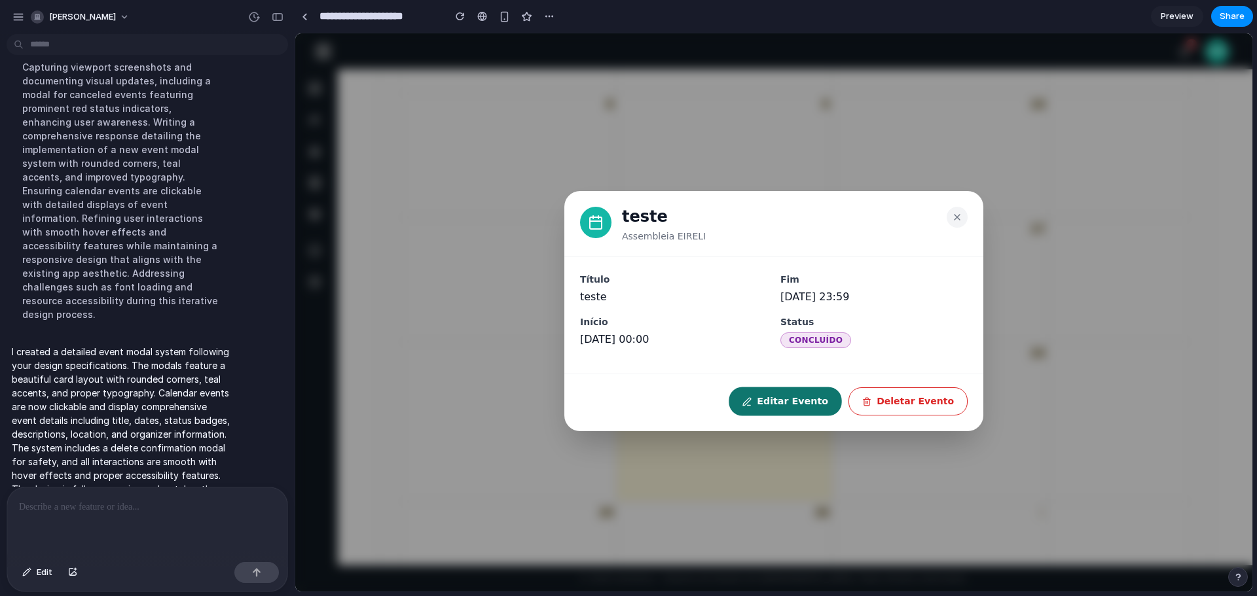
click at [804, 402] on button "Editar Evento" at bounding box center [785, 402] width 113 height 29
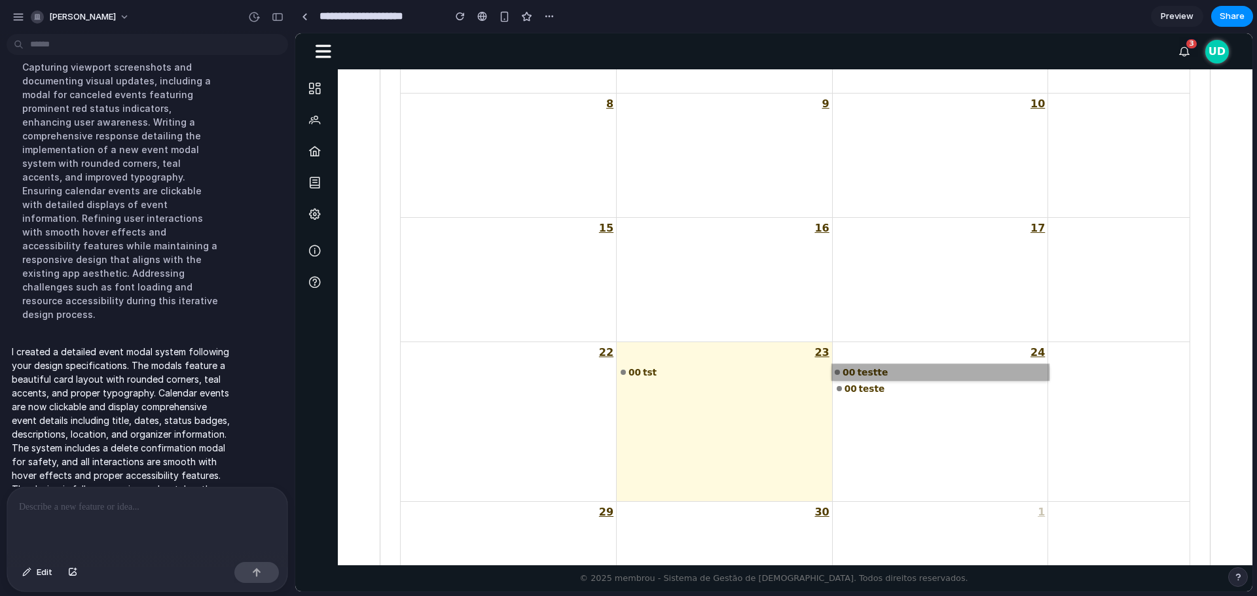
click at [858, 377] on link "00 testte" at bounding box center [940, 372] width 217 height 16
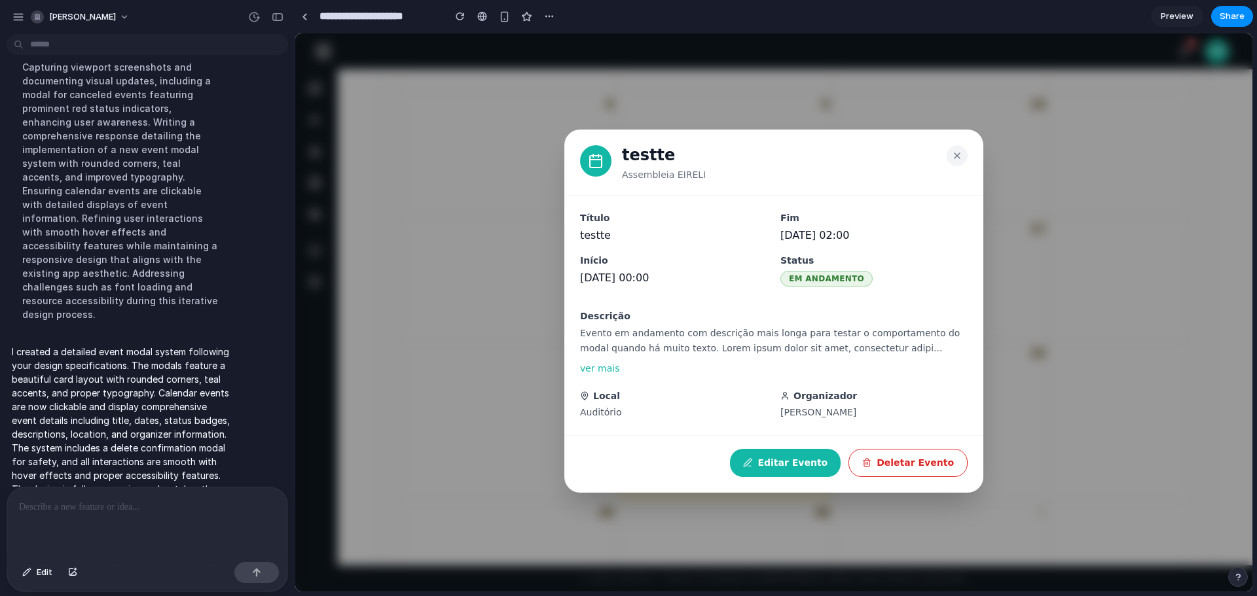
click at [820, 466] on button "Editar Evento" at bounding box center [785, 463] width 111 height 28
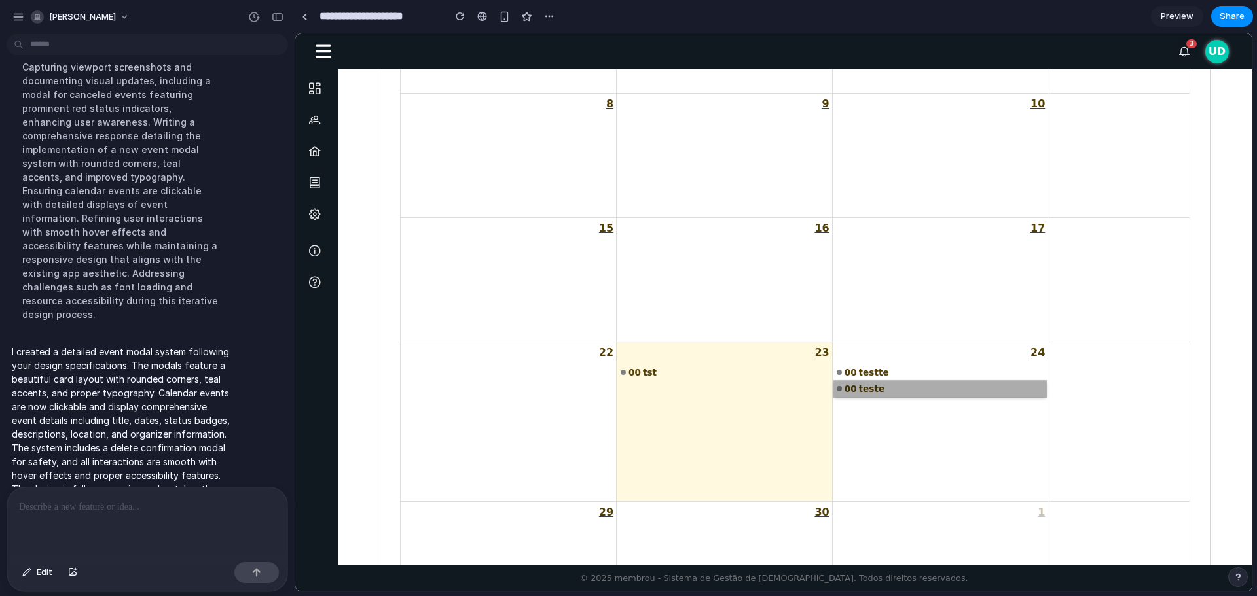
click at [853, 390] on link "00 teste" at bounding box center [940, 389] width 213 height 16
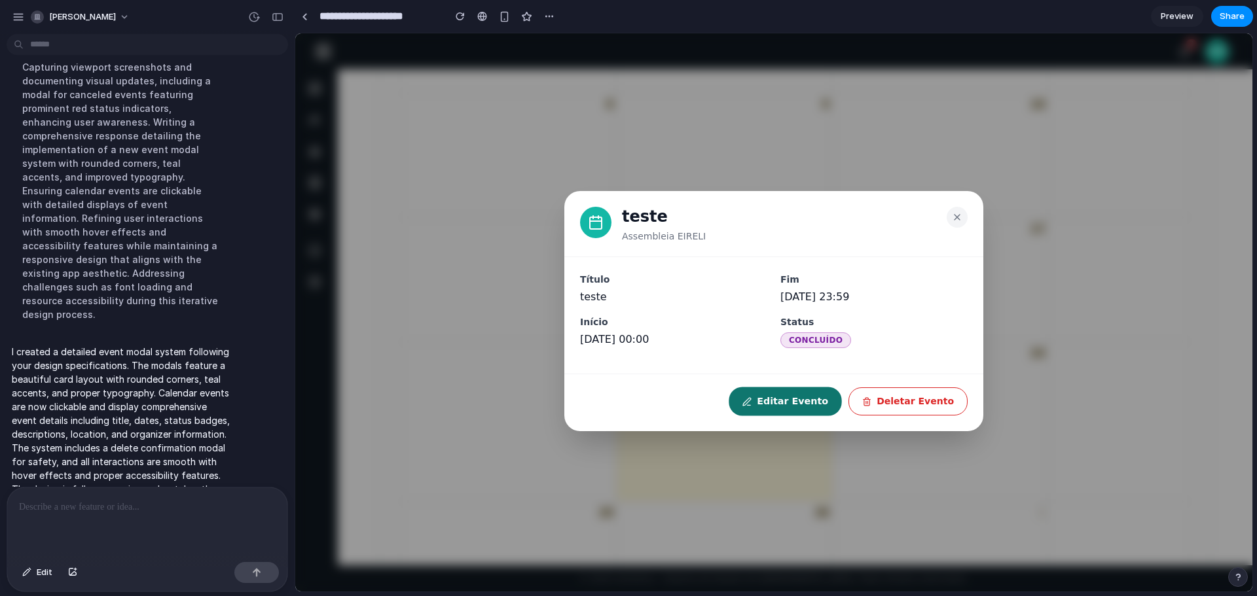
click at [811, 398] on button "Editar Evento" at bounding box center [785, 402] width 113 height 29
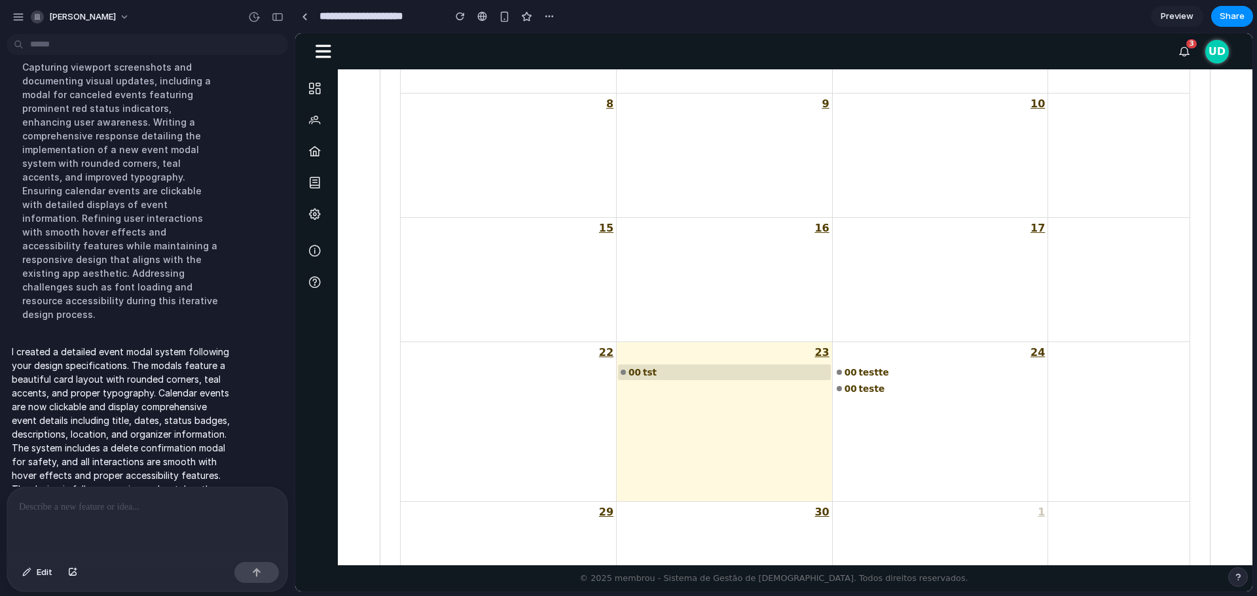
click at [668, 363] on div "23" at bounding box center [724, 352] width 215 height 21
click at [657, 372] on link "00 tst" at bounding box center [724, 372] width 217 height 16
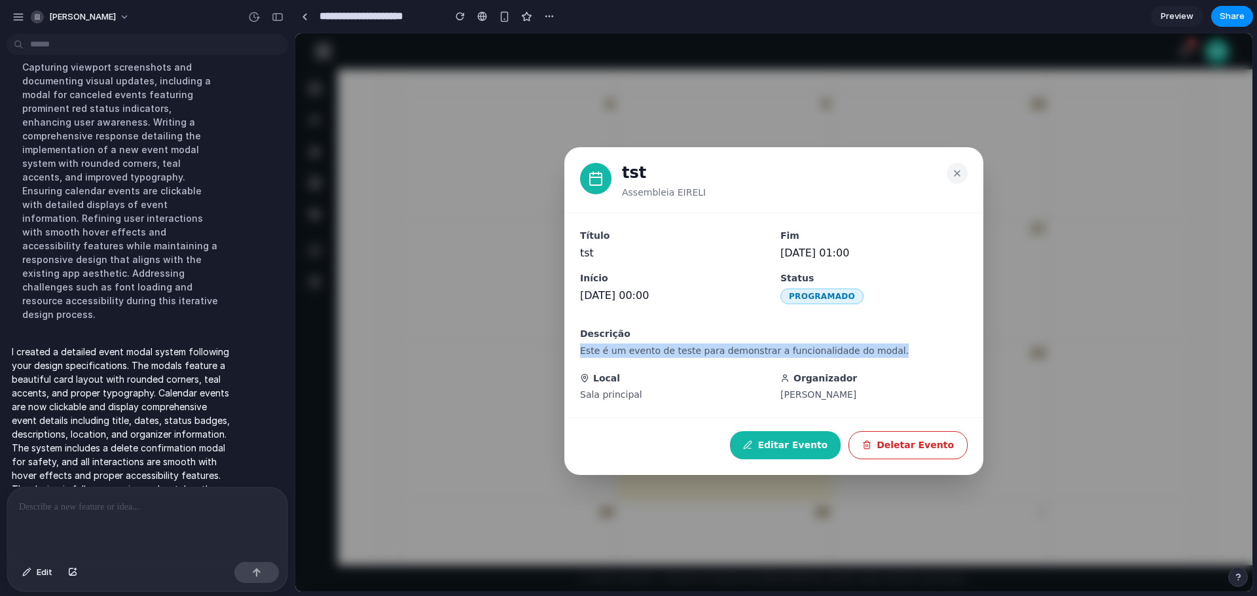
drag, startPoint x: 579, startPoint y: 350, endPoint x: 851, endPoint y: 368, distance: 272.3
click at [871, 354] on div "Título tst Início 22/09/2025 00:00 Fim 22/09/2025 01:00 Status PROGRAMADO Descr…" at bounding box center [773, 315] width 419 height 204
drag, startPoint x: 782, startPoint y: 391, endPoint x: 837, endPoint y: 392, distance: 54.3
click at [837, 392] on p "João Silva" at bounding box center [873, 395] width 187 height 14
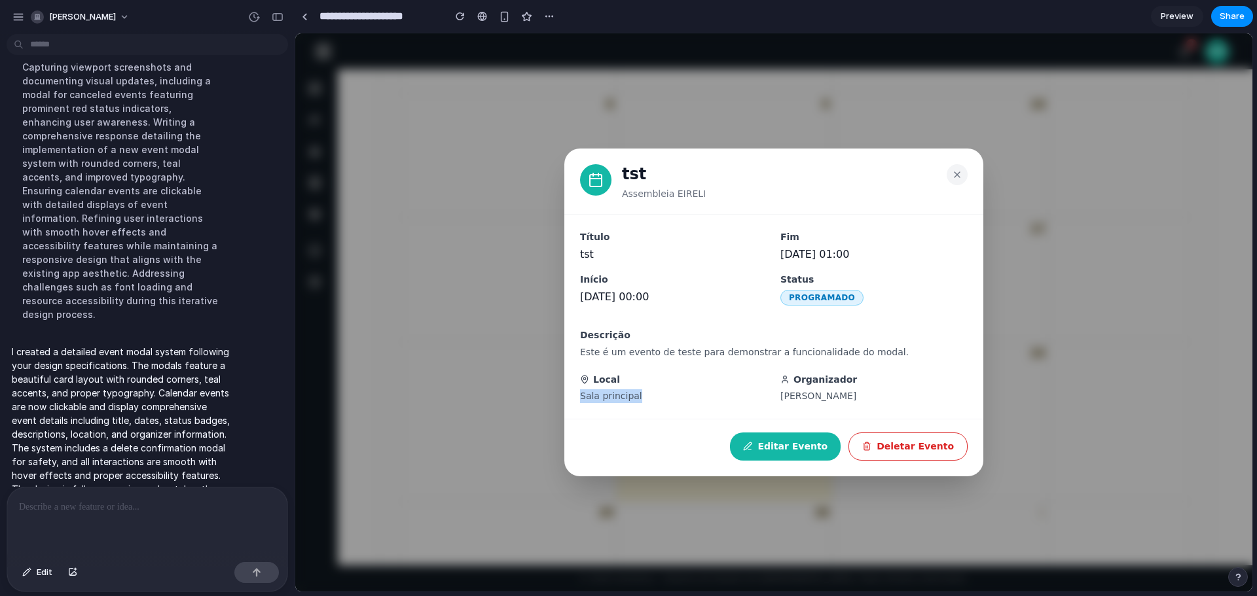
drag, startPoint x: 640, startPoint y: 390, endPoint x: 540, endPoint y: 397, distance: 101.0
click at [540, 397] on div "tst Assembleia EIRELI Título tst Início 22/09/2025 00:00 Fim 22/09/2025 01:00 S…" at bounding box center [773, 312] width 957 height 559
drag, startPoint x: 661, startPoint y: 294, endPoint x: 520, endPoint y: 293, distance: 141.4
click at [522, 292] on div "tst Assembleia EIRELI Título tst Início 22/09/2025 00:00 Fim 22/09/2025 01:00 S…" at bounding box center [773, 312] width 957 height 559
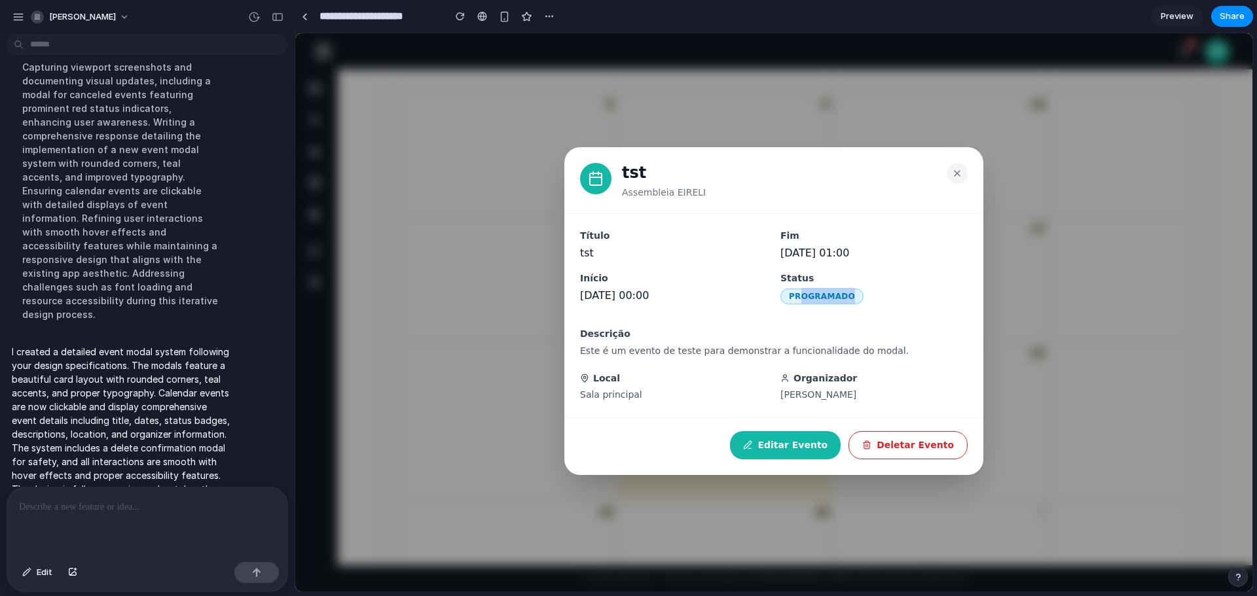
drag, startPoint x: 820, startPoint y: 302, endPoint x: 906, endPoint y: 302, distance: 85.8
click at [896, 305] on div "Fim 22/09/2025 01:00 Status PROGRAMADO" at bounding box center [873, 271] width 187 height 85
click at [894, 251] on p "22/09/2025 01:00" at bounding box center [873, 254] width 187 height 16
drag, startPoint x: 869, startPoint y: 253, endPoint x: 712, endPoint y: 254, distance: 157.1
click at [724, 252] on div "Título tst Início 22/09/2025 00:00 Fim 22/09/2025 01:00 Status PROGRAMADO" at bounding box center [774, 271] width 388 height 85
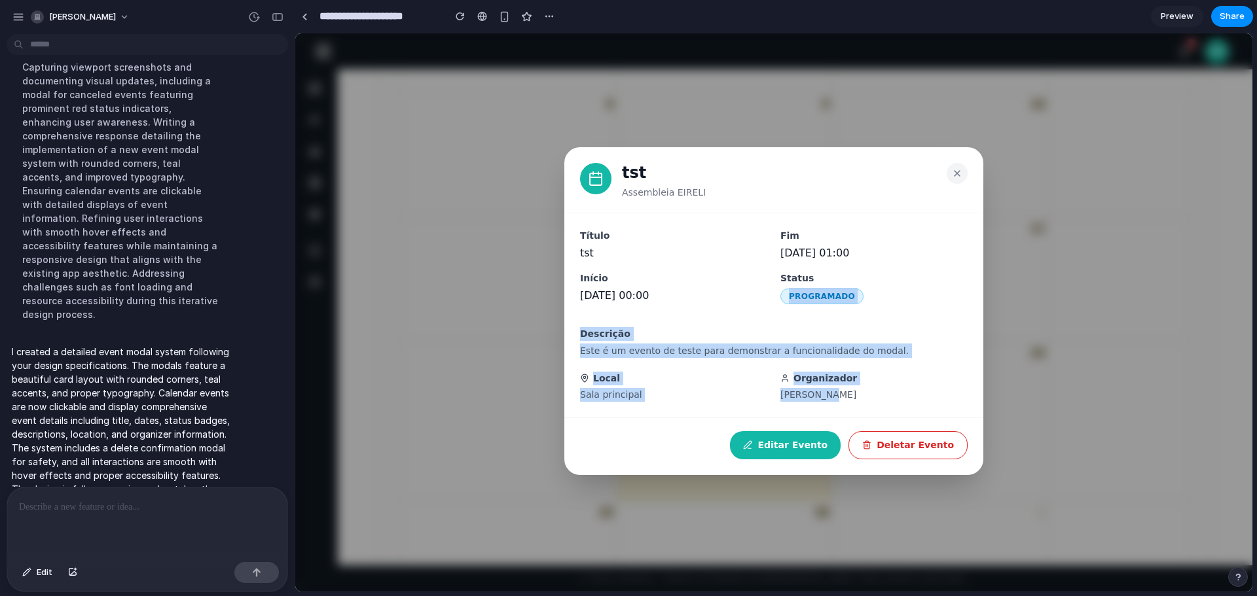
drag, startPoint x: 868, startPoint y: 285, endPoint x: 869, endPoint y: 386, distance: 100.2
click at [869, 386] on div "Título tst Início 22/09/2025 00:00 Fim 22/09/2025 01:00 Status PROGRAMADO Descr…" at bounding box center [773, 315] width 419 height 204
click at [807, 298] on span "PROGRAMADO" at bounding box center [821, 297] width 83 height 16
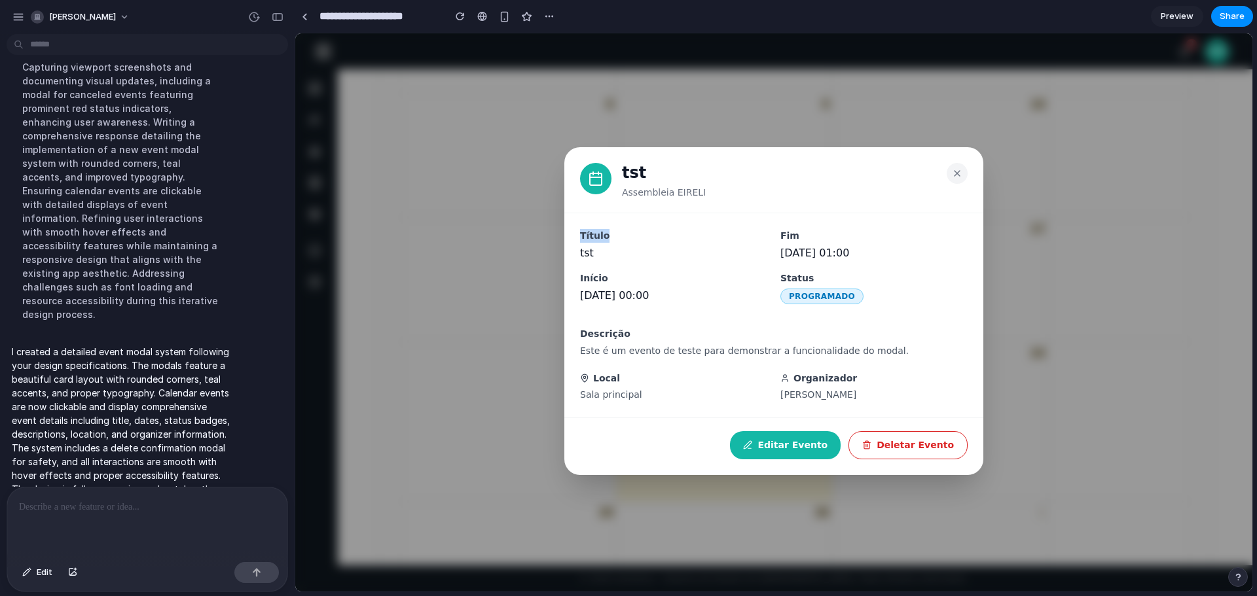
drag, startPoint x: 608, startPoint y: 236, endPoint x: 574, endPoint y: 231, distance: 33.7
click at [574, 231] on div "Título tst Início 22/09/2025 00:00 Fim 22/09/2025 01:00 Status PROGRAMADO Descr…" at bounding box center [773, 315] width 419 height 204
click at [601, 253] on p "tst" at bounding box center [673, 254] width 187 height 16
drag, startPoint x: 619, startPoint y: 196, endPoint x: 720, endPoint y: 196, distance: 101.5
click at [716, 195] on div "tst Assembleia EIRELI" at bounding box center [773, 180] width 419 height 66
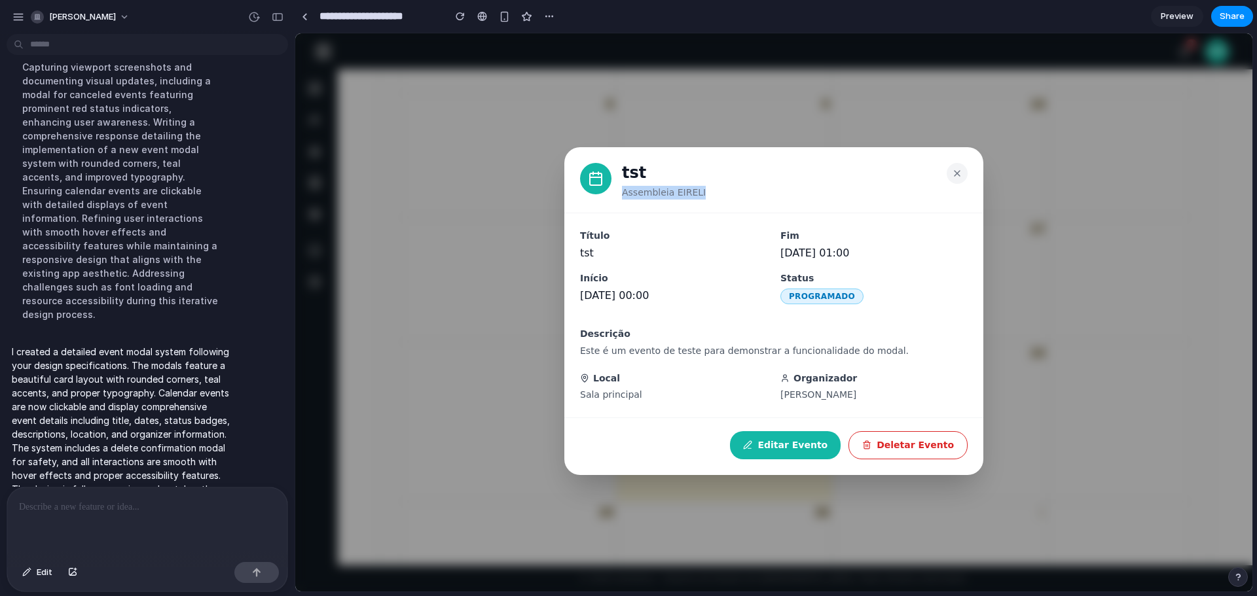
click at [786, 196] on p "Assembleia EIRELI" at bounding box center [779, 193] width 314 height 14
click at [623, 170] on h2 "tst" at bounding box center [779, 173] width 314 height 20
click at [809, 439] on button "Editar Evento" at bounding box center [785, 445] width 113 height 29
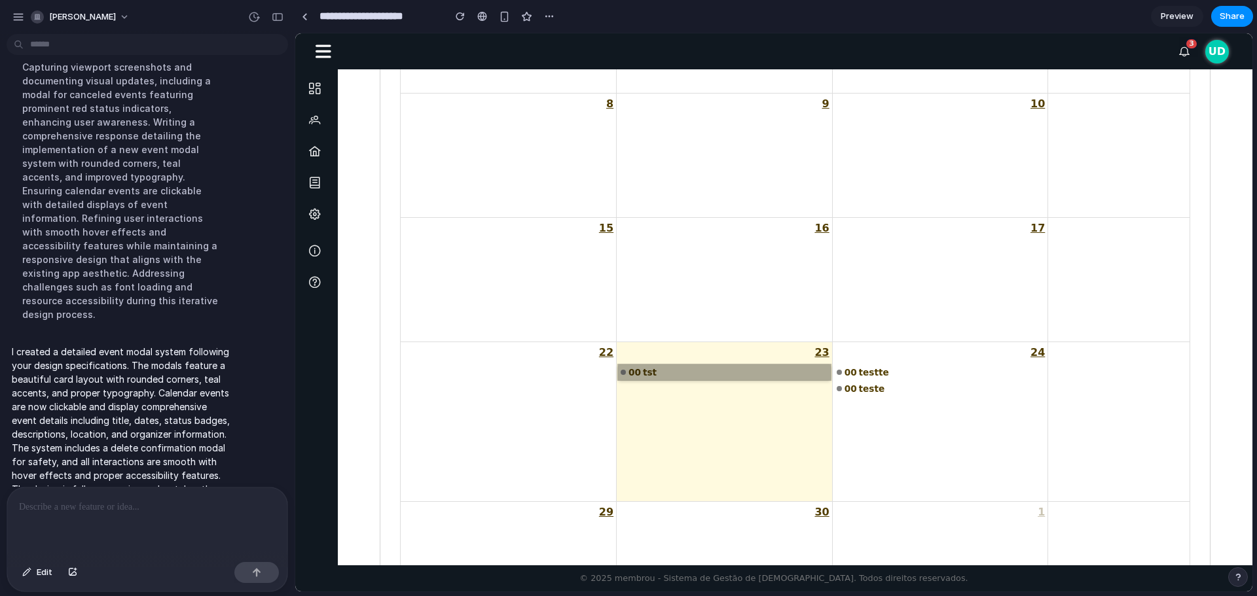
click at [636, 372] on link "00 tst" at bounding box center [724, 373] width 213 height 16
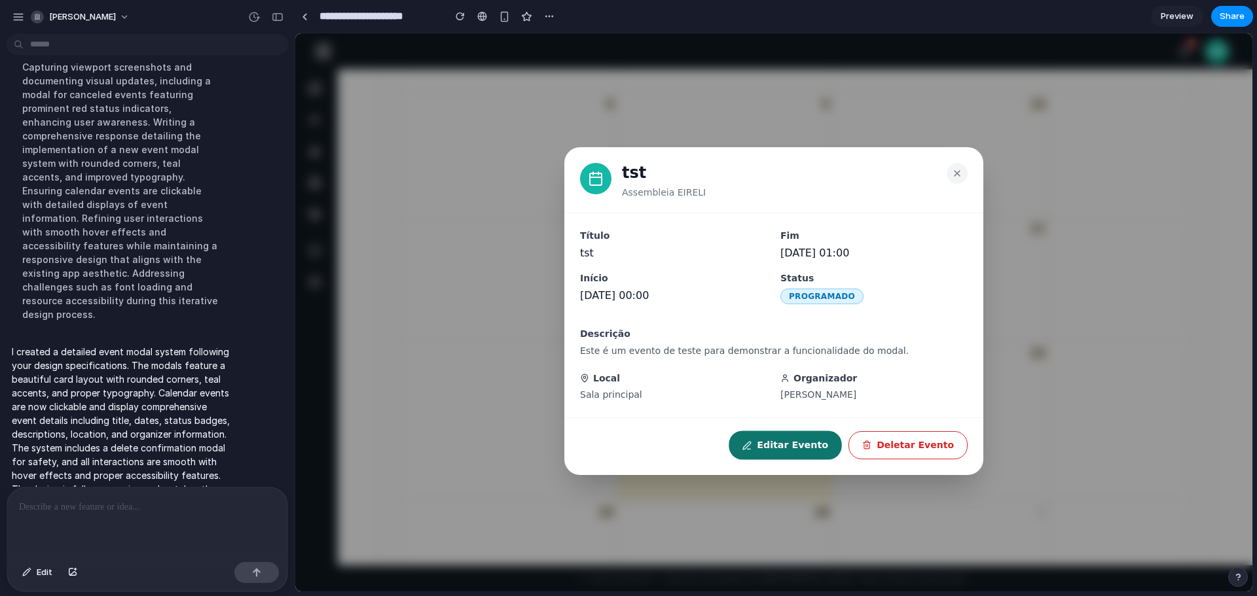
click at [796, 436] on button "Editar Evento" at bounding box center [785, 445] width 113 height 29
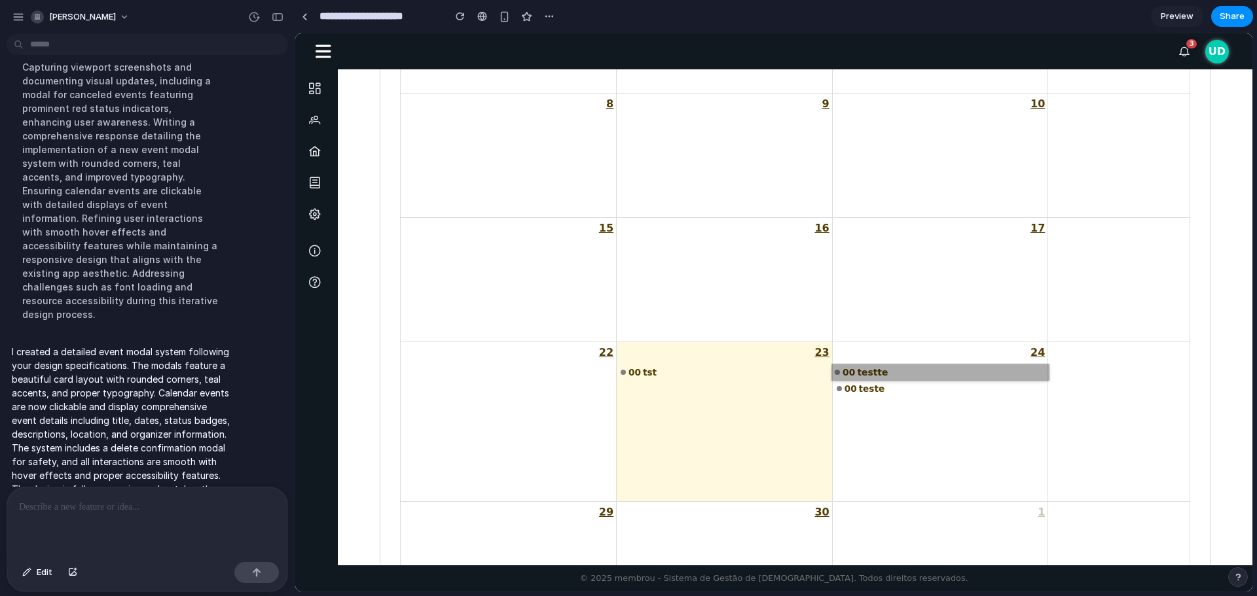
click at [877, 367] on link "00 testte" at bounding box center [940, 372] width 217 height 16
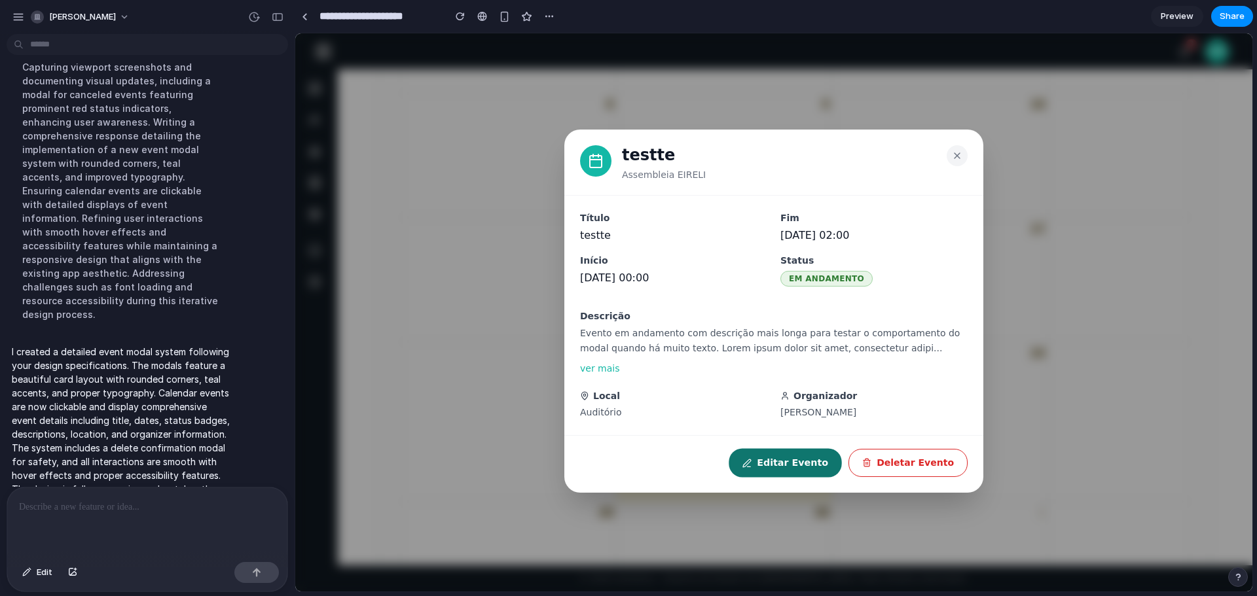
drag, startPoint x: 808, startPoint y: 450, endPoint x: 872, endPoint y: 432, distance: 66.7
click at [809, 450] on button "Editar Evento" at bounding box center [785, 463] width 113 height 29
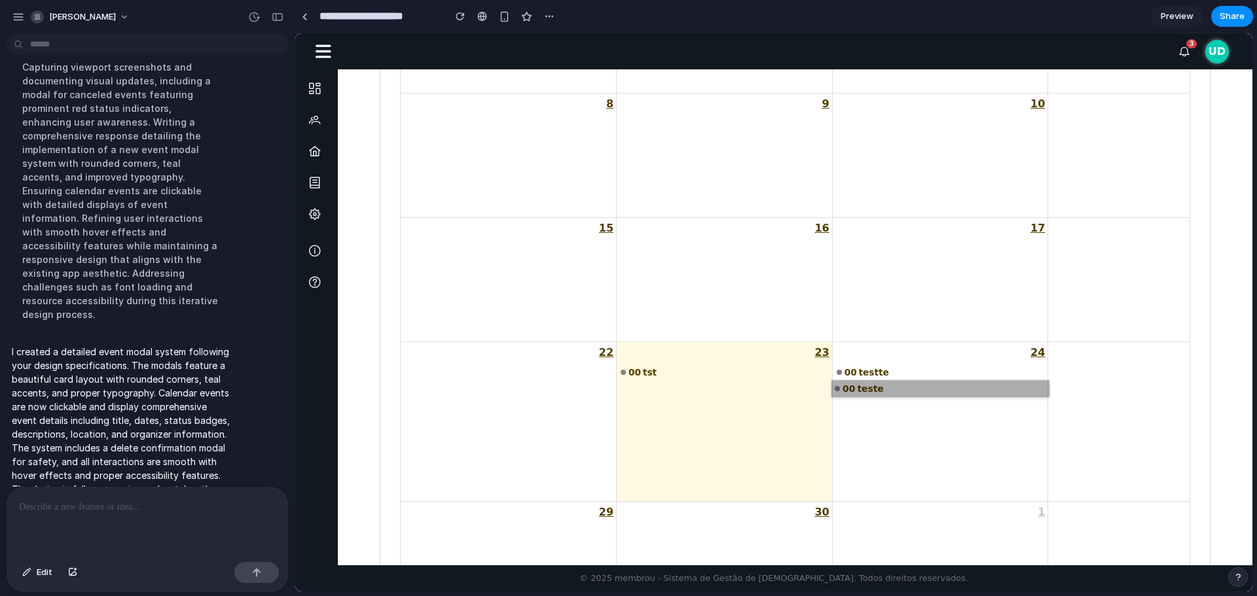
click at [875, 386] on link "00 teste" at bounding box center [940, 389] width 217 height 16
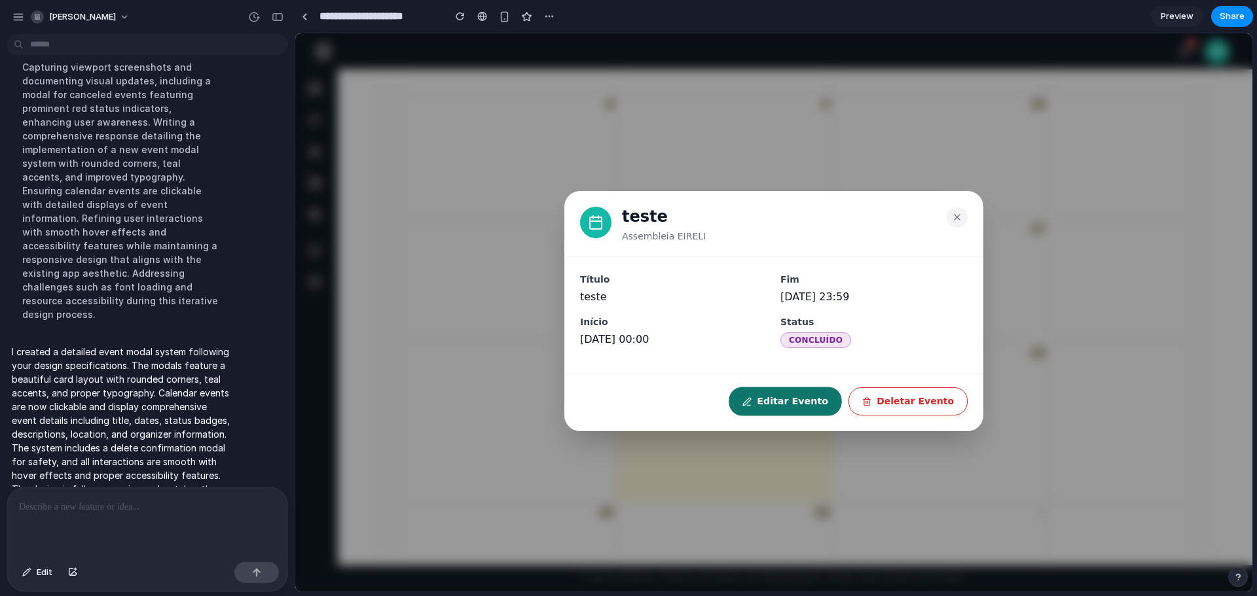
click at [795, 403] on button "Editar Evento" at bounding box center [785, 402] width 113 height 29
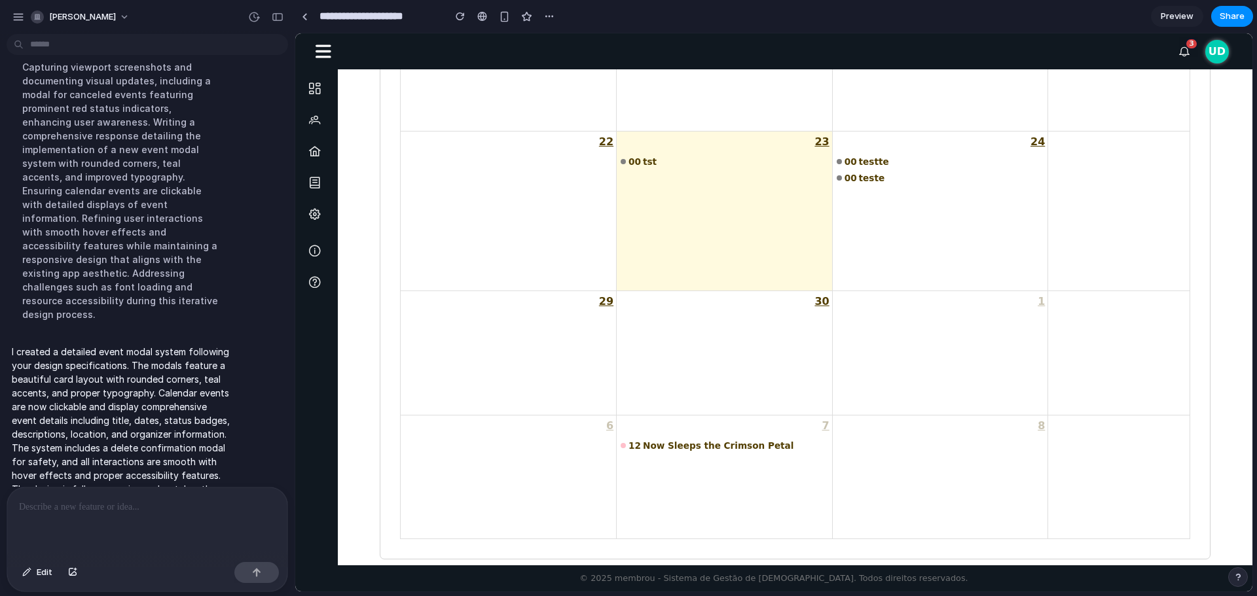
scroll to position [574, 0]
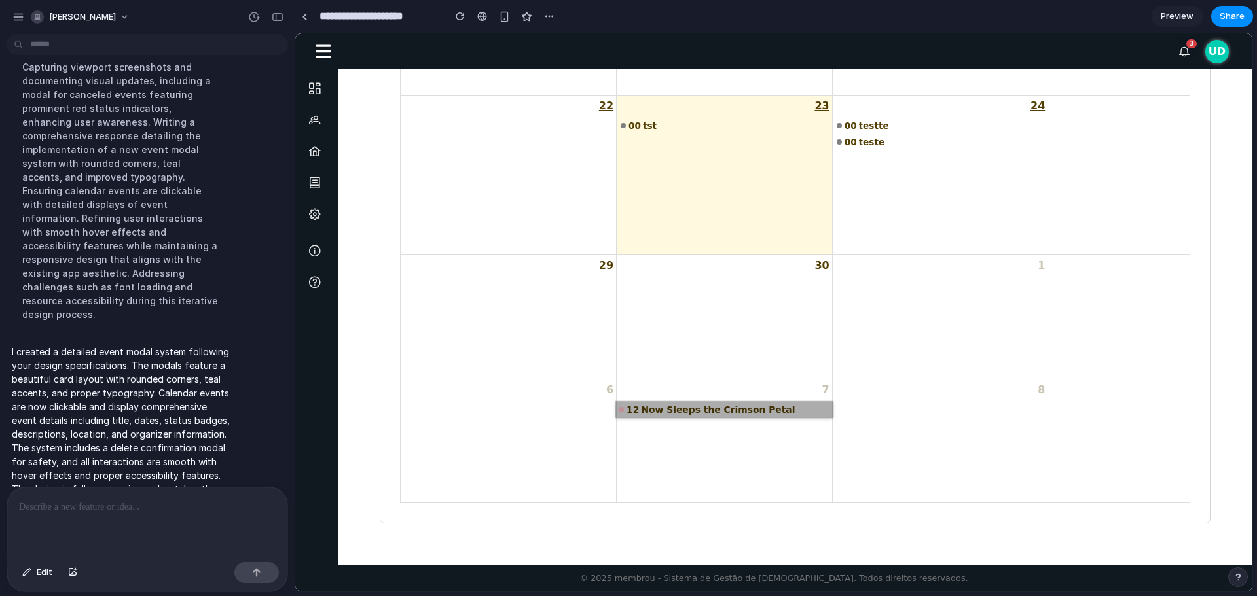
click at [717, 412] on link "12 Now Sleeps the Crimson Petal" at bounding box center [724, 409] width 217 height 16
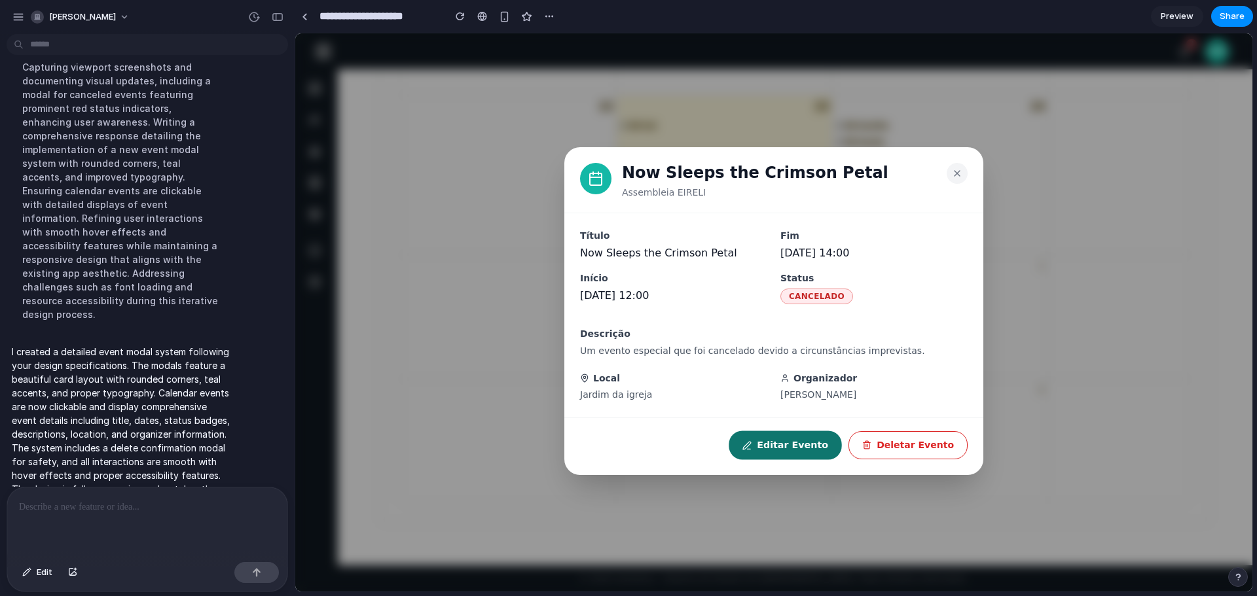
click at [829, 445] on button "Editar Evento" at bounding box center [785, 445] width 113 height 29
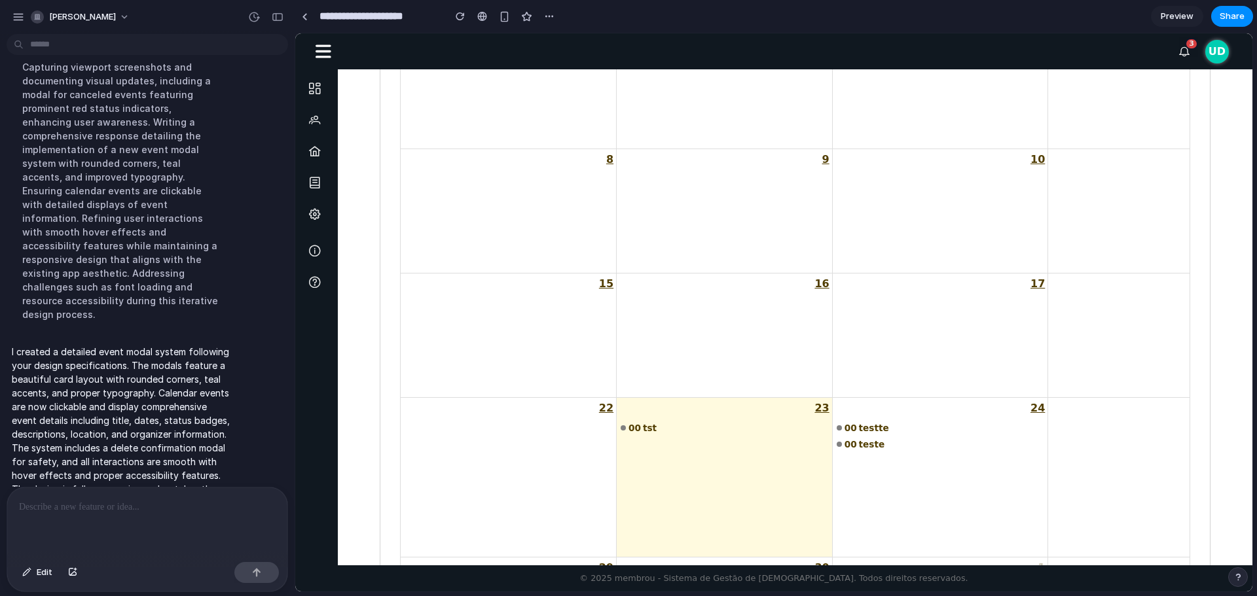
scroll to position [327, 0]
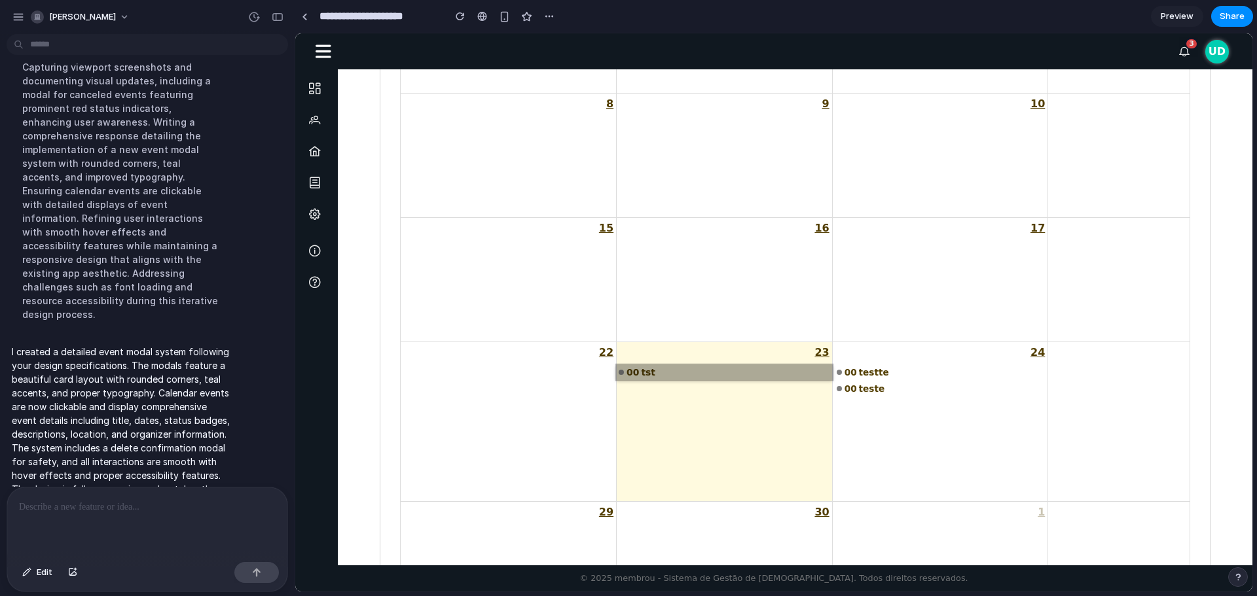
click at [652, 374] on link "00 tst" at bounding box center [724, 372] width 217 height 16
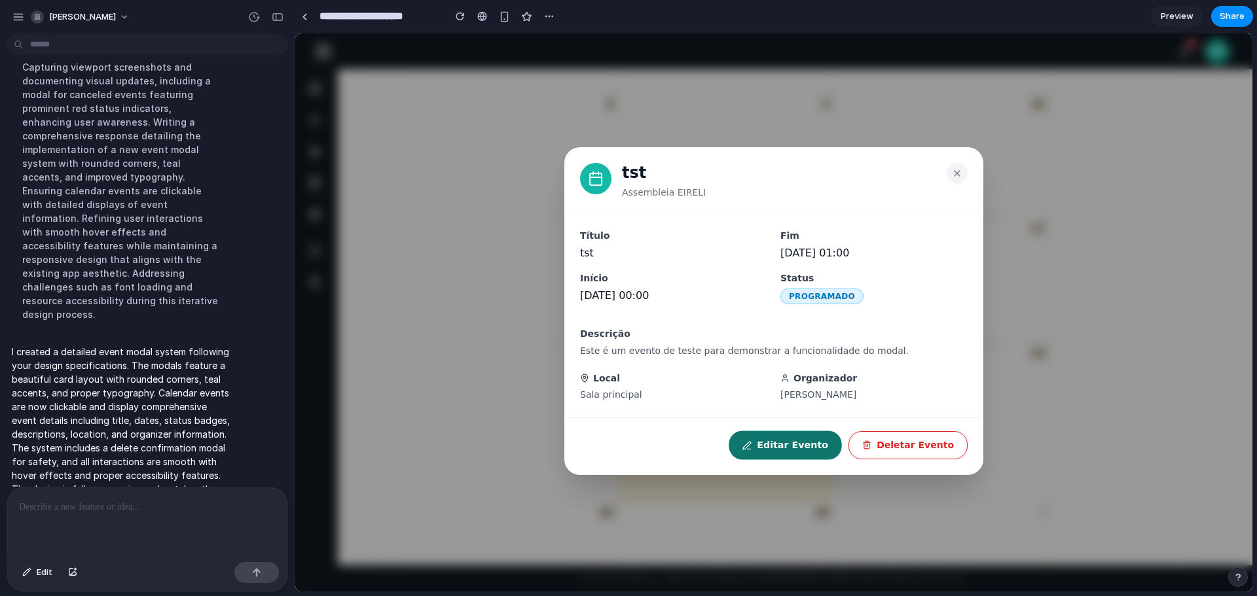
click at [815, 439] on button "Editar Evento" at bounding box center [785, 445] width 113 height 29
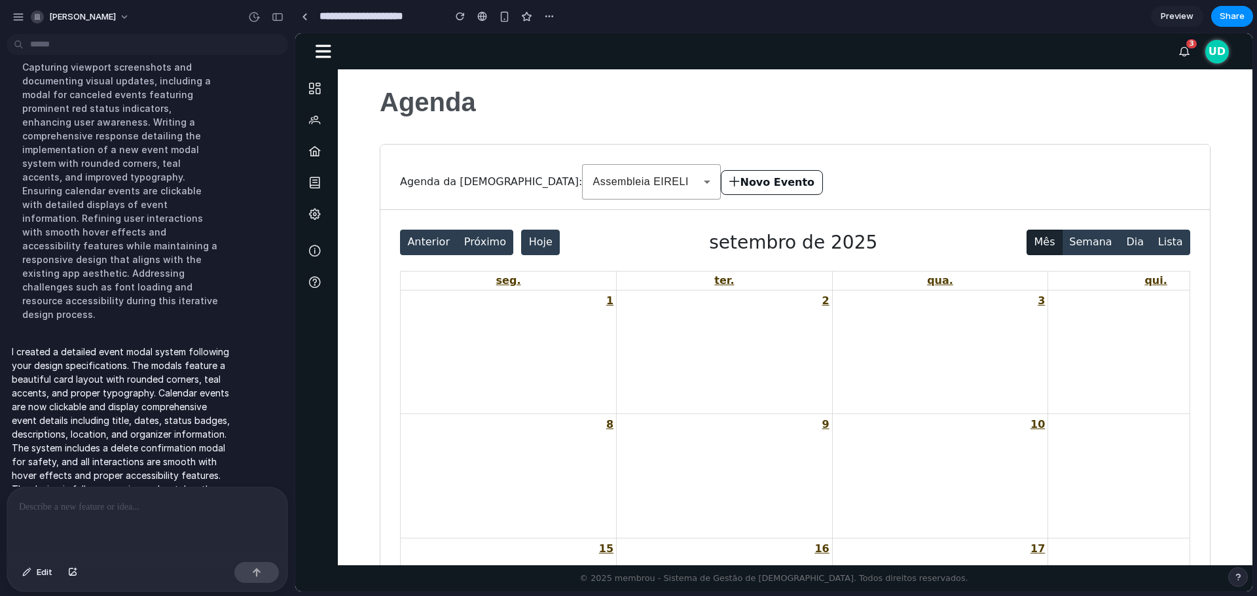
scroll to position [0, 0]
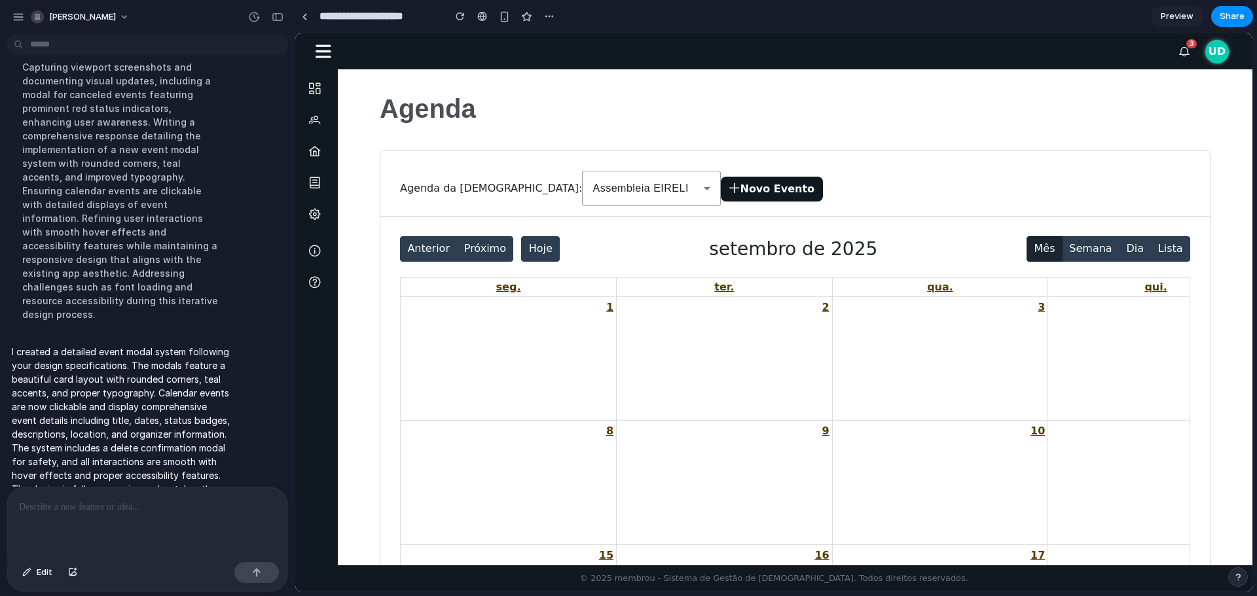
click at [721, 188] on button "Novo Evento" at bounding box center [772, 189] width 102 height 25
click at [721, 195] on button "Novo Evento" at bounding box center [772, 189] width 102 height 25
click at [721, 189] on button "Novo Evento" at bounding box center [772, 189] width 102 height 25
click at [721, 190] on button "Novo Evento" at bounding box center [772, 189] width 102 height 25
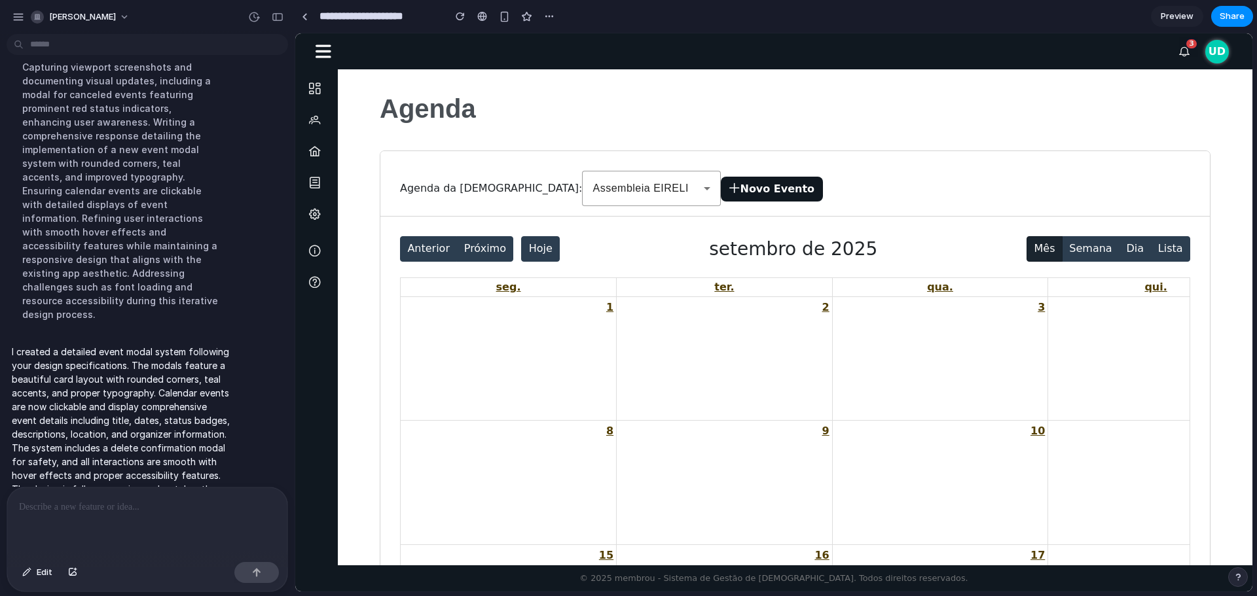
click at [721, 189] on button "Novo Evento" at bounding box center [772, 189] width 102 height 25
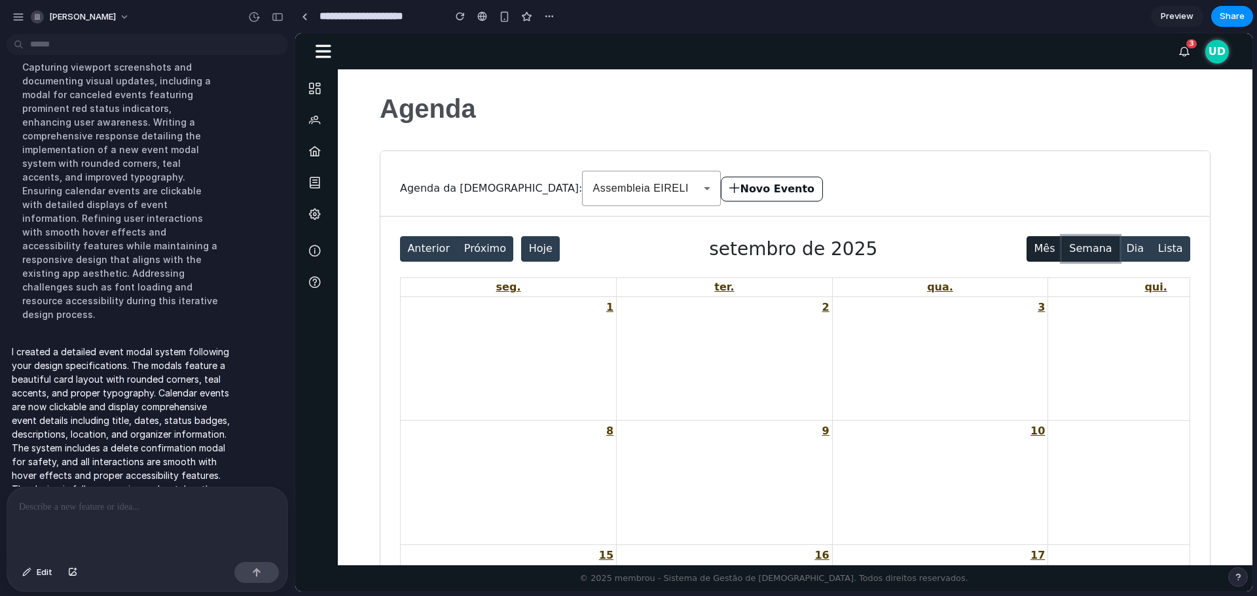
click at [1097, 247] on button "Semana" at bounding box center [1091, 249] width 58 height 26
click at [1142, 244] on button "Dia" at bounding box center [1135, 249] width 32 height 26
click at [1170, 249] on button "Lista" at bounding box center [1170, 249] width 40 height 26
click at [1122, 249] on button "Dia" at bounding box center [1135, 249] width 32 height 26
drag, startPoint x: 1094, startPoint y: 255, endPoint x: 1064, endPoint y: 256, distance: 30.1
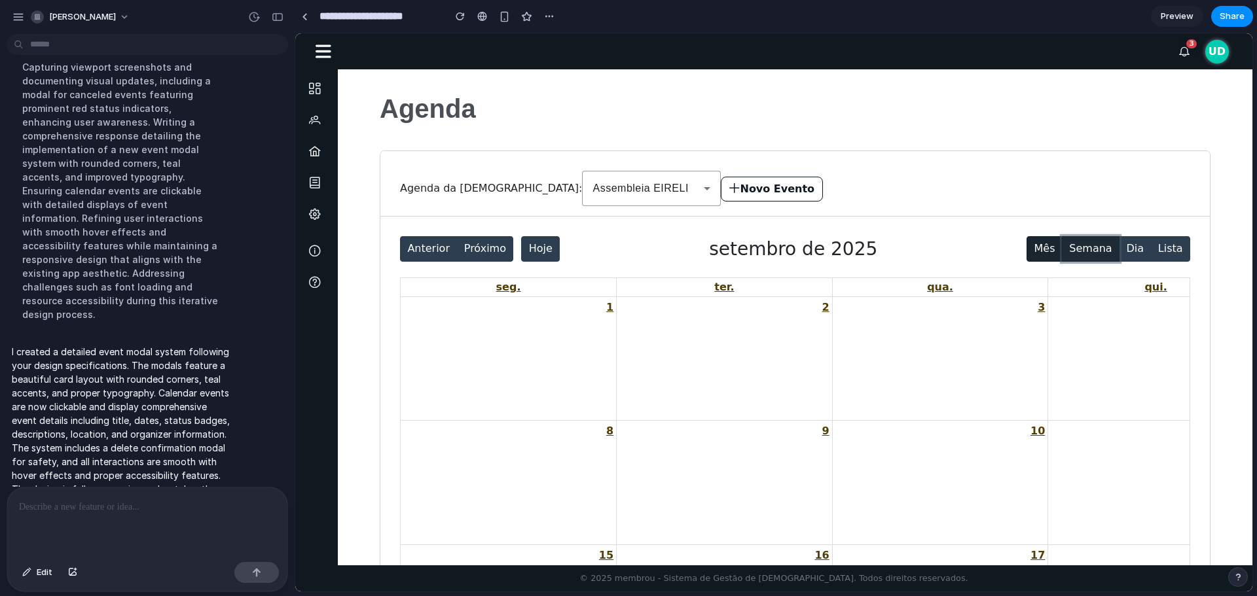
click at [1093, 255] on button "Semana" at bounding box center [1091, 249] width 58 height 26
click at [1046, 256] on button "Mês" at bounding box center [1045, 249] width 36 height 26
click at [493, 249] on button "Próximo" at bounding box center [484, 249] width 57 height 26
click at [416, 245] on button "Anterior" at bounding box center [428, 249] width 57 height 26
click at [526, 251] on button "Hoje" at bounding box center [540, 249] width 39 height 26
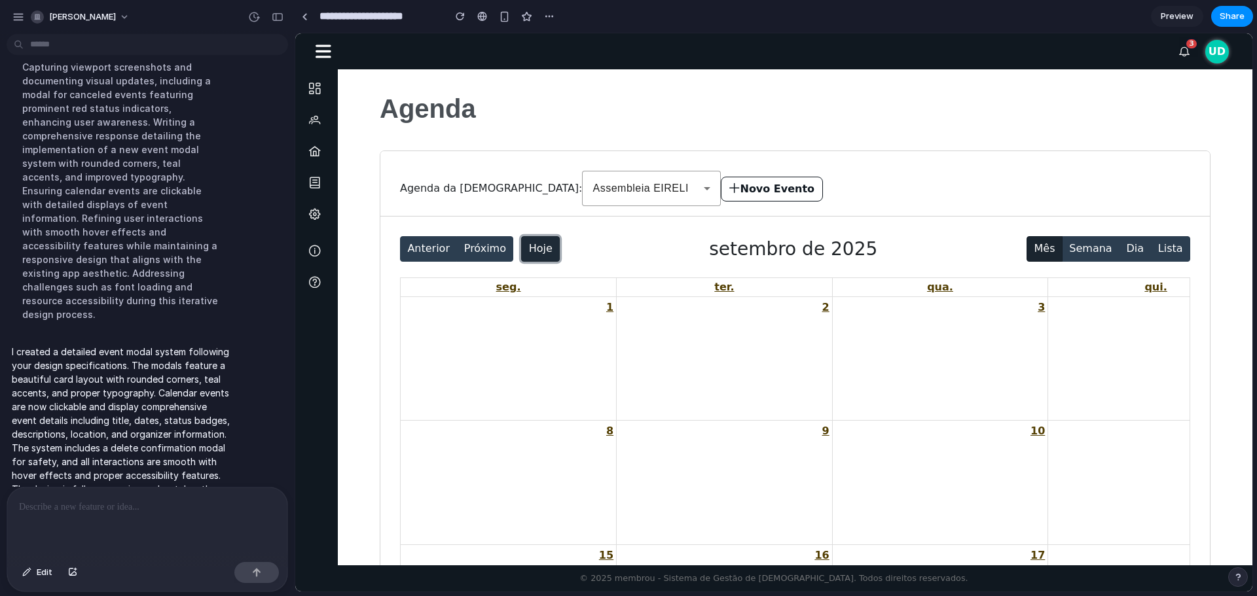
click at [528, 250] on button "Hoje" at bounding box center [540, 249] width 39 height 26
click at [721, 194] on button "Novo Evento" at bounding box center [772, 189] width 102 height 25
drag, startPoint x: 631, startPoint y: 194, endPoint x: 616, endPoint y: 194, distance: 14.4
click at [721, 194] on button "Novo Evento" at bounding box center [772, 189] width 102 height 25
click at [699, 191] on icon at bounding box center [707, 189] width 16 height 16
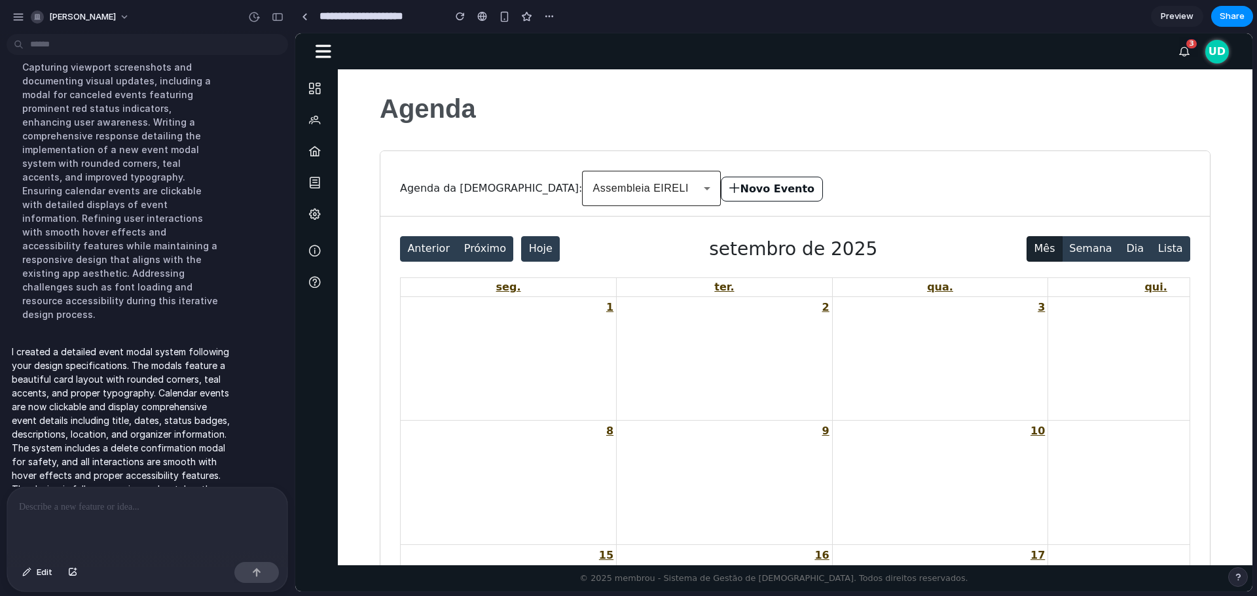
click at [699, 191] on icon at bounding box center [707, 189] width 16 height 16
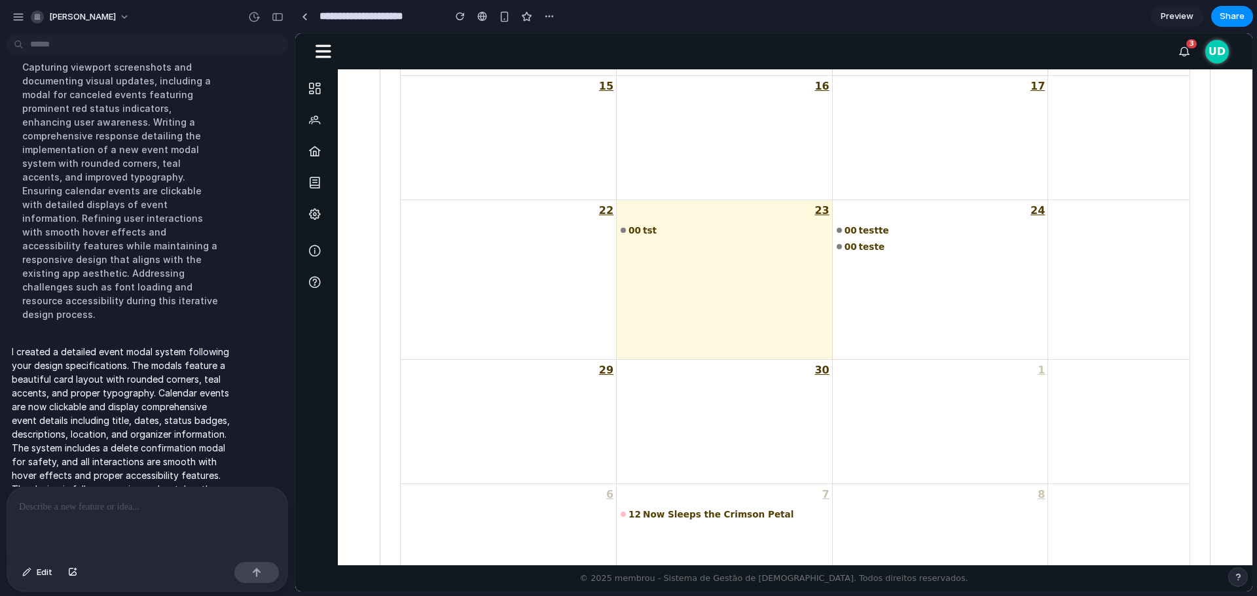
scroll to position [458, 0]
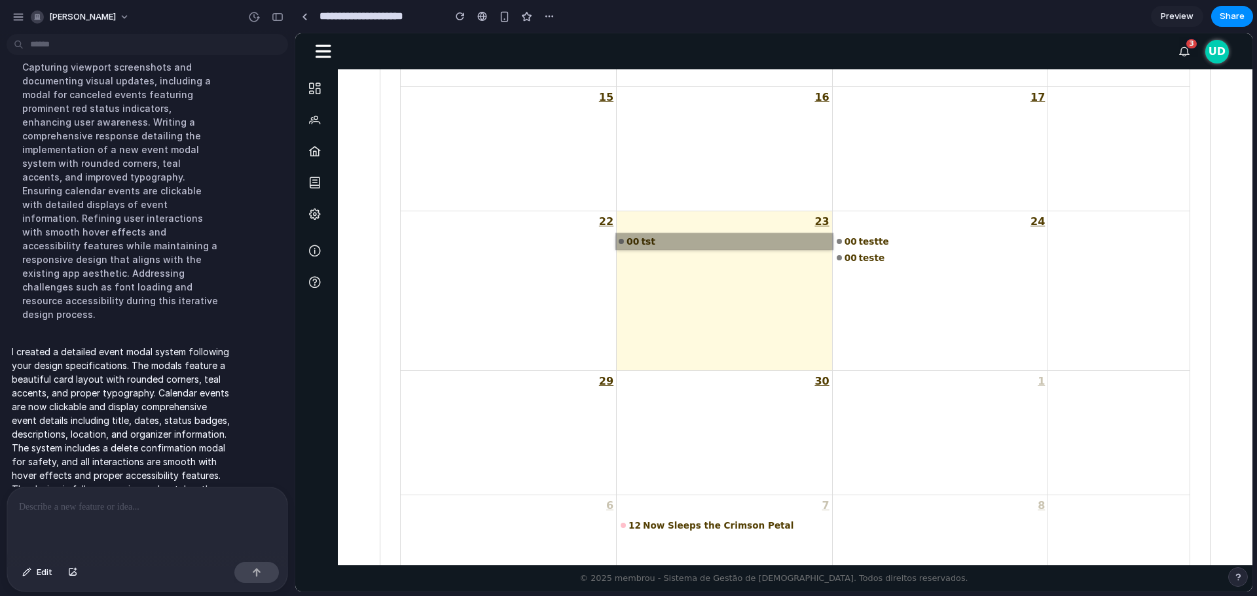
click at [641, 241] on link "00 tst" at bounding box center [724, 241] width 217 height 16
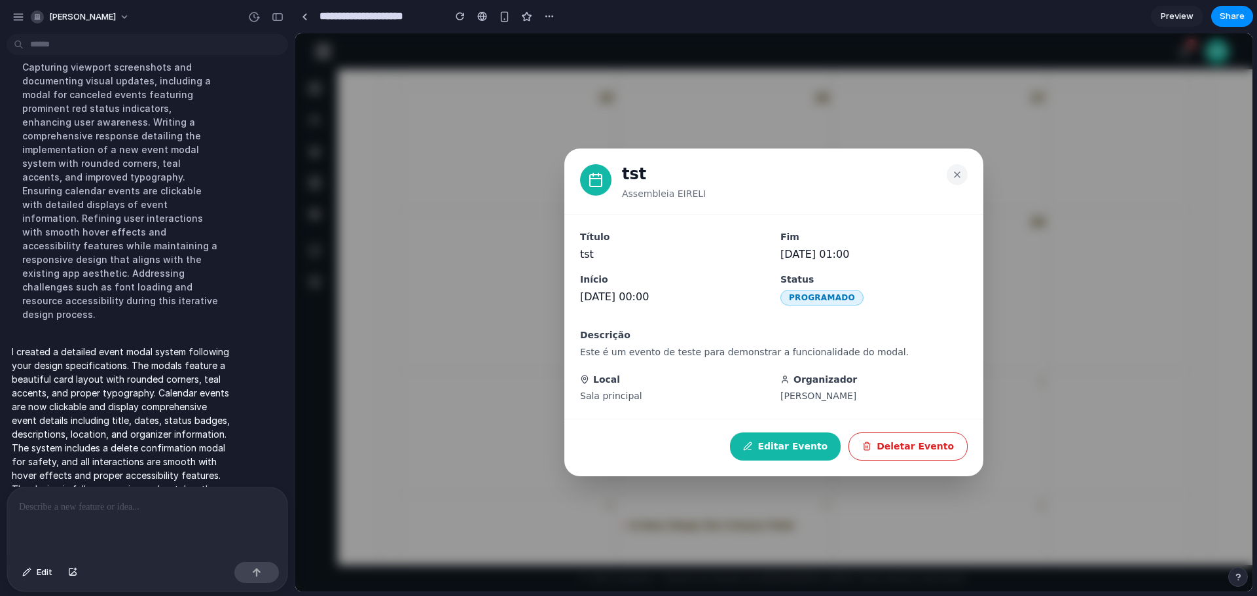
click at [744, 520] on div "tst Assembleia EIRELI Título tst Início 22/09/2025 00:00 Fim 22/09/2025 01:00 S…" at bounding box center [773, 312] width 957 height 559
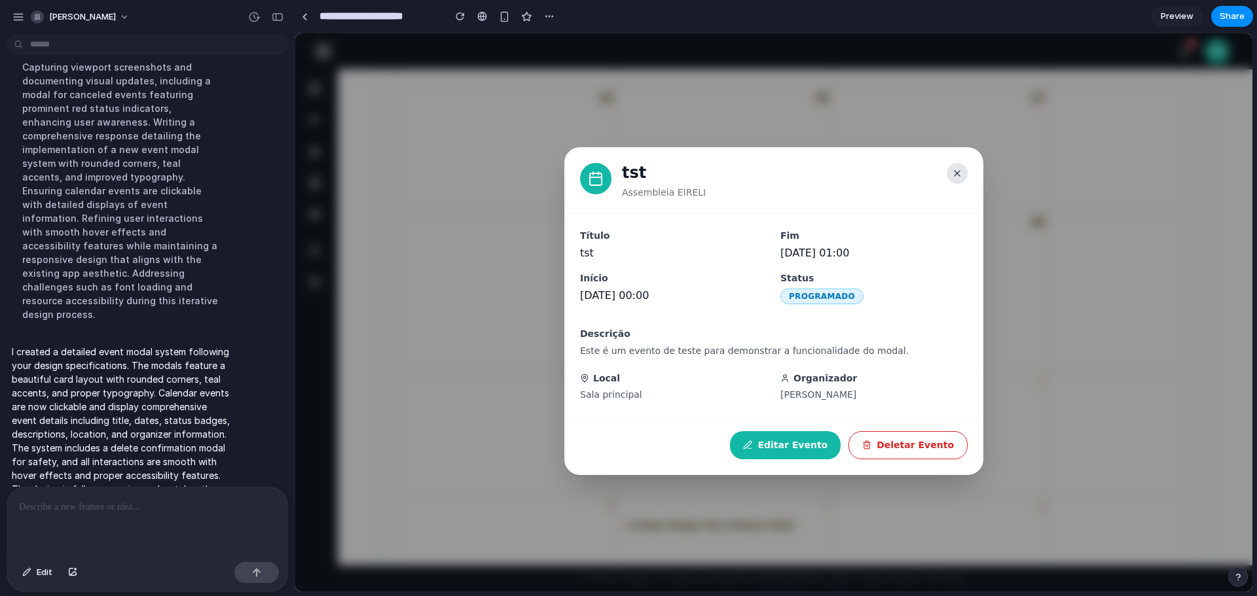
click at [963, 171] on button at bounding box center [957, 173] width 21 height 21
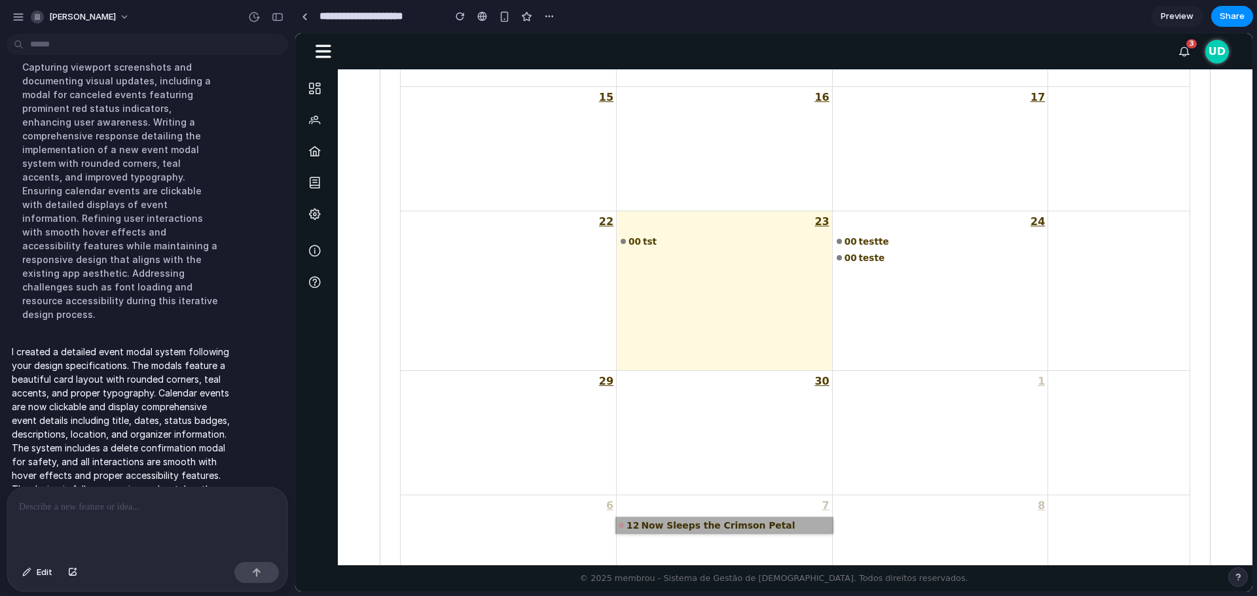
click at [706, 530] on link "12 Now Sleeps the Crimson Petal" at bounding box center [724, 525] width 217 height 16
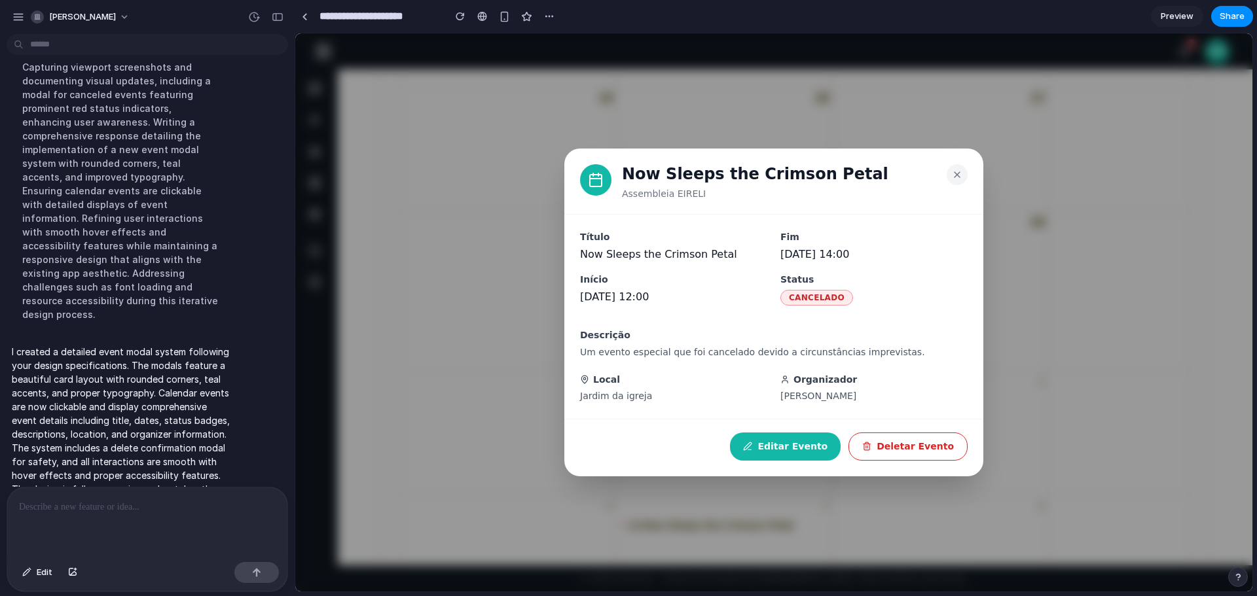
drag, startPoint x: 1061, startPoint y: 177, endPoint x: 920, endPoint y: 122, distance: 152.0
click at [1061, 177] on div "Now Sleeps the Crimson Petal Assembleia EIRELI Título Now Sleeps the Crimson Pe…" at bounding box center [773, 312] width 957 height 559
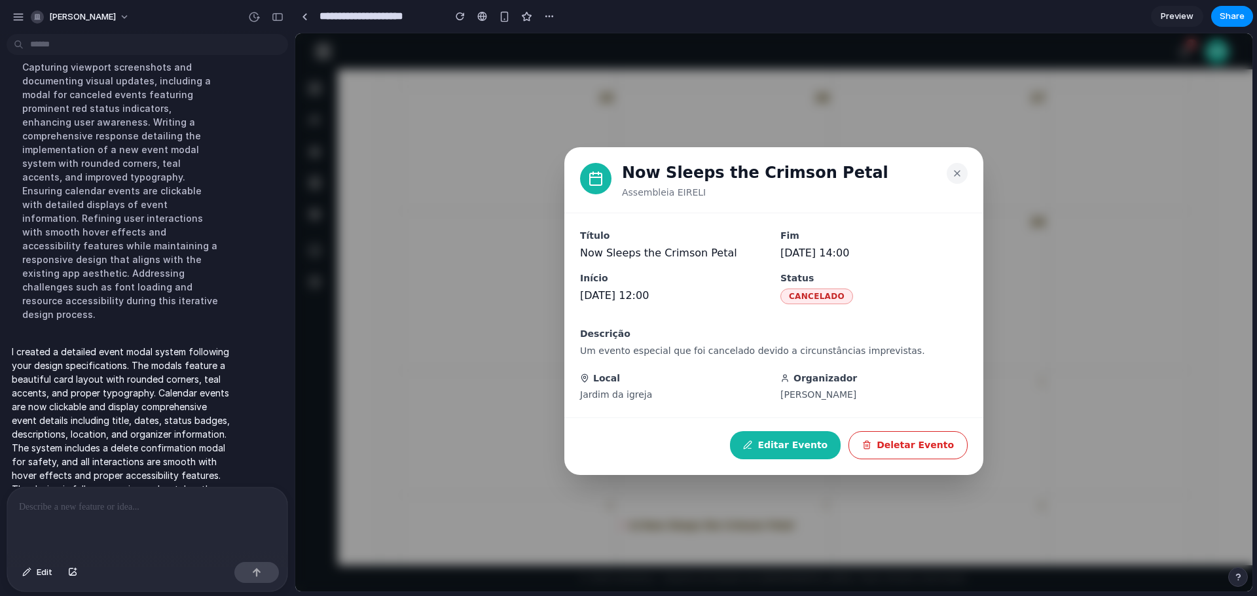
click at [950, 168] on button at bounding box center [957, 173] width 21 height 21
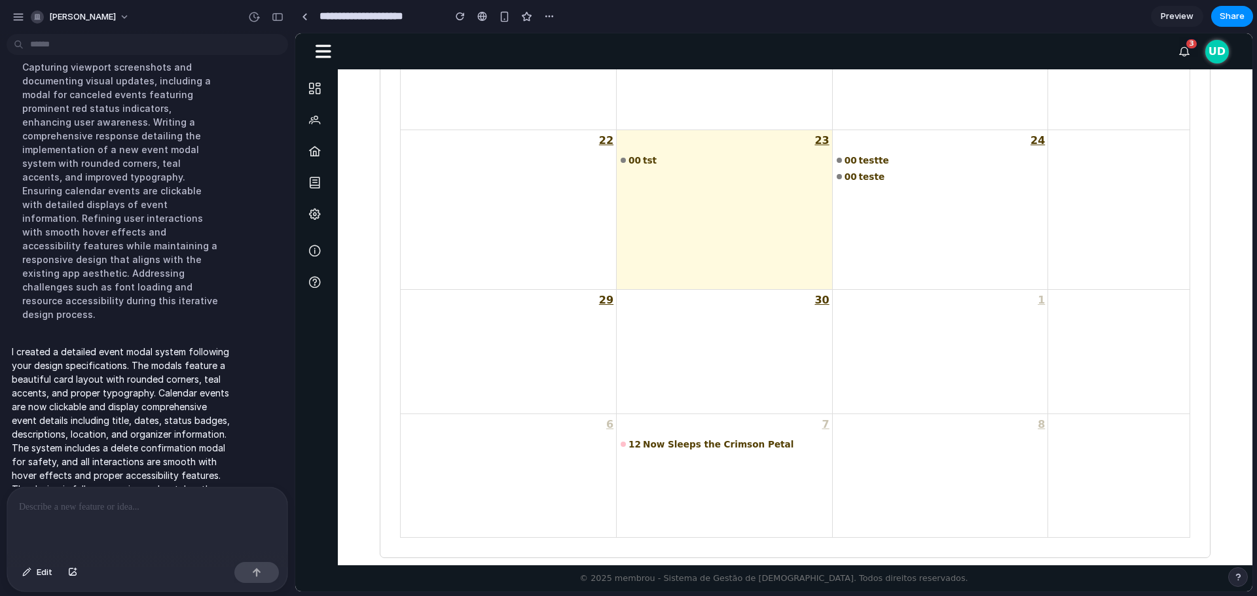
scroll to position [574, 0]
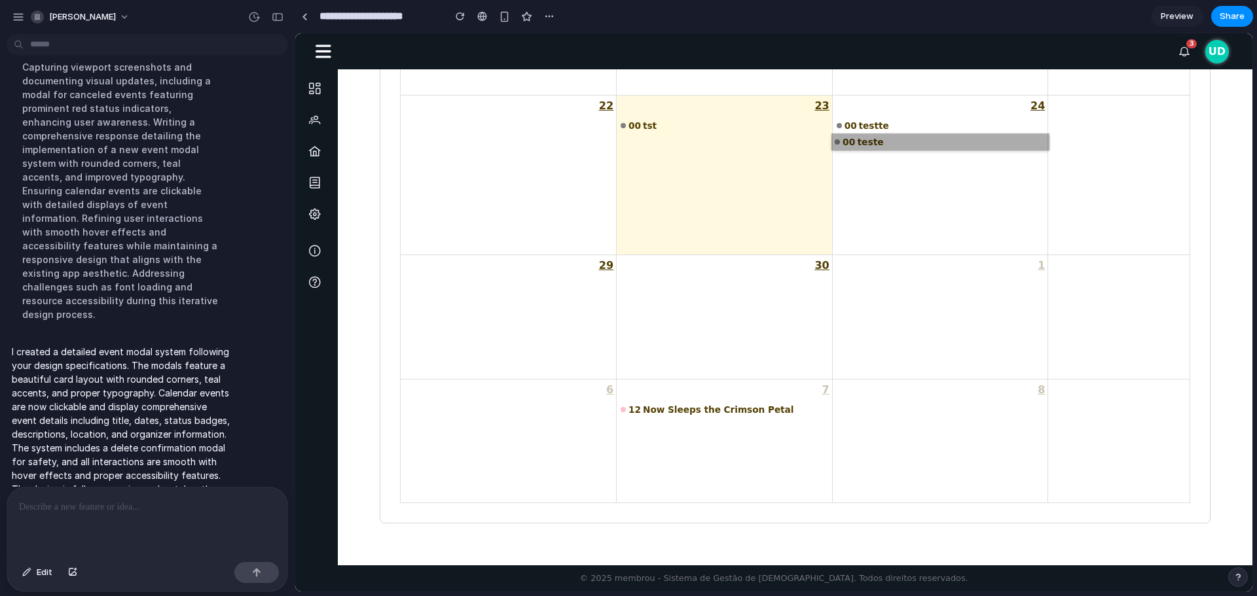
click at [855, 150] on link "00 teste" at bounding box center [940, 142] width 217 height 16
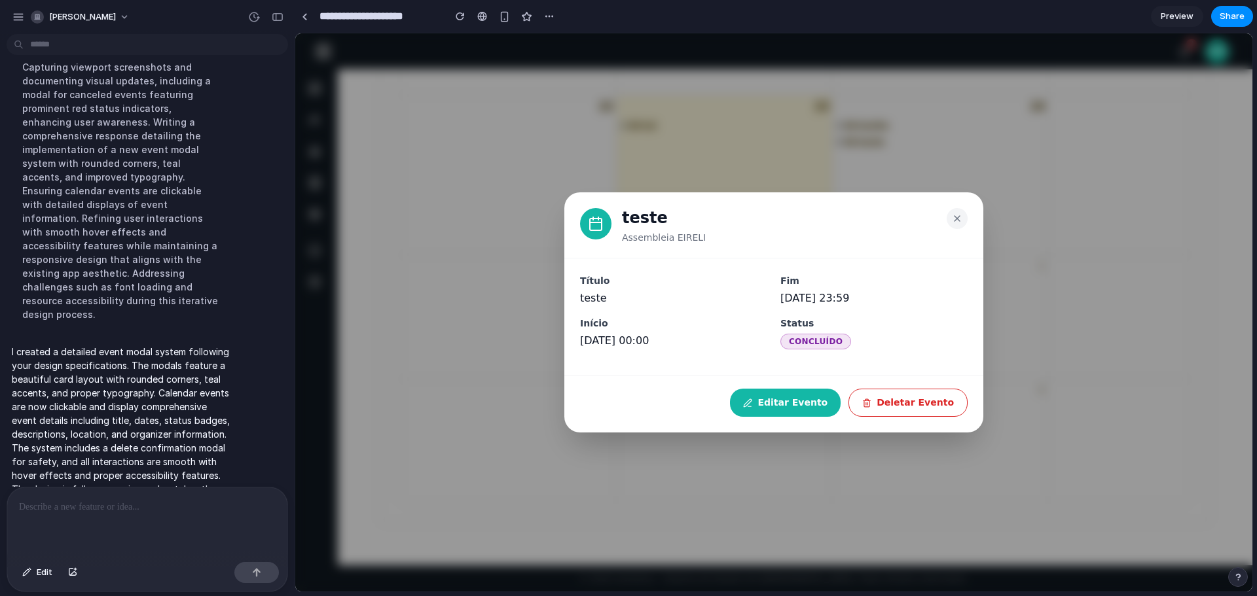
click at [1048, 181] on div "teste Assembleia EIRELI Título teste Início 23/09/2025 00:00 Fim 23/09/2025 23:…" at bounding box center [773, 312] width 957 height 559
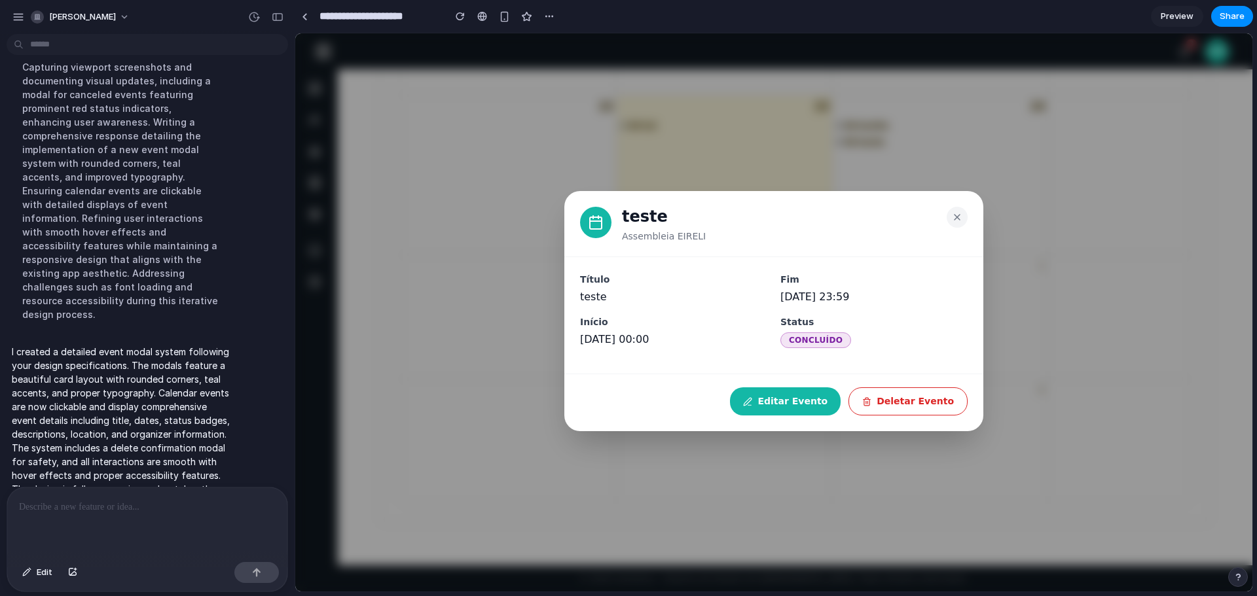
click at [951, 211] on button at bounding box center [957, 217] width 21 height 21
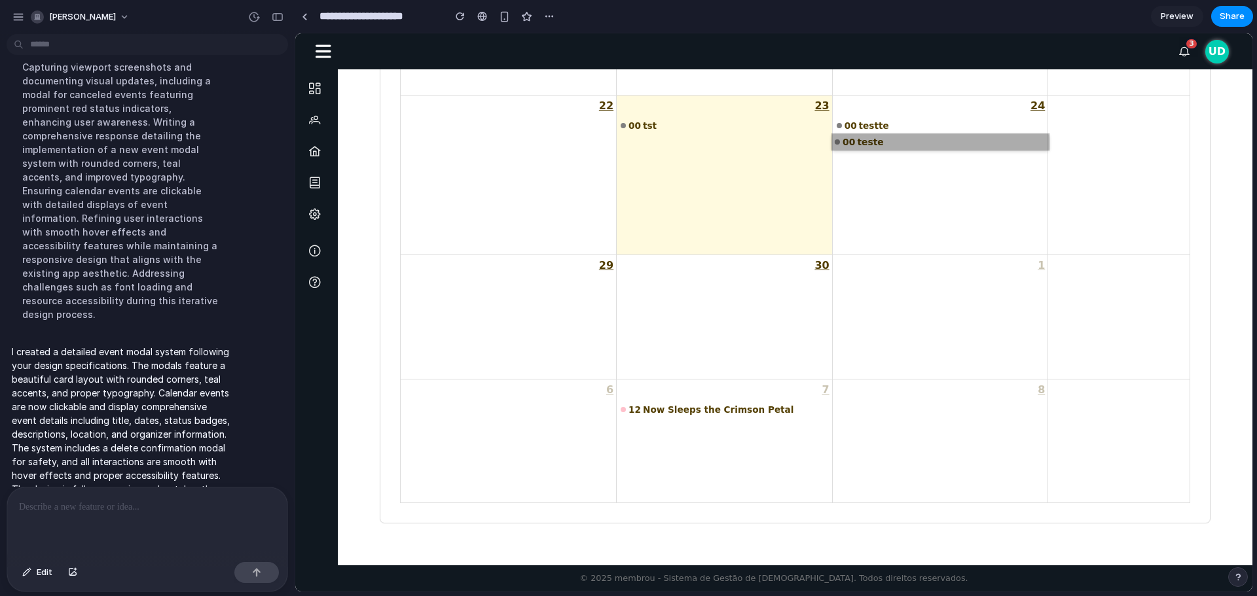
click at [854, 145] on link "00 teste" at bounding box center [940, 142] width 217 height 16
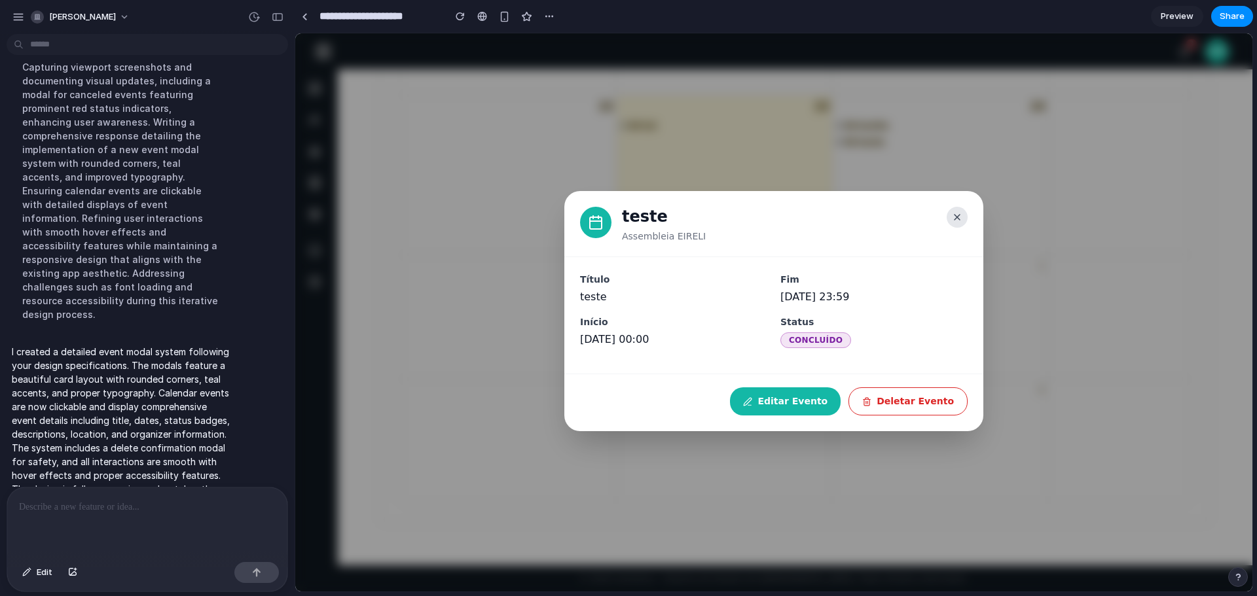
click at [955, 219] on icon at bounding box center [957, 217] width 5 height 5
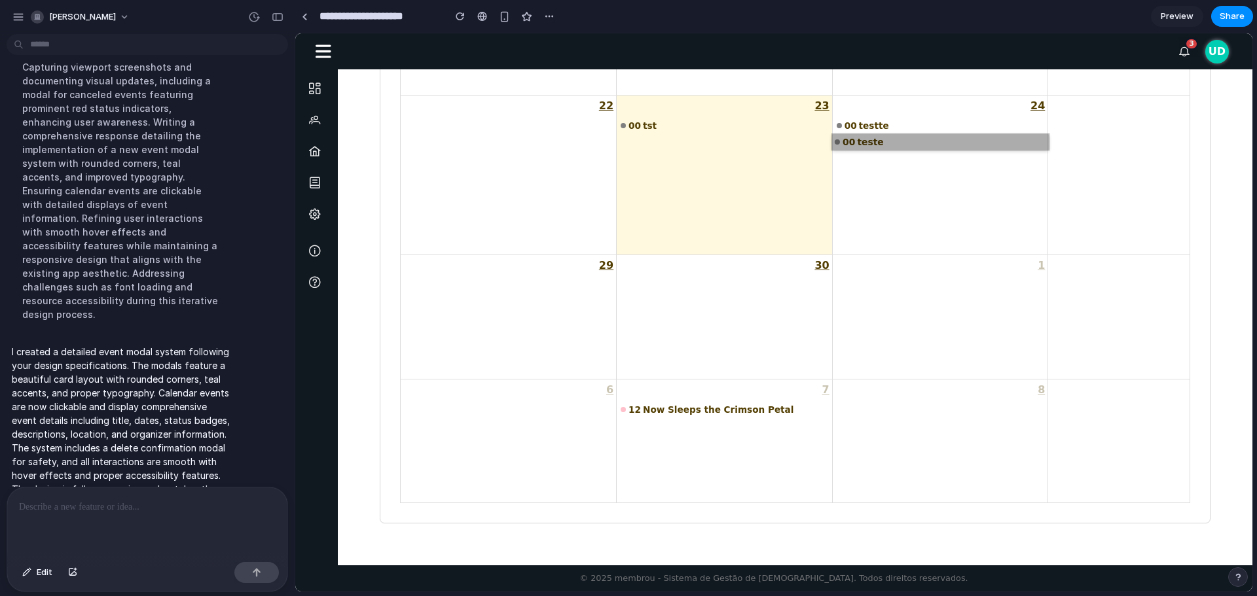
click at [856, 139] on link "00 teste" at bounding box center [940, 142] width 217 height 16
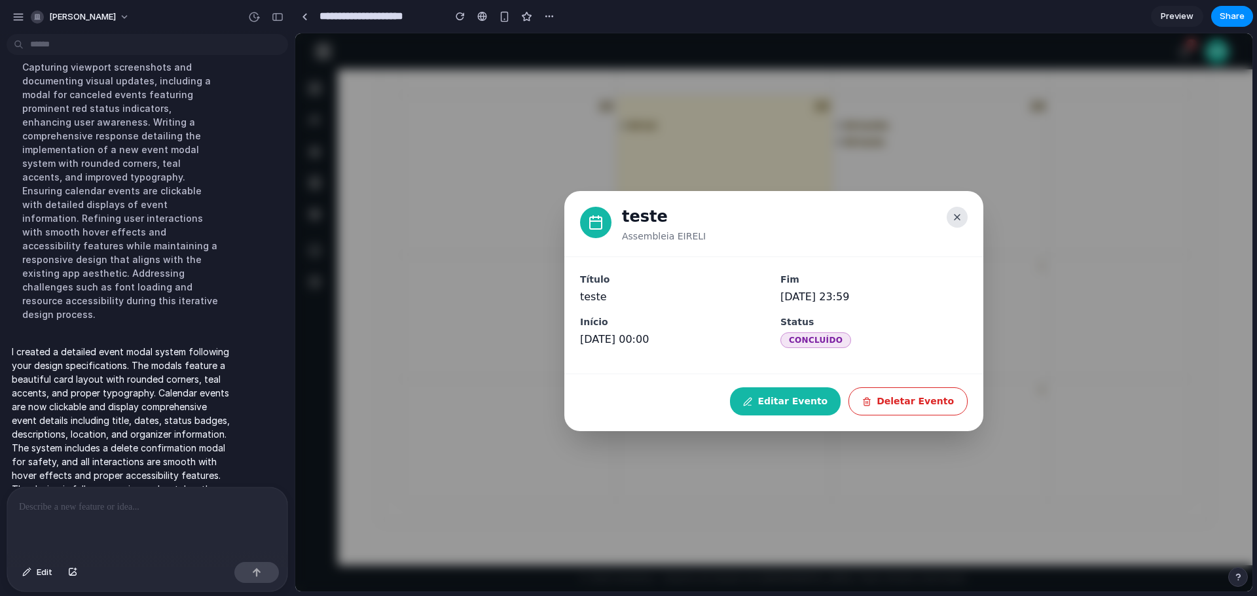
click at [958, 217] on icon at bounding box center [957, 217] width 5 height 5
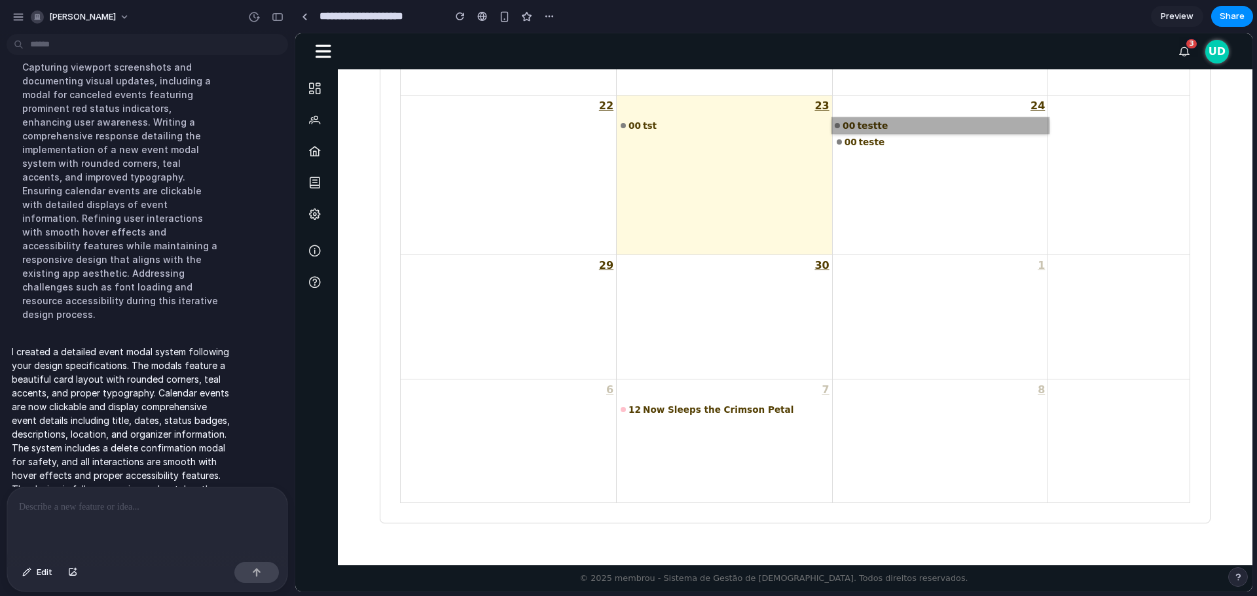
click at [879, 128] on link "00 testte" at bounding box center [940, 125] width 217 height 16
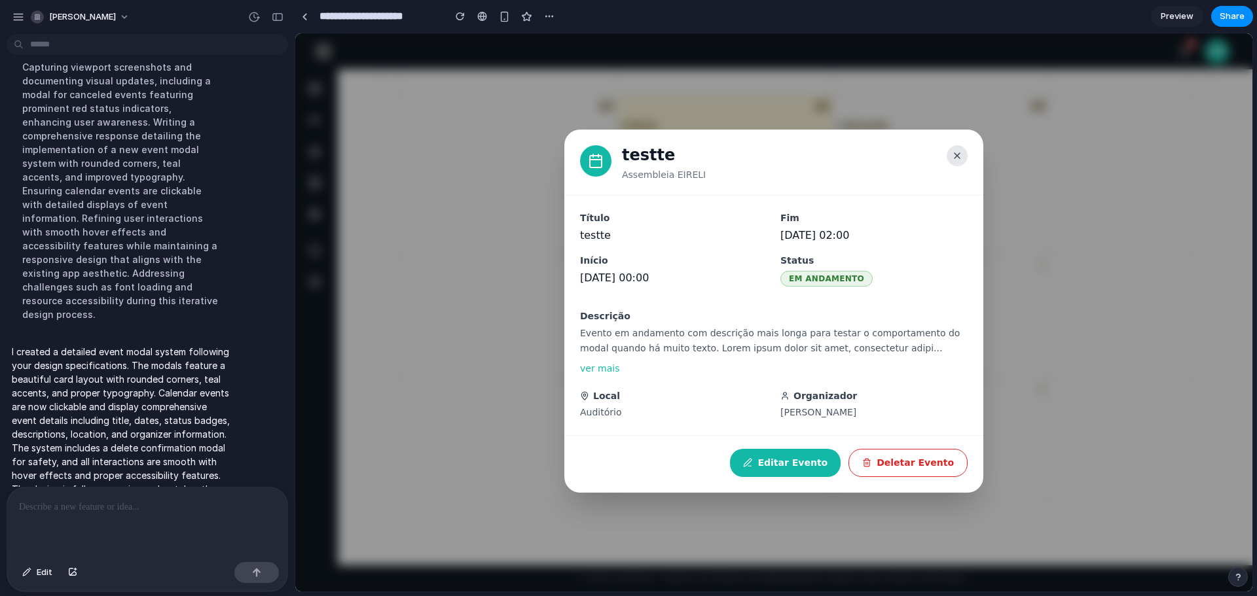
click at [957, 156] on icon at bounding box center [957, 155] width 5 height 5
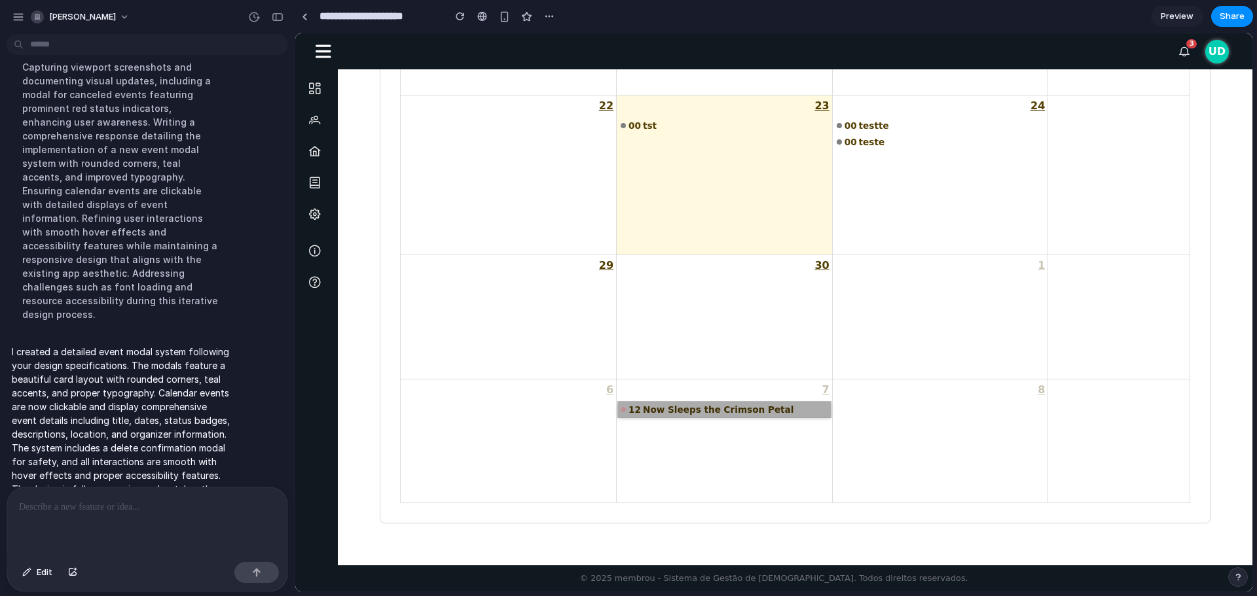
click at [703, 407] on link "12 Now Sleeps the Crimson Petal" at bounding box center [724, 410] width 213 height 16
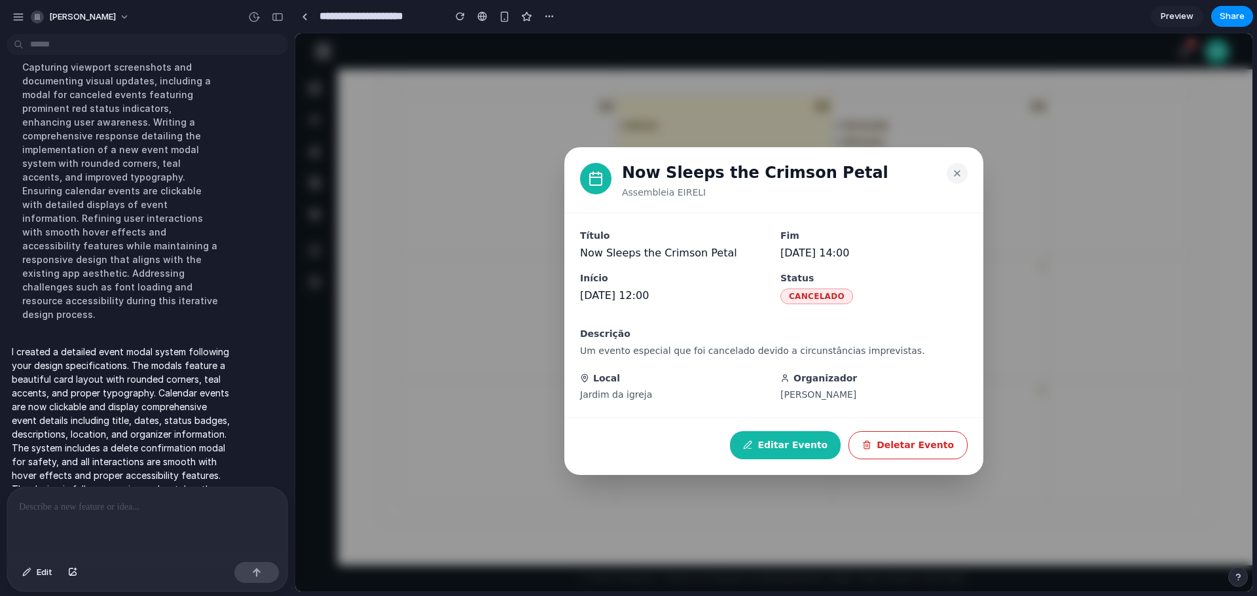
click at [925, 182] on h2 "Now Sleeps the Crimson Petal" at bounding box center [779, 173] width 314 height 20
click at [955, 179] on button at bounding box center [957, 173] width 21 height 21
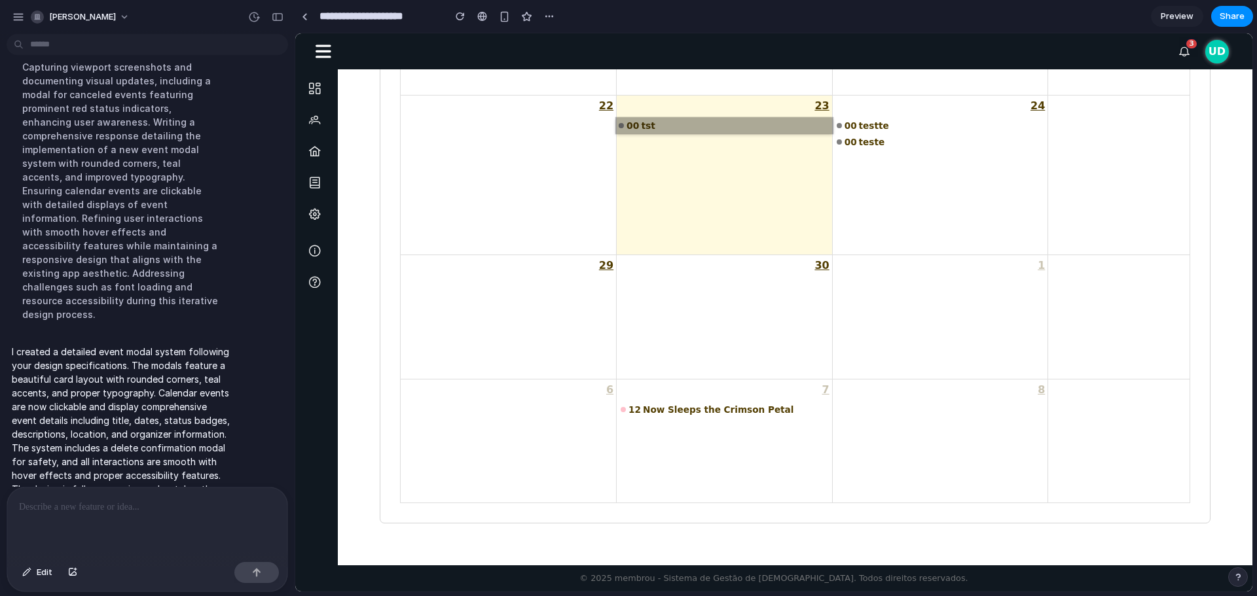
click at [653, 127] on link "00 tst" at bounding box center [724, 125] width 217 height 16
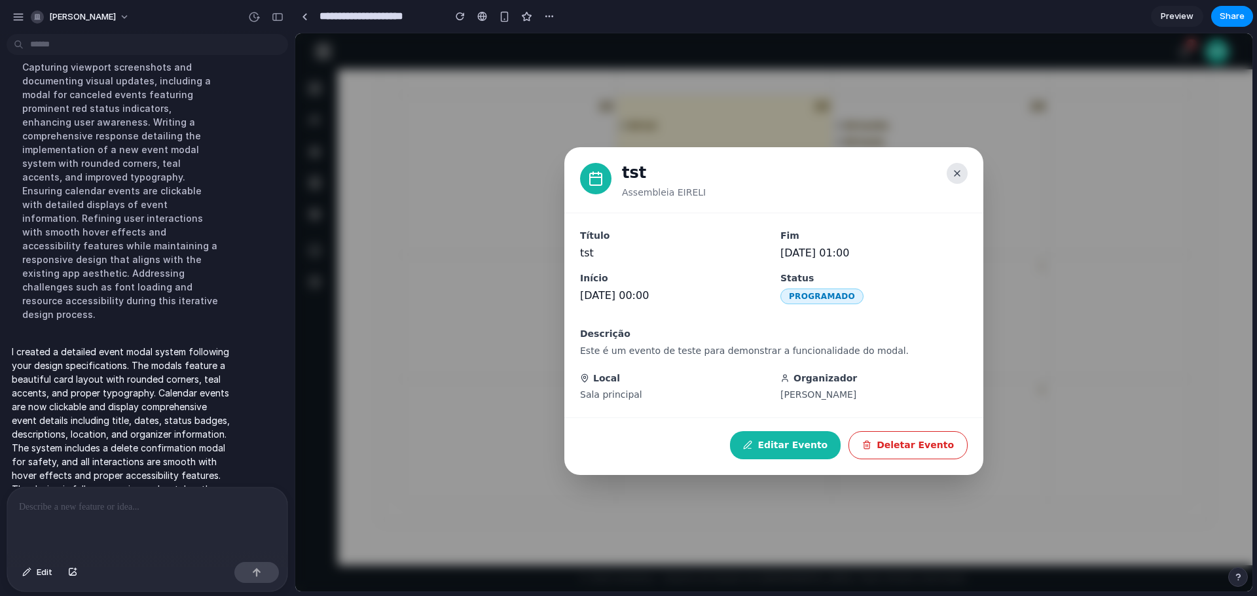
click at [955, 173] on icon at bounding box center [957, 173] width 10 height 10
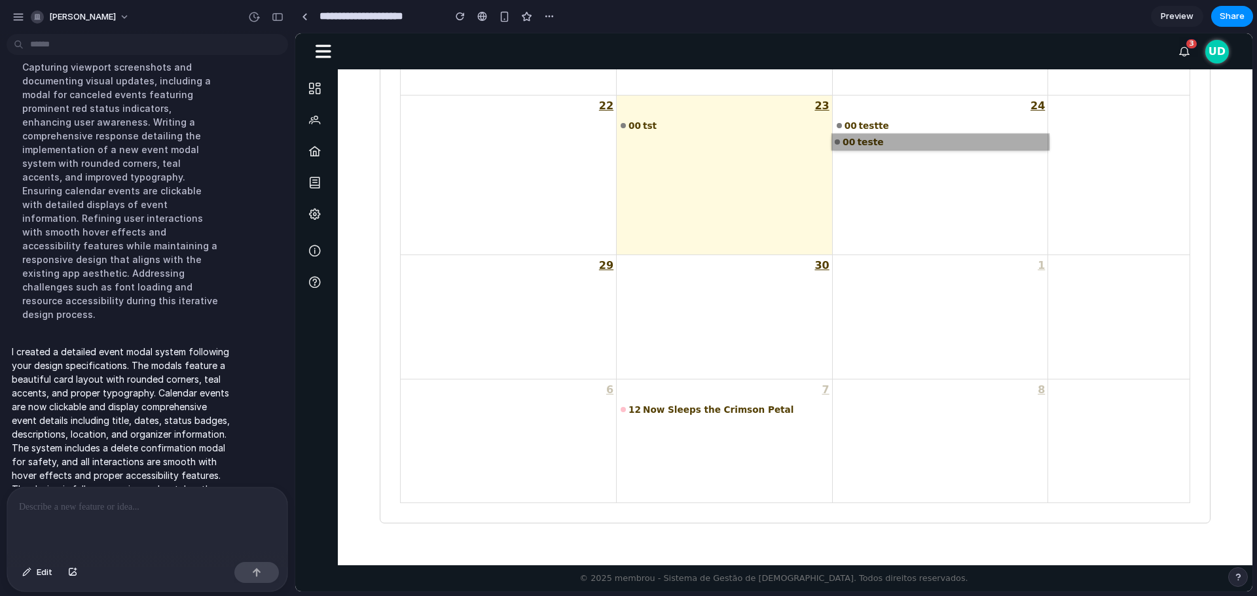
click at [863, 149] on link "00 teste" at bounding box center [940, 142] width 217 height 16
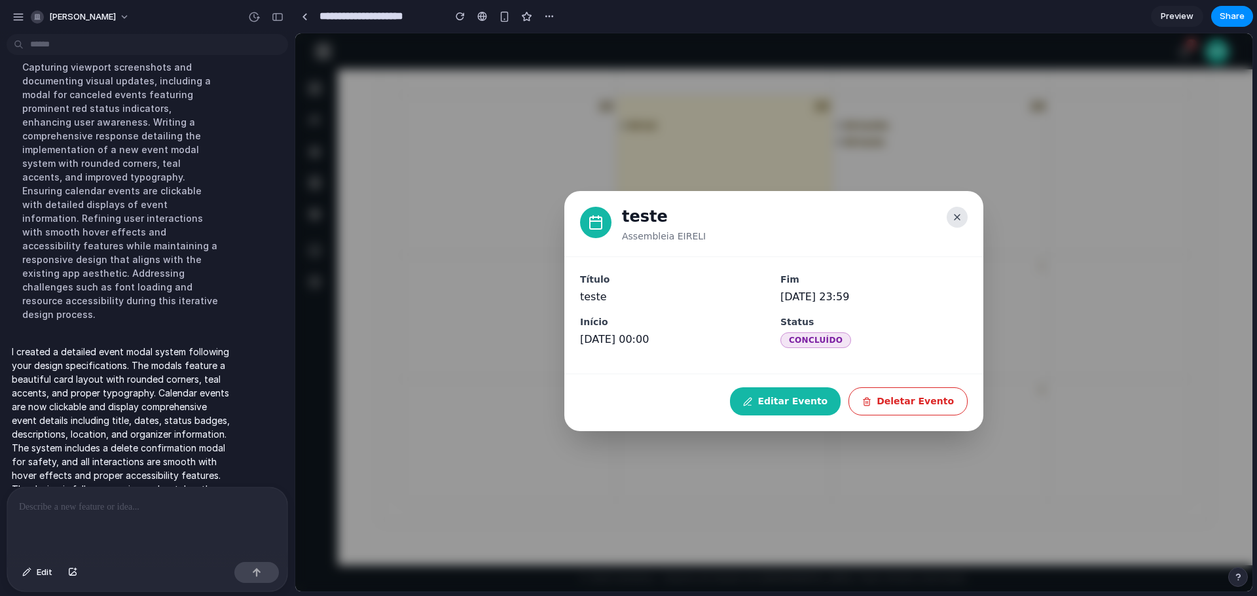
click at [957, 220] on icon at bounding box center [957, 217] width 10 height 10
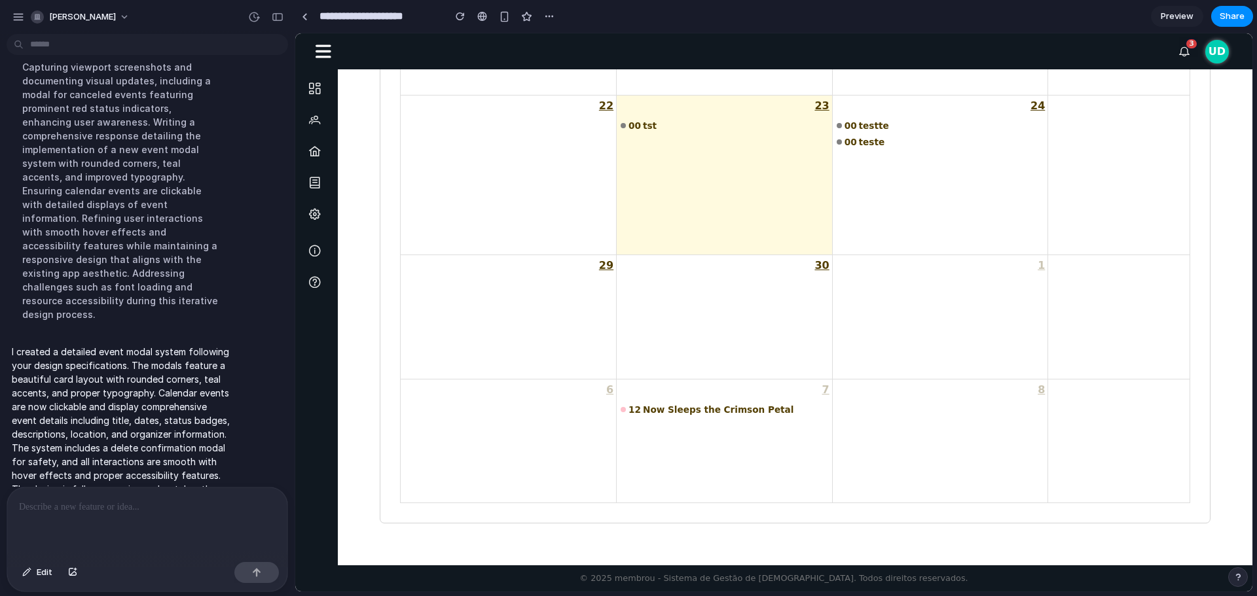
click at [698, 400] on div "7" at bounding box center [724, 390] width 215 height 21
click at [696, 406] on link "12 Now Sleeps the Crimson Petal" at bounding box center [724, 409] width 217 height 16
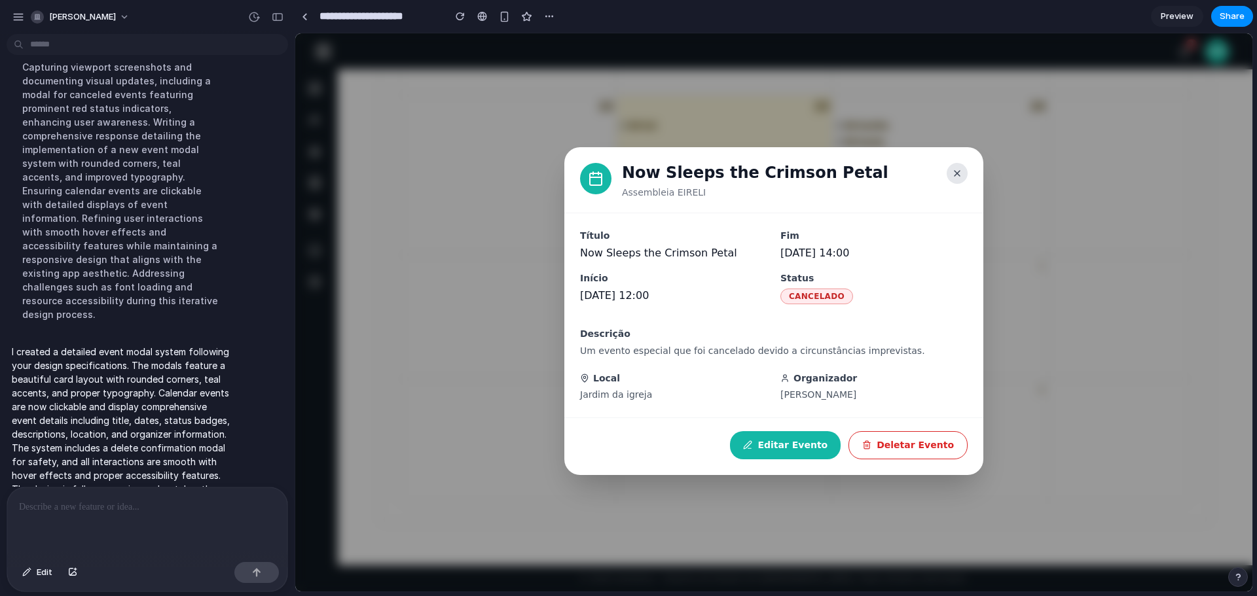
click at [949, 174] on button at bounding box center [957, 173] width 21 height 21
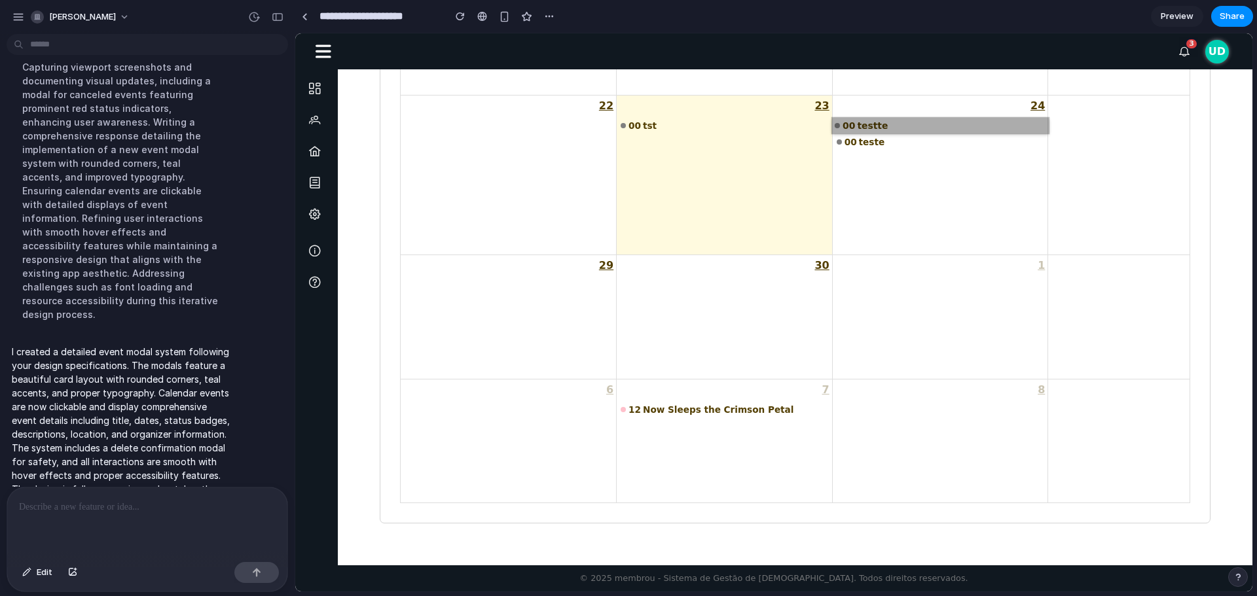
click at [869, 130] on link "00 testte" at bounding box center [940, 125] width 217 height 16
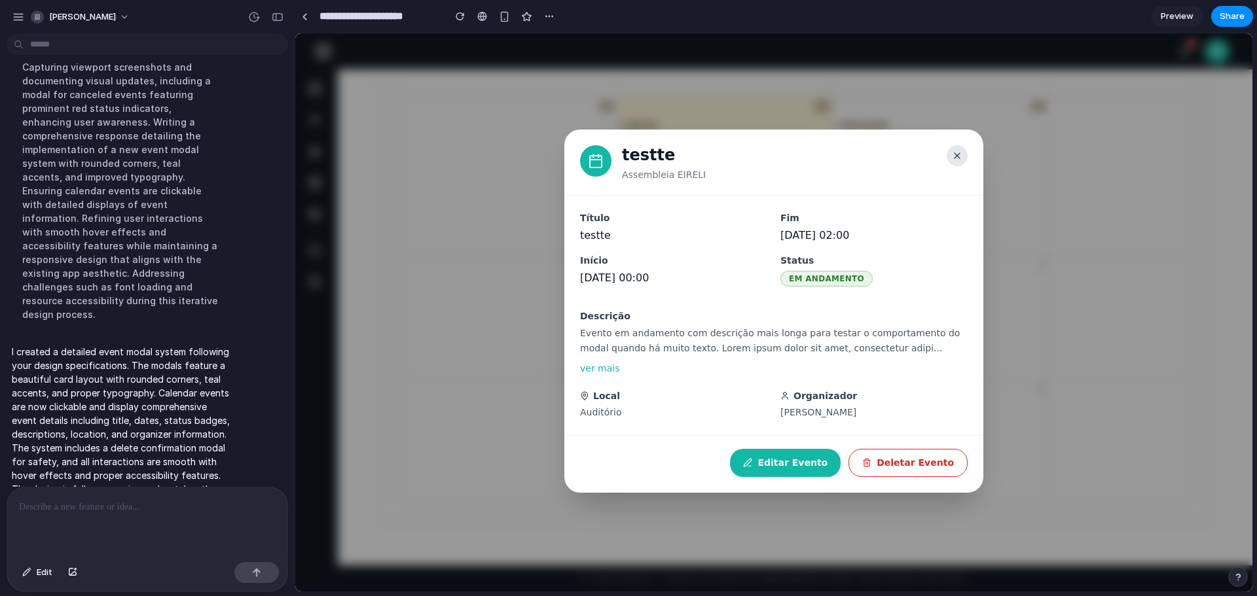
click at [959, 160] on icon at bounding box center [957, 156] width 10 height 10
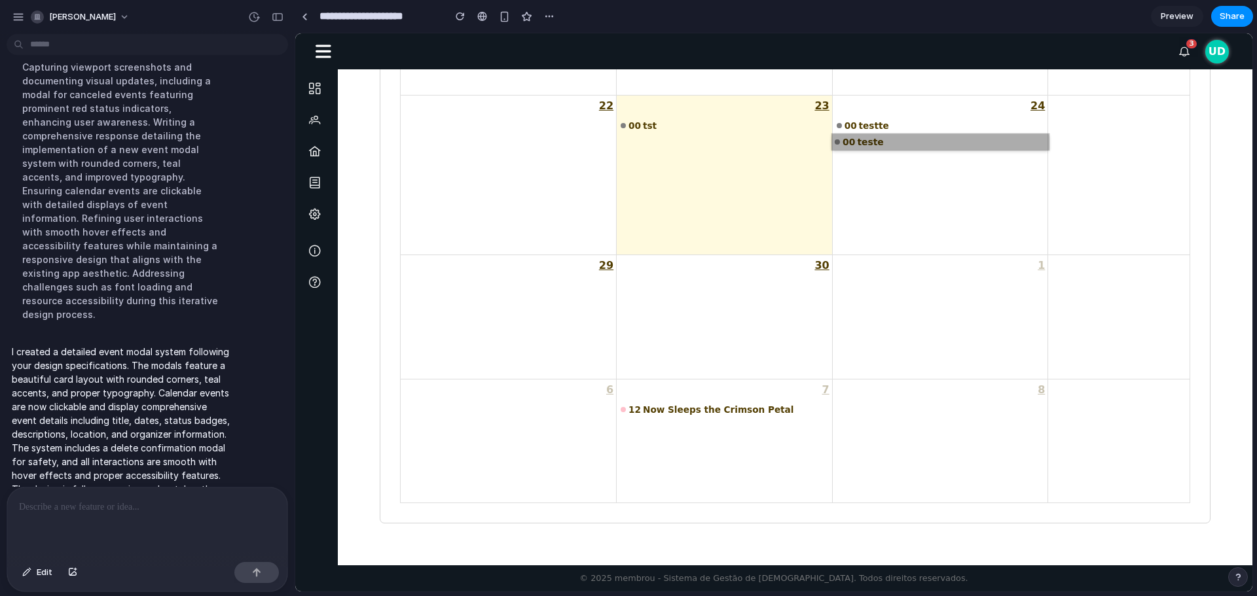
click at [872, 144] on link "00 teste" at bounding box center [940, 142] width 217 height 16
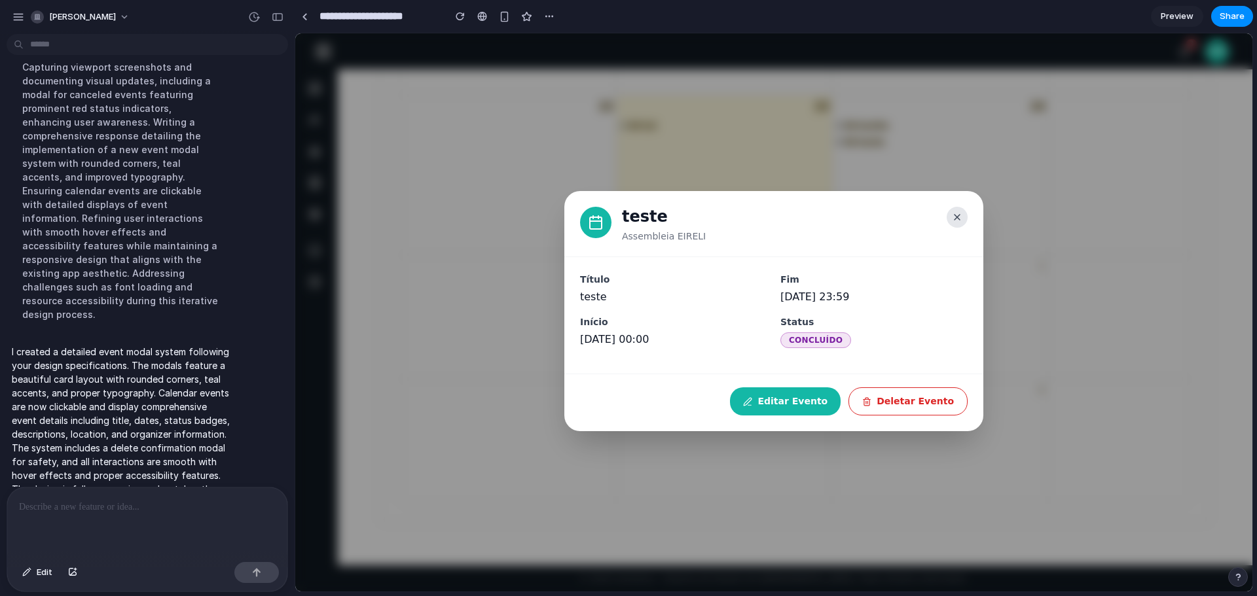
click at [965, 210] on button at bounding box center [957, 217] width 21 height 21
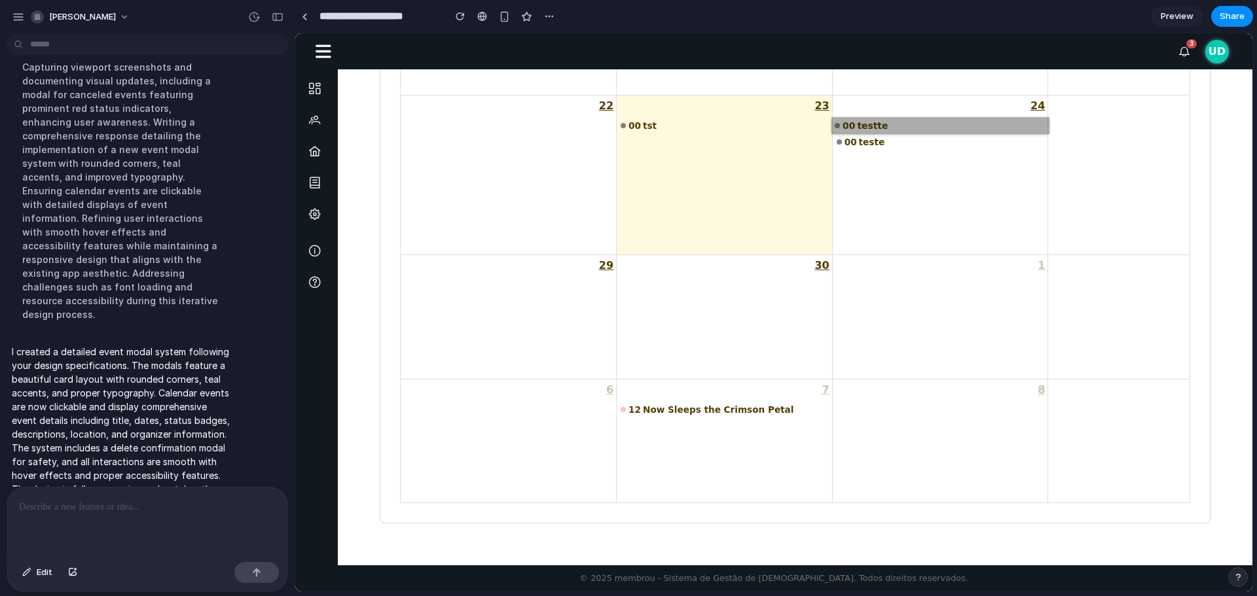
click at [868, 130] on link "00 testte" at bounding box center [940, 125] width 217 height 16
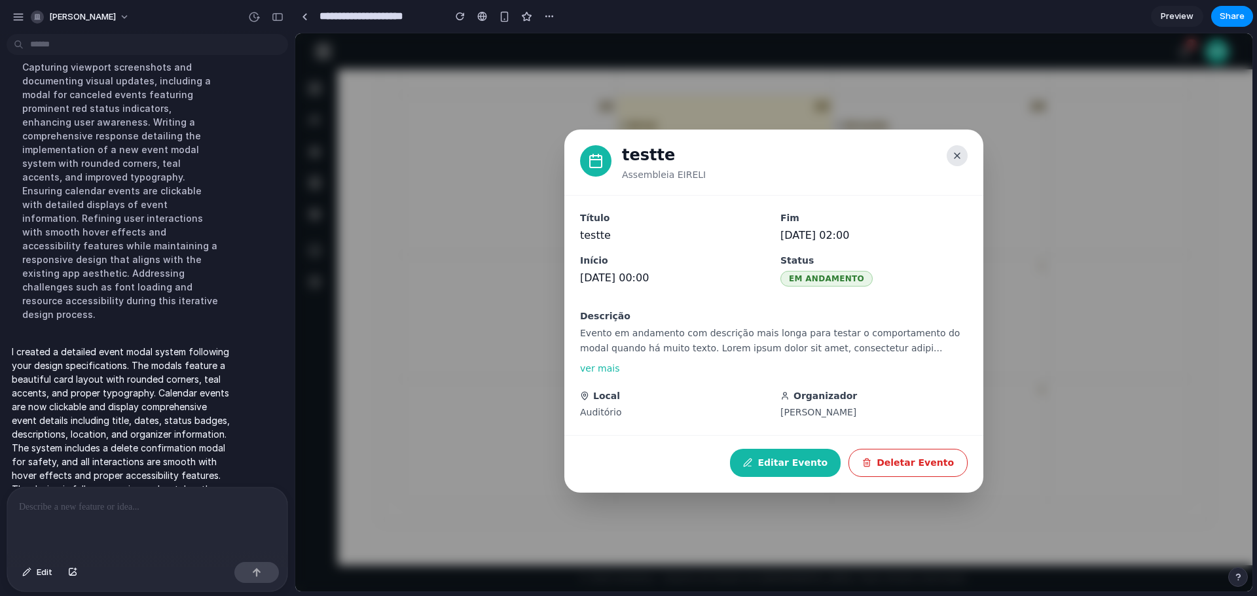
click at [956, 158] on icon at bounding box center [957, 156] width 10 height 10
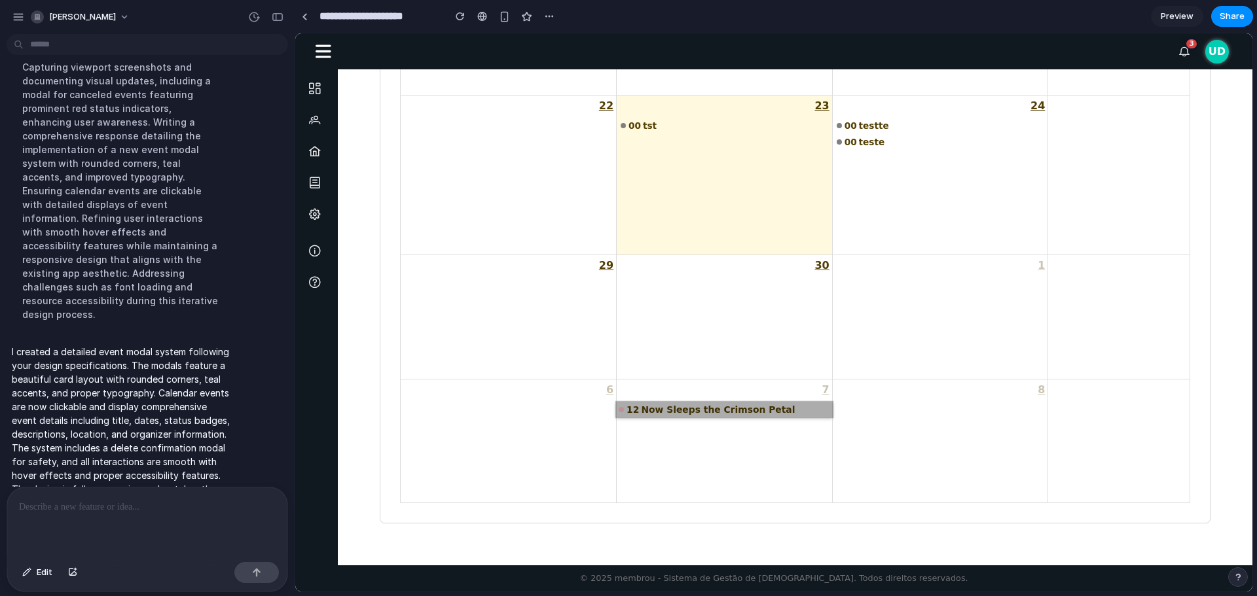
click at [765, 406] on link "12 Now Sleeps the Crimson Petal" at bounding box center [724, 409] width 217 height 16
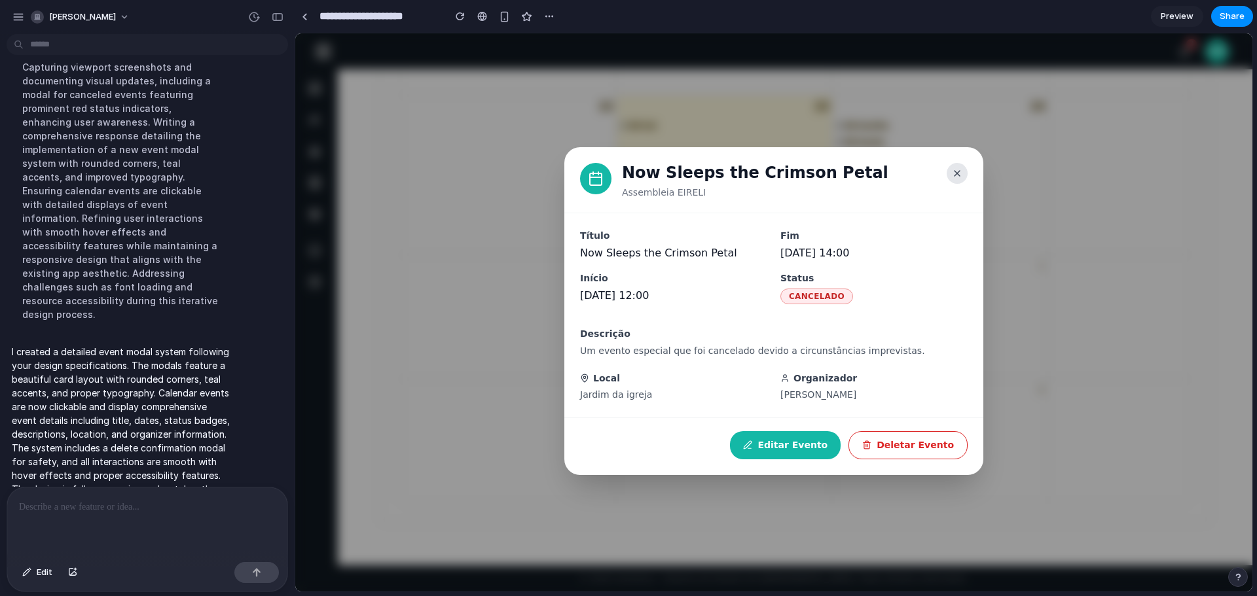
click at [960, 172] on icon at bounding box center [957, 173] width 5 height 5
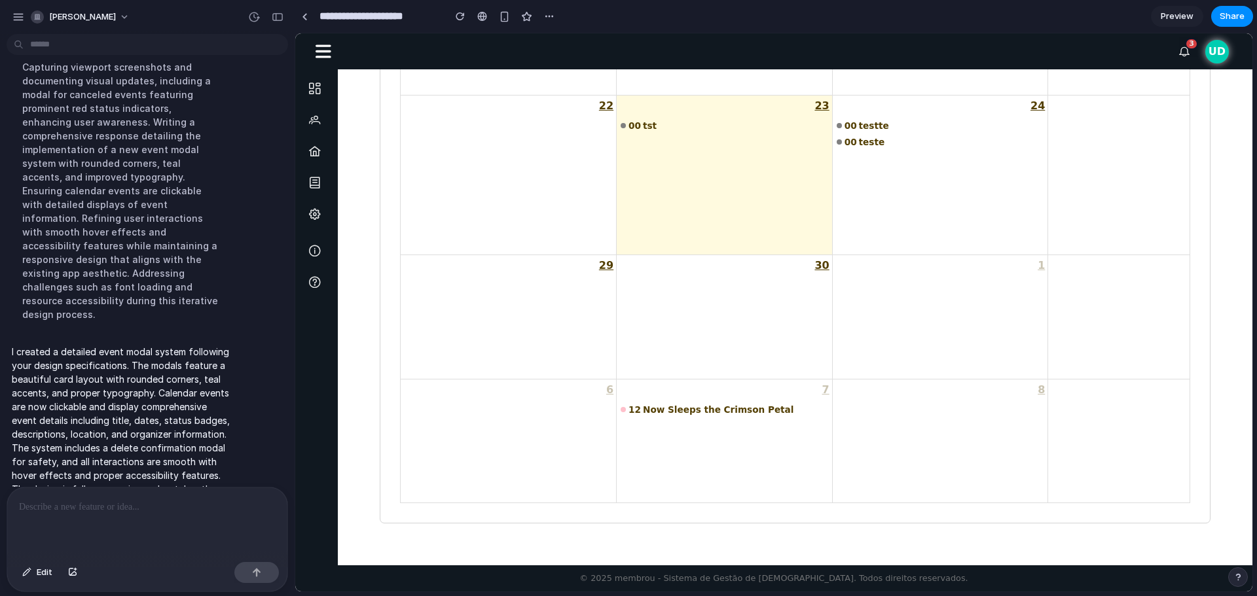
click at [1223, 52] on link "UD" at bounding box center [1217, 52] width 24 height 24
click at [1180, 56] on icon at bounding box center [1184, 51] width 10 height 10
click at [1213, 54] on link "UD" at bounding box center [1217, 52] width 24 height 24
click at [746, 413] on link "12 Now Sleeps the Crimson Petal" at bounding box center [724, 410] width 213 height 16
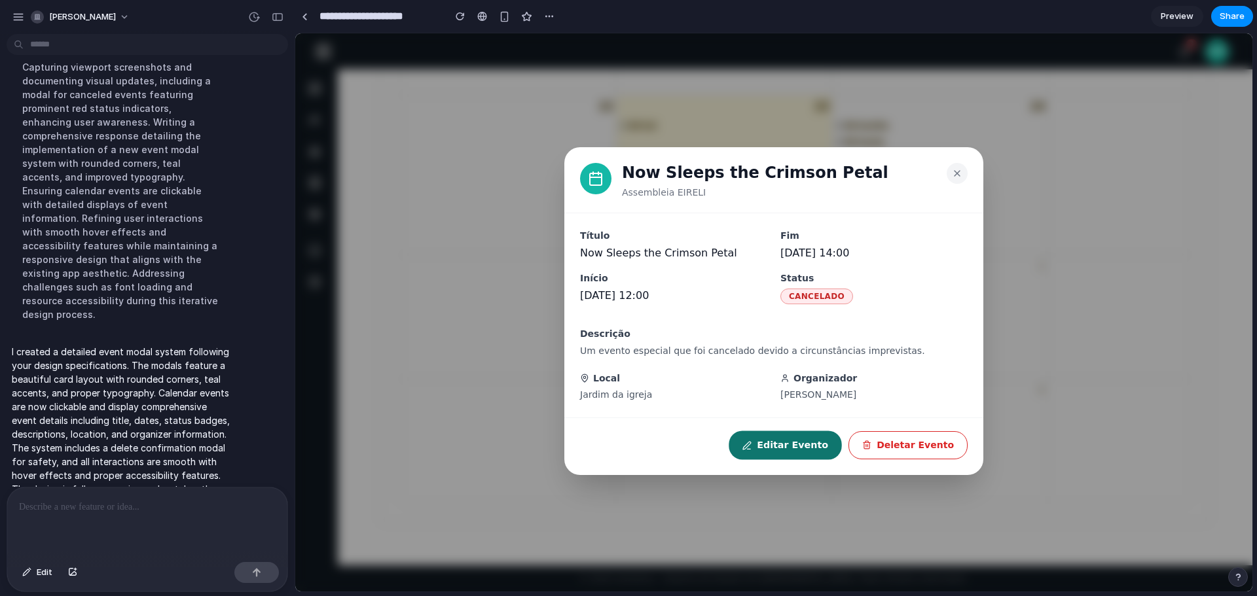
click at [800, 448] on button "Editar Evento" at bounding box center [785, 445] width 113 height 29
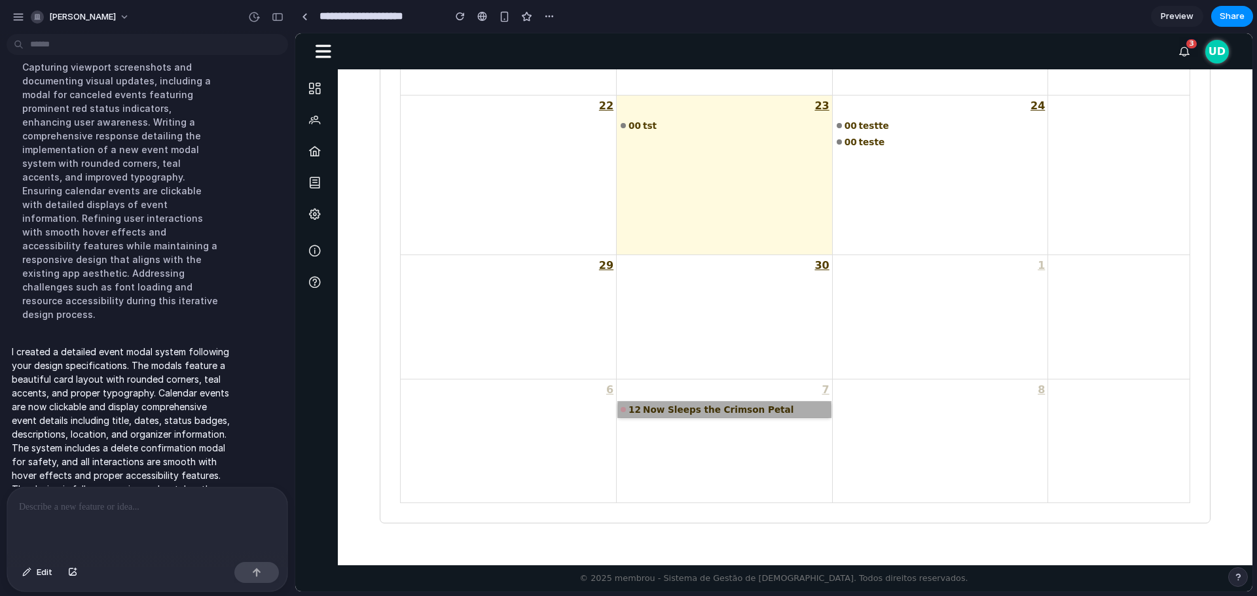
click at [731, 402] on link "12 Now Sleeps the Crimson Petal" at bounding box center [724, 410] width 213 height 16
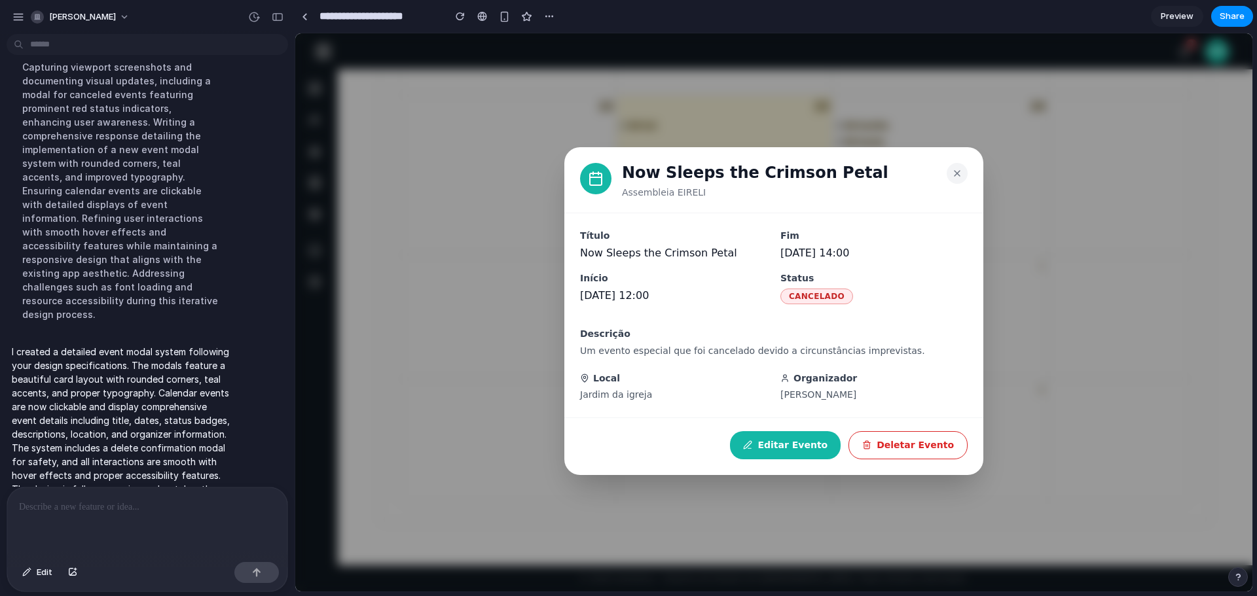
click at [805, 295] on span "CANCELADO" at bounding box center [816, 297] width 73 height 16
click at [951, 172] on button at bounding box center [957, 173] width 21 height 21
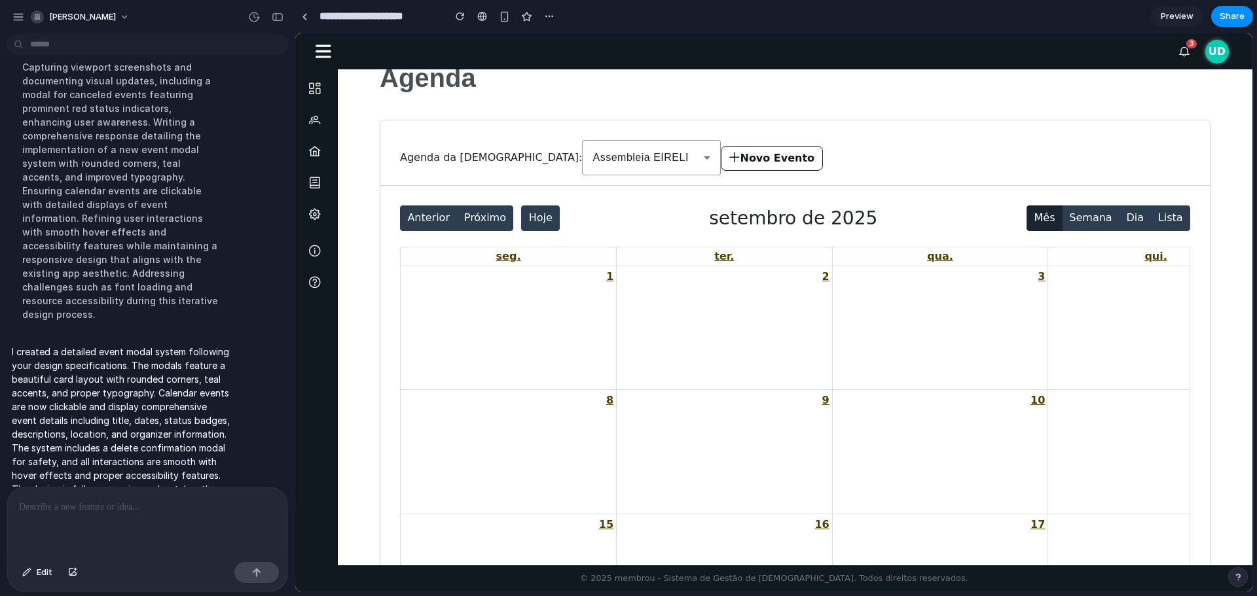
scroll to position [0, 0]
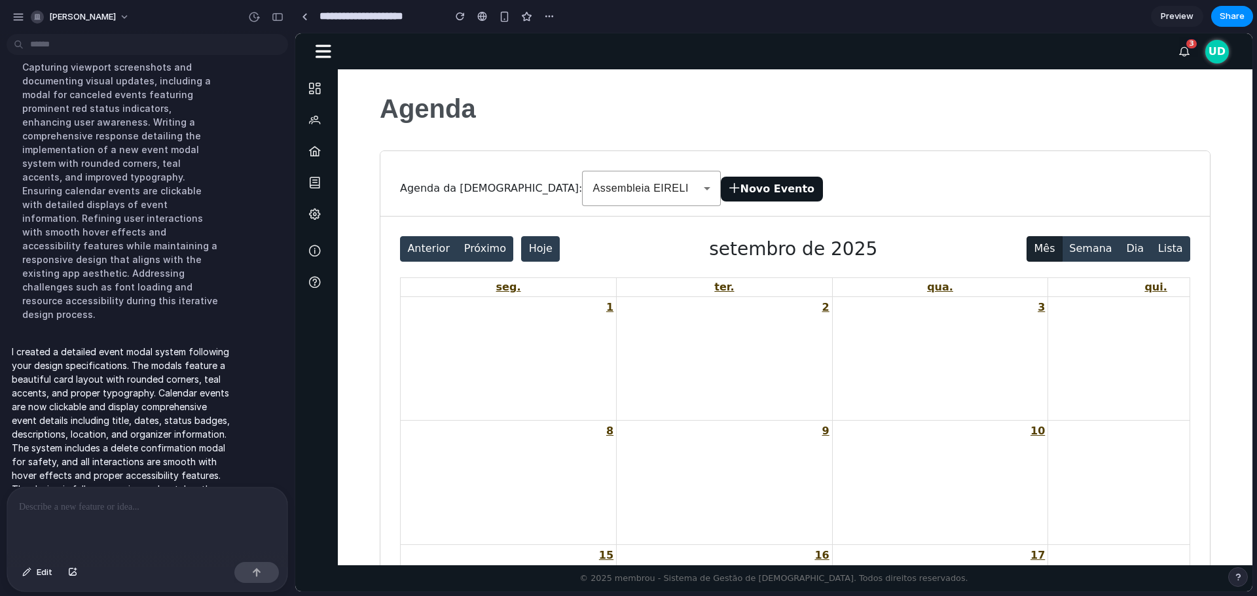
click at [721, 189] on button "Novo Evento" at bounding box center [772, 189] width 102 height 25
click at [832, 166] on div "Agenda da Igreja: Assembleia EIRELI Novo Evento" at bounding box center [795, 183] width 830 height 65
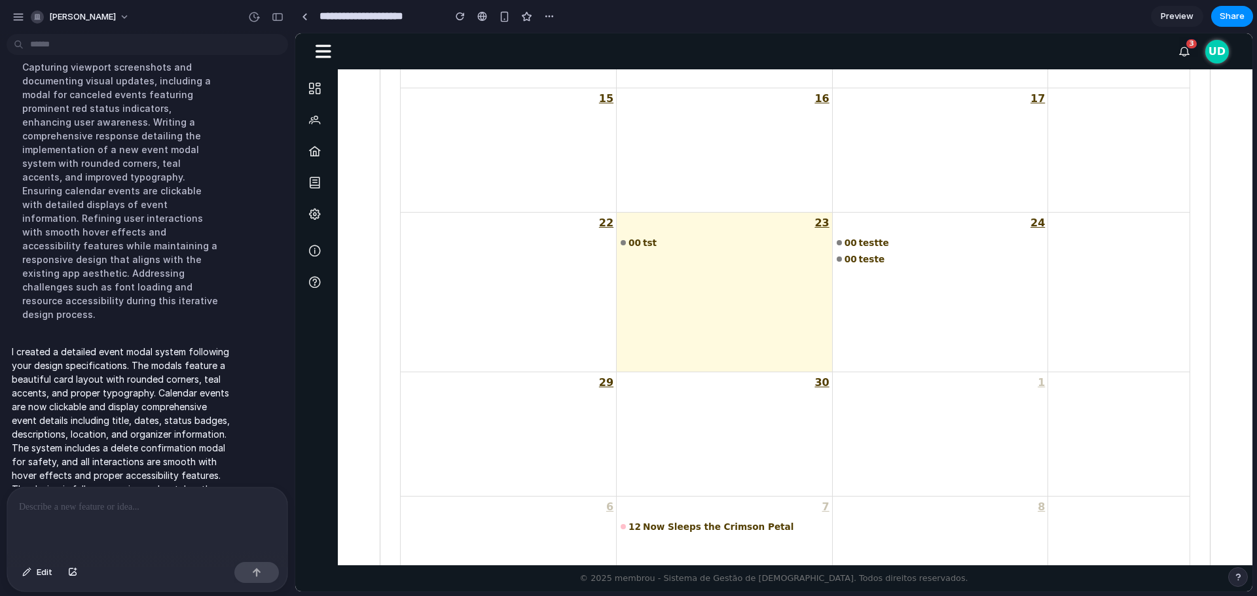
scroll to position [458, 0]
click at [860, 244] on link "00 testte" at bounding box center [940, 241] width 217 height 16
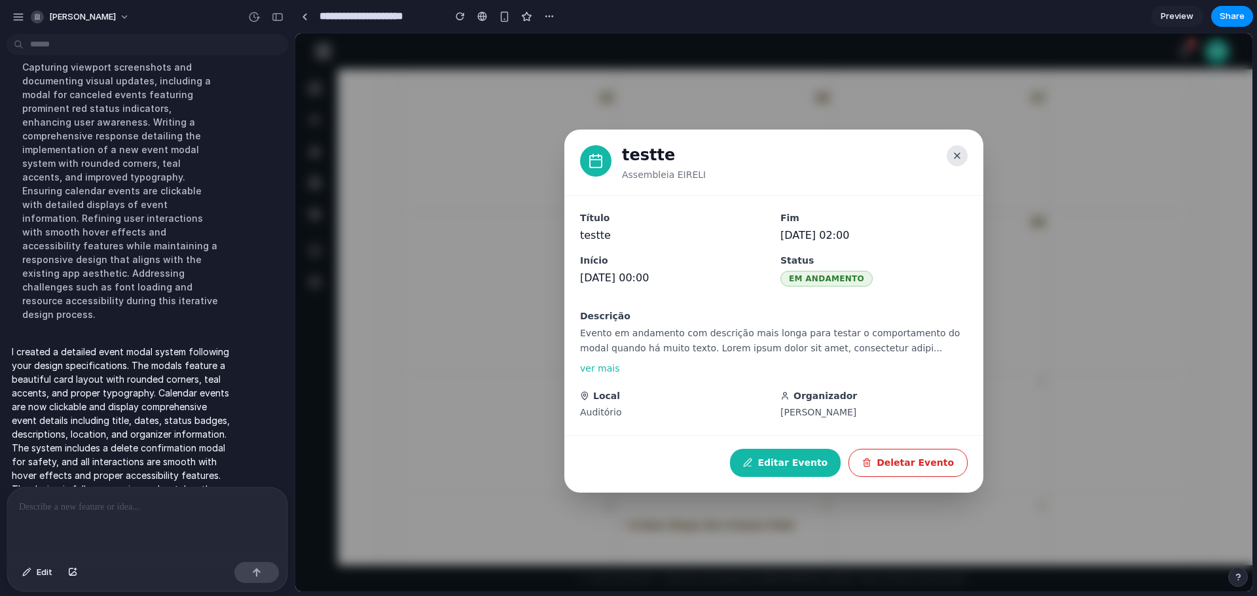
click at [961, 156] on icon at bounding box center [957, 156] width 10 height 10
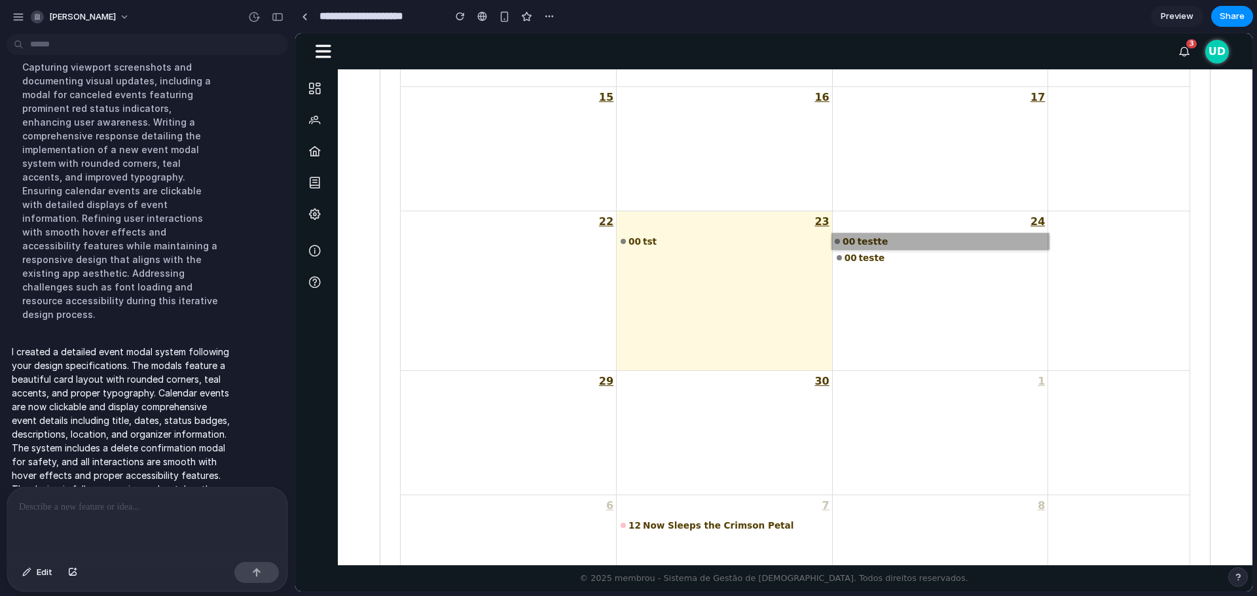
click at [856, 236] on link "00 testte" at bounding box center [940, 241] width 217 height 16
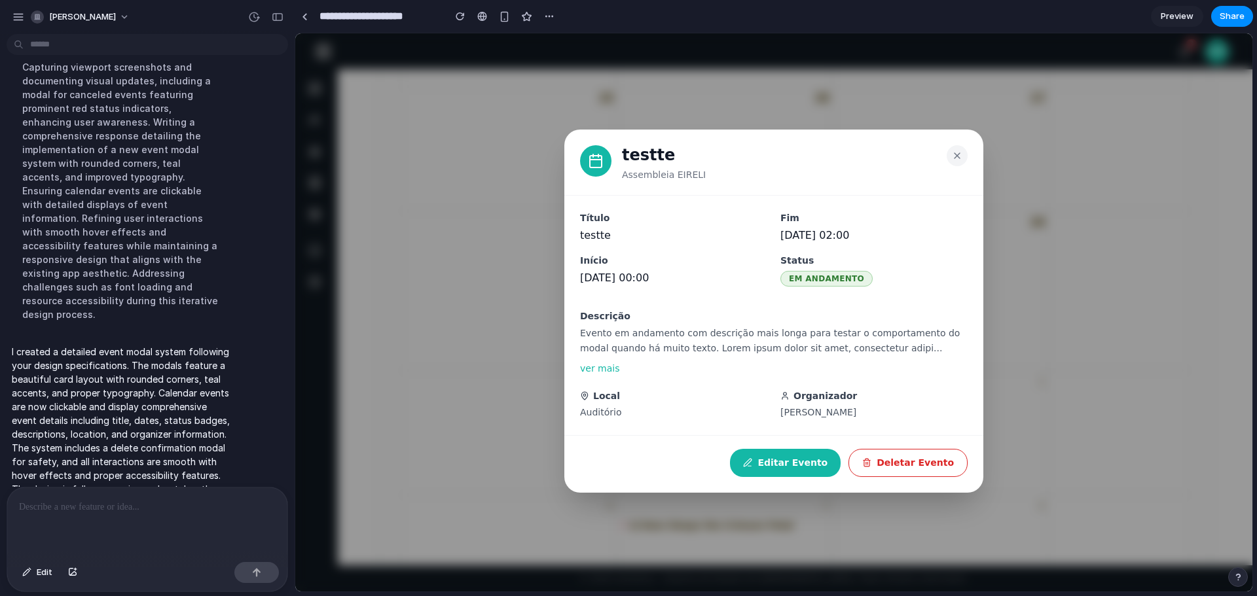
click at [610, 371] on button "ver mais" at bounding box center [600, 369] width 40 height 14
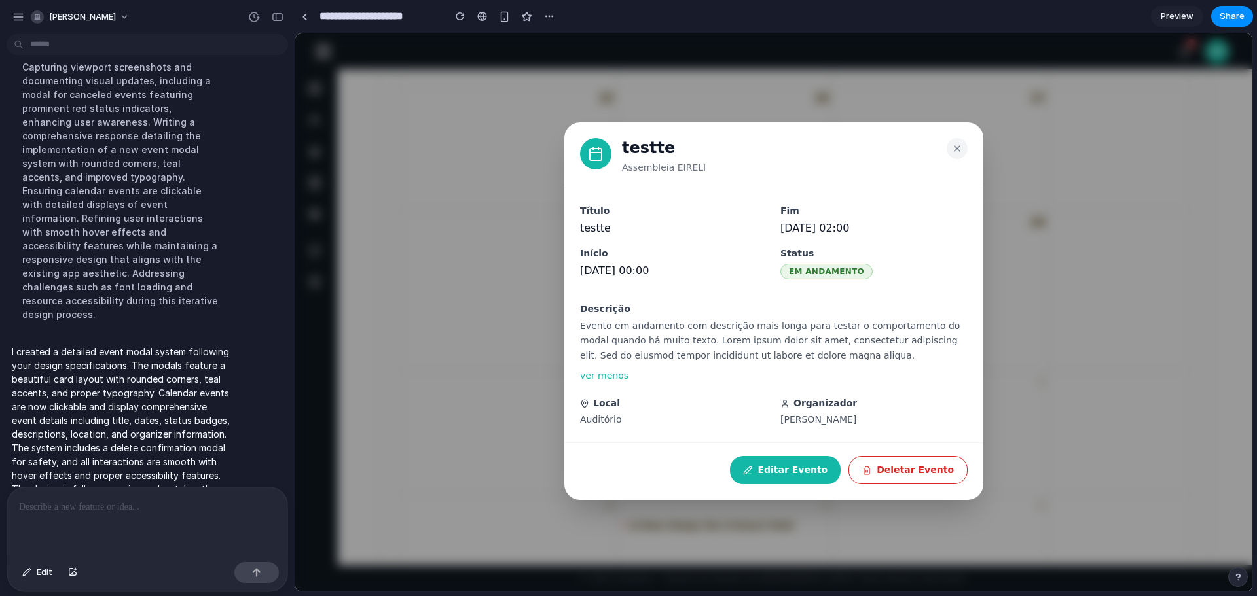
click at [608, 376] on button "ver menos" at bounding box center [604, 376] width 48 height 14
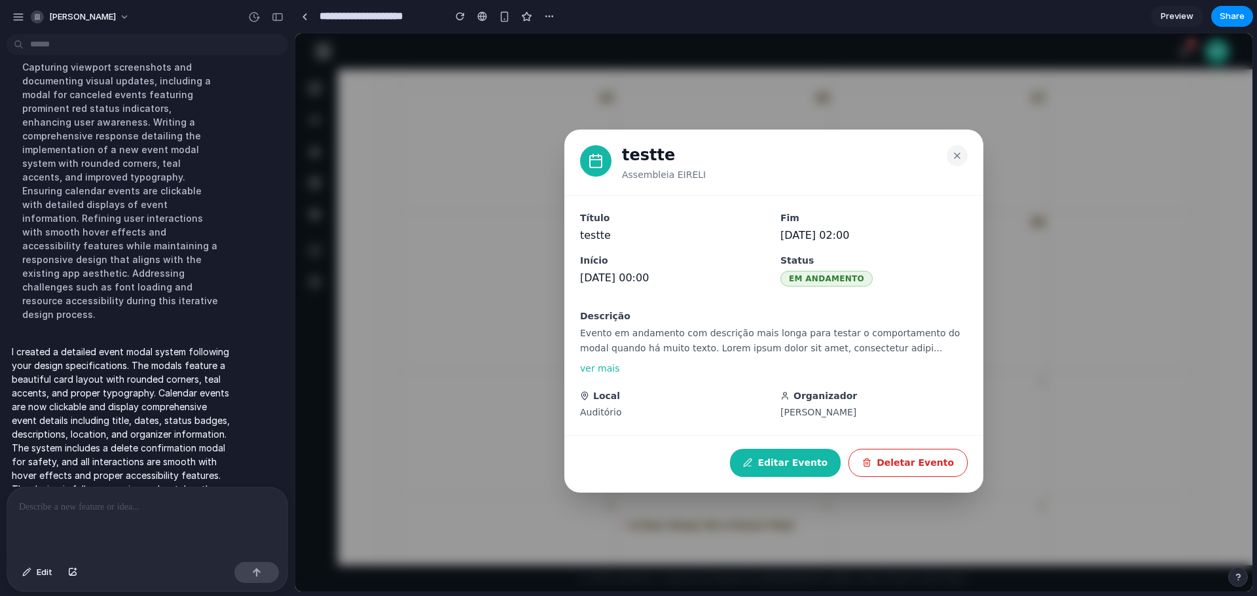
click at [610, 369] on button "ver mais" at bounding box center [600, 369] width 40 height 14
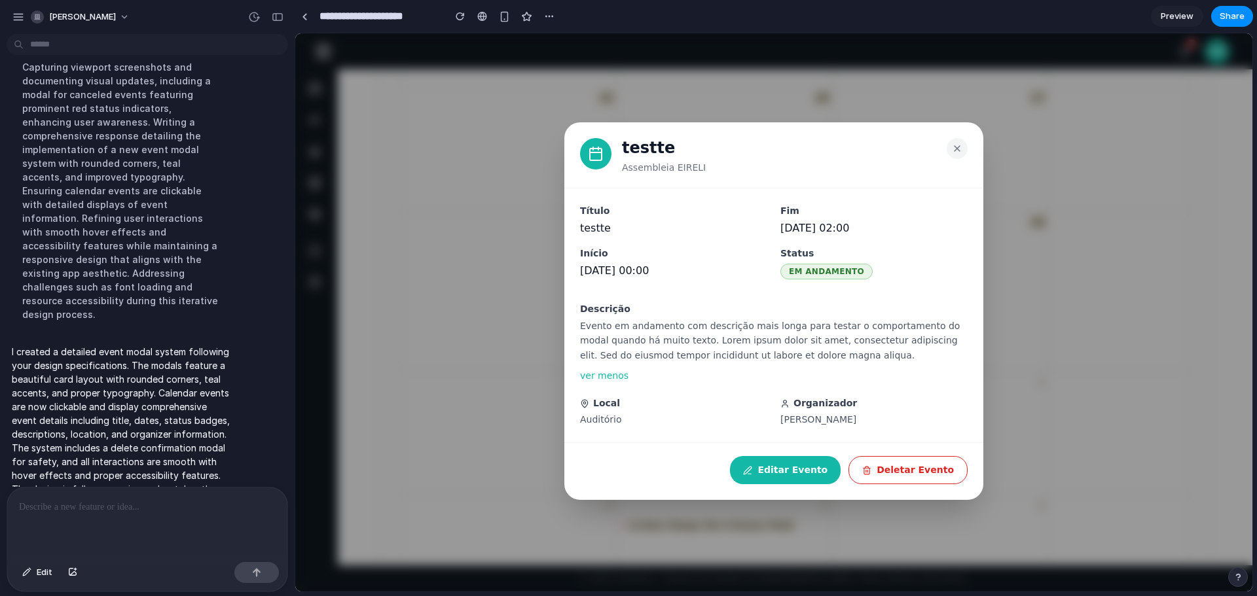
click at [609, 377] on button "ver menos" at bounding box center [604, 376] width 48 height 14
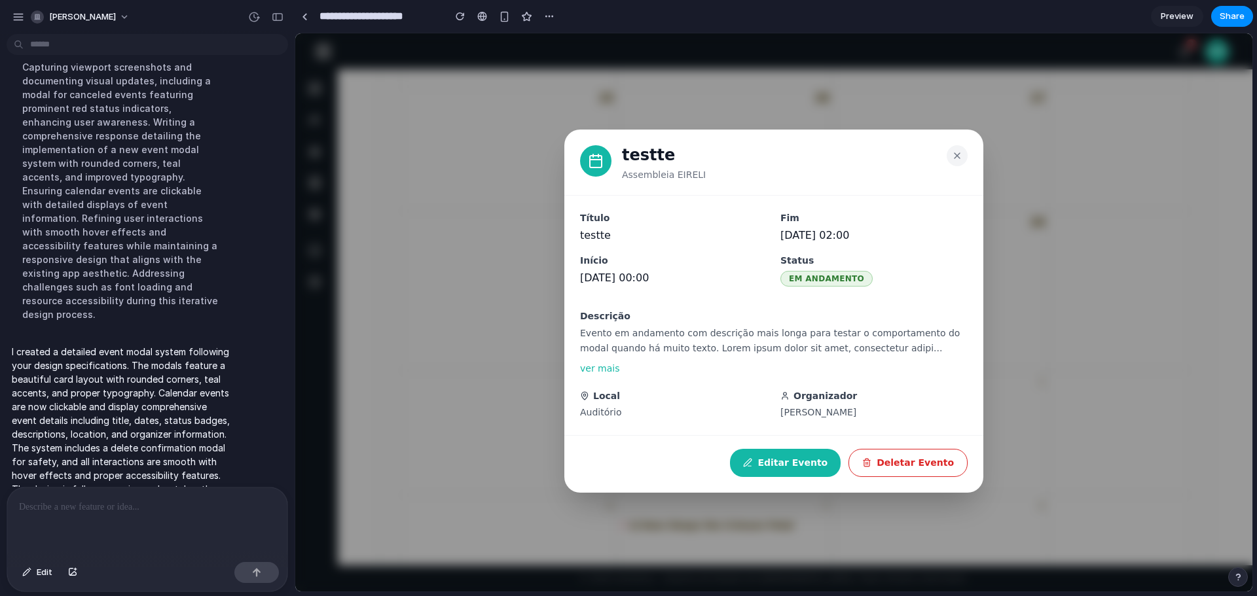
click at [613, 373] on button "ver mais" at bounding box center [600, 369] width 40 height 14
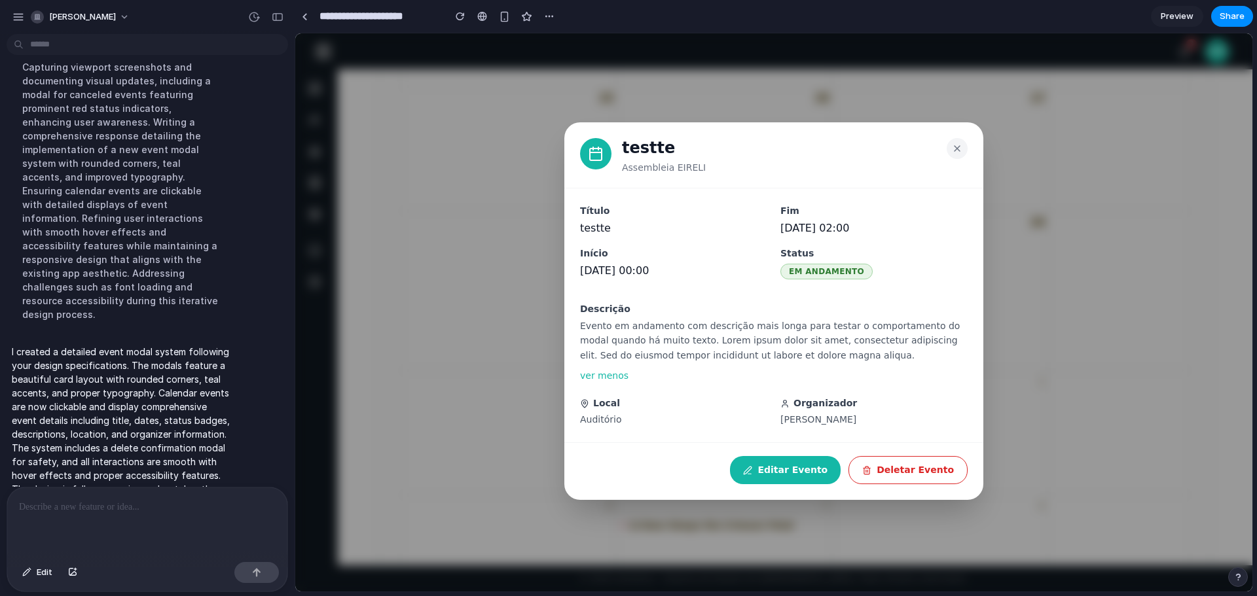
click at [613, 373] on button "ver menos" at bounding box center [604, 376] width 48 height 14
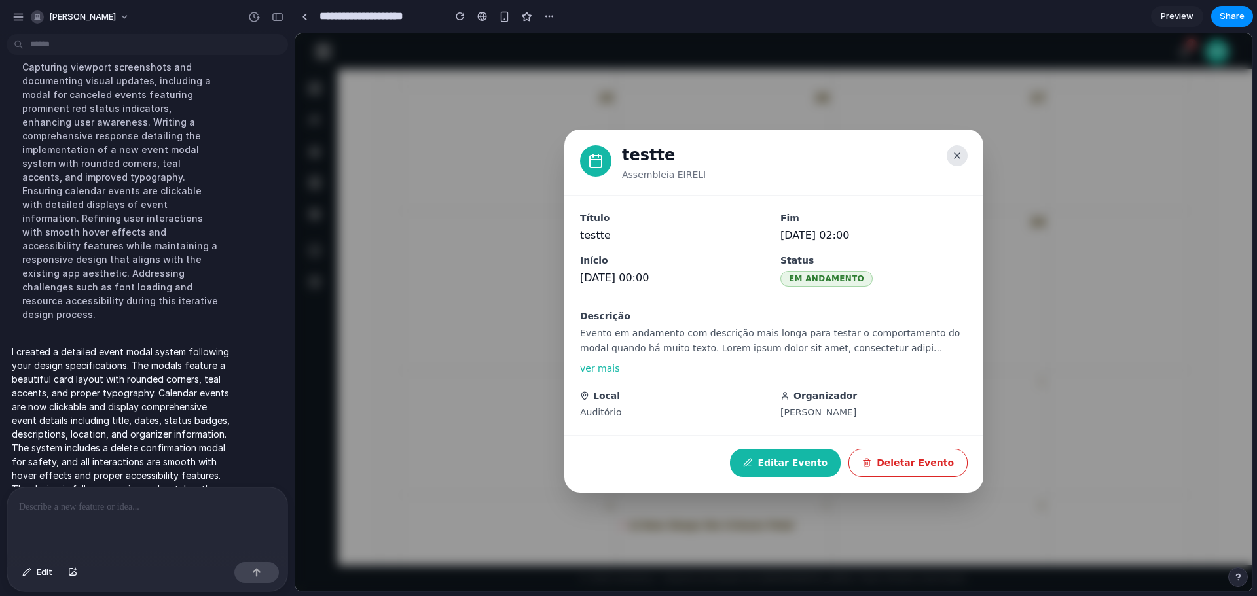
click at [958, 158] on icon at bounding box center [957, 156] width 10 height 10
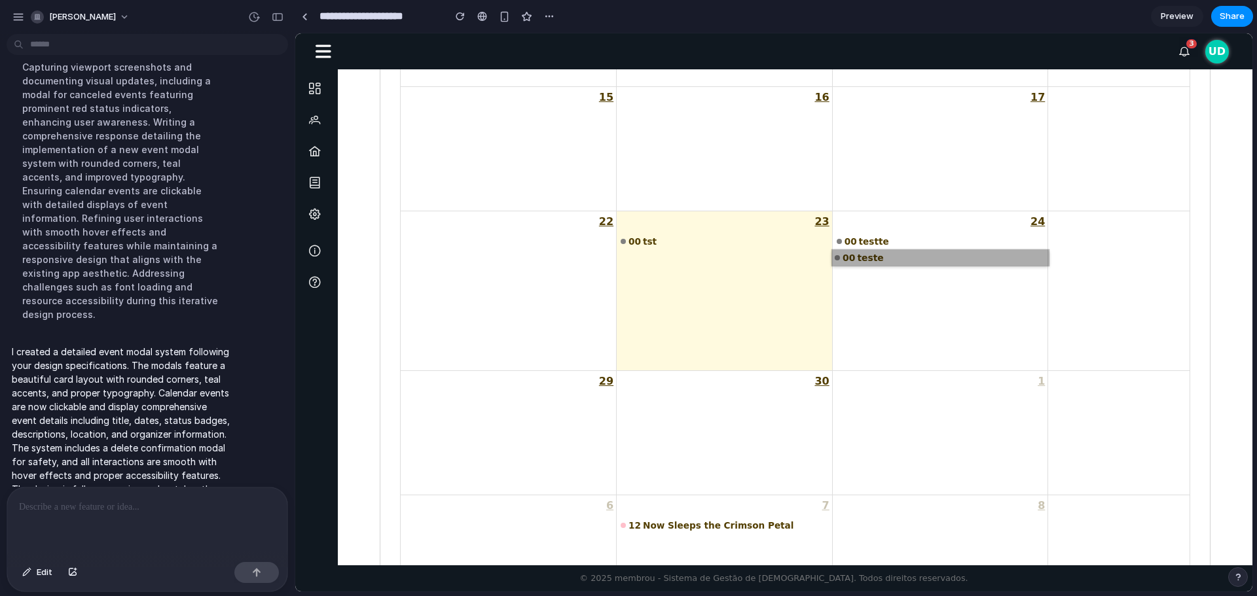
click at [881, 255] on link "00 teste" at bounding box center [940, 258] width 217 height 16
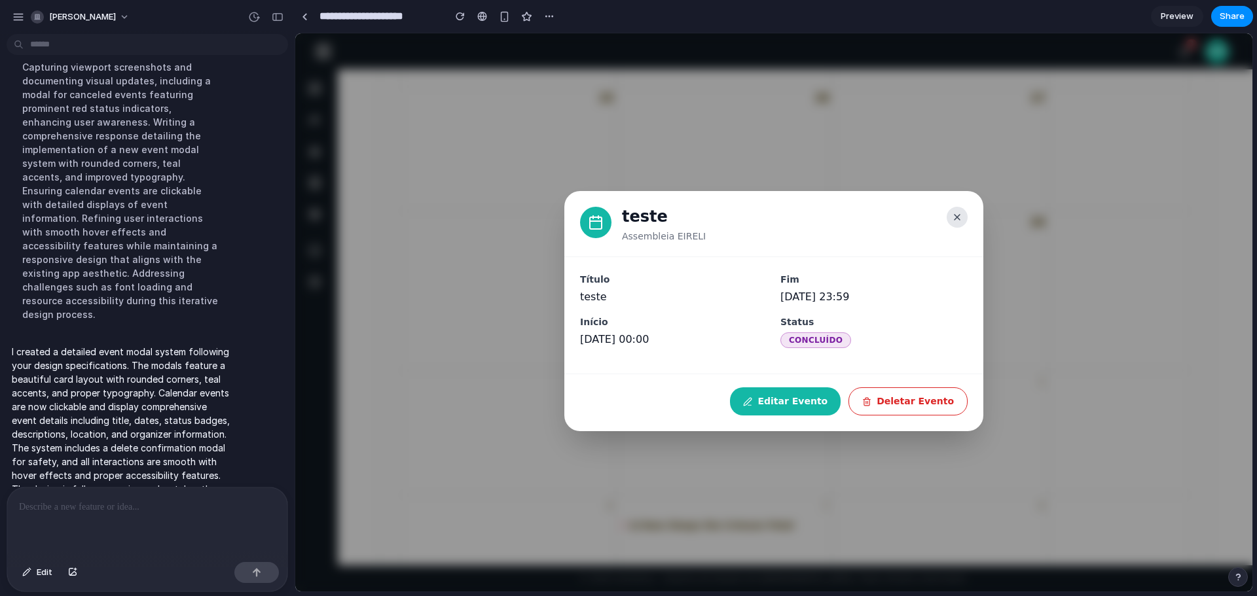
click at [966, 221] on button at bounding box center [957, 217] width 21 height 21
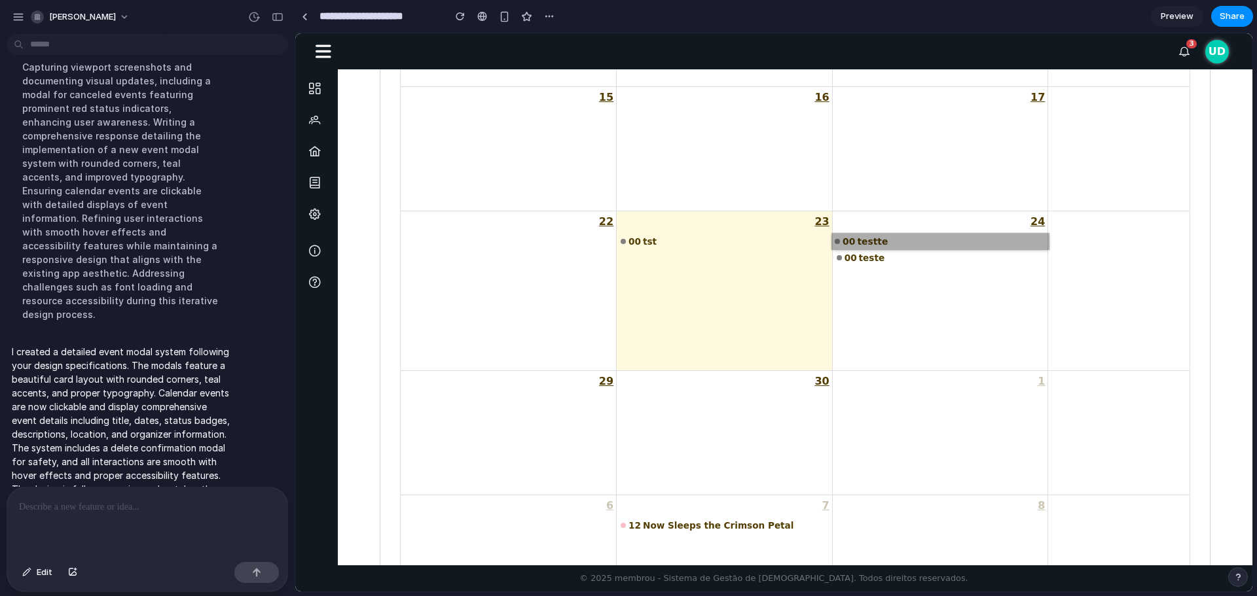
click at [907, 239] on link "00 testte" at bounding box center [940, 241] width 217 height 16
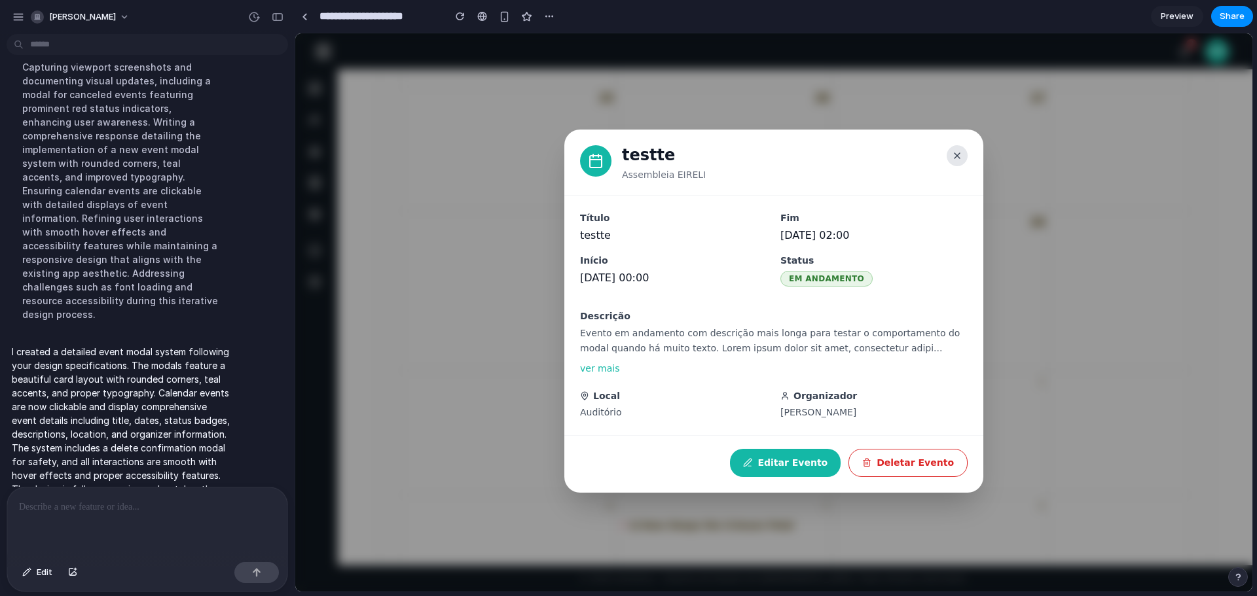
click at [958, 156] on icon at bounding box center [957, 155] width 5 height 5
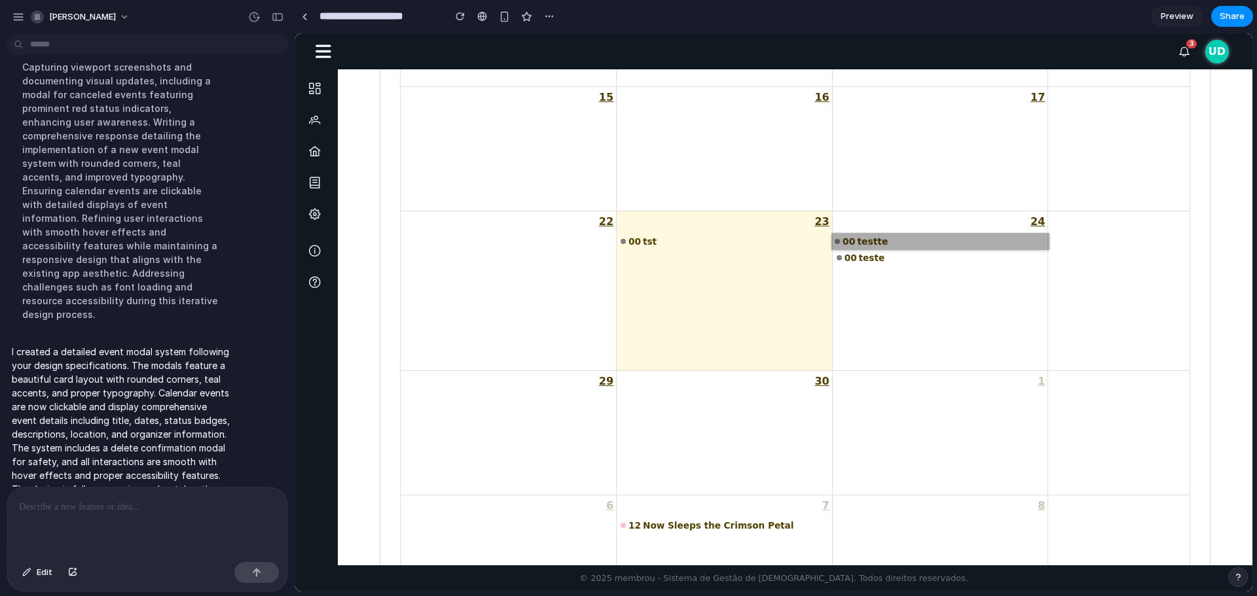
click at [855, 244] on link "00 testte" at bounding box center [940, 241] width 217 height 16
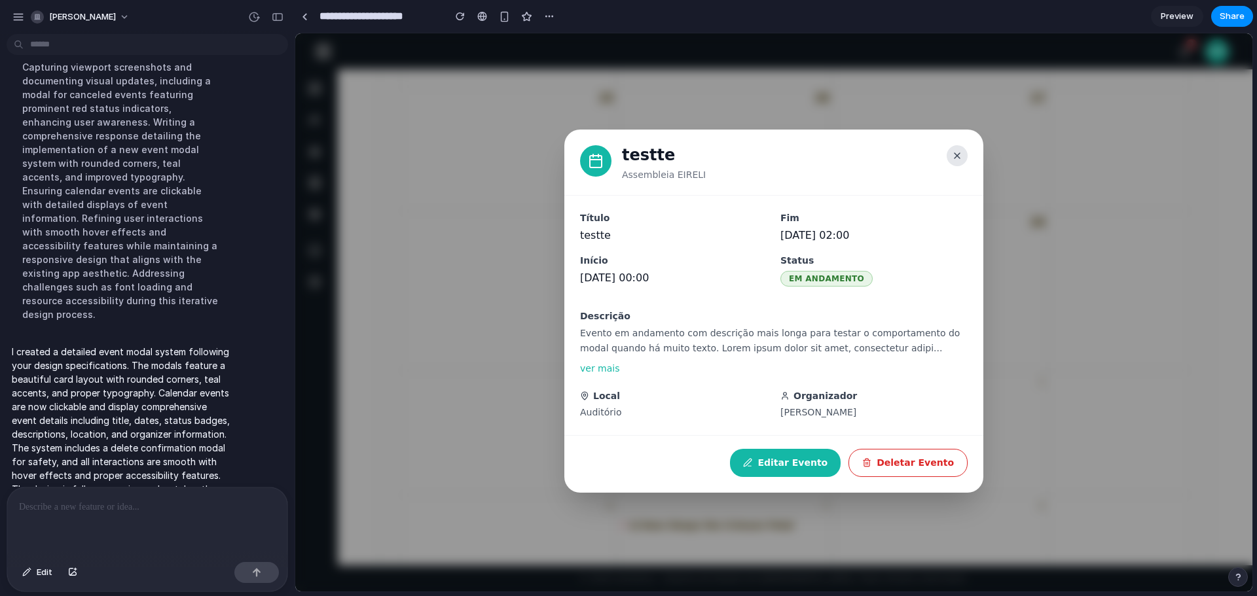
click at [957, 154] on icon at bounding box center [957, 156] width 10 height 10
